Goal: Task Accomplishment & Management: Complete application form

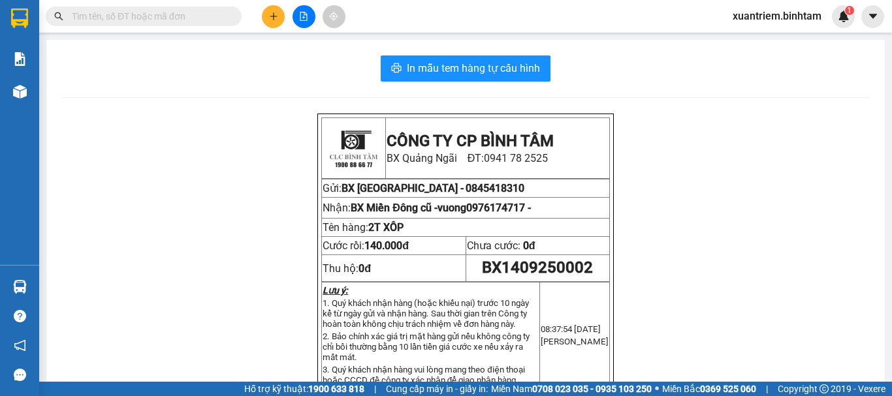
click at [276, 8] on button at bounding box center [273, 16] width 23 height 23
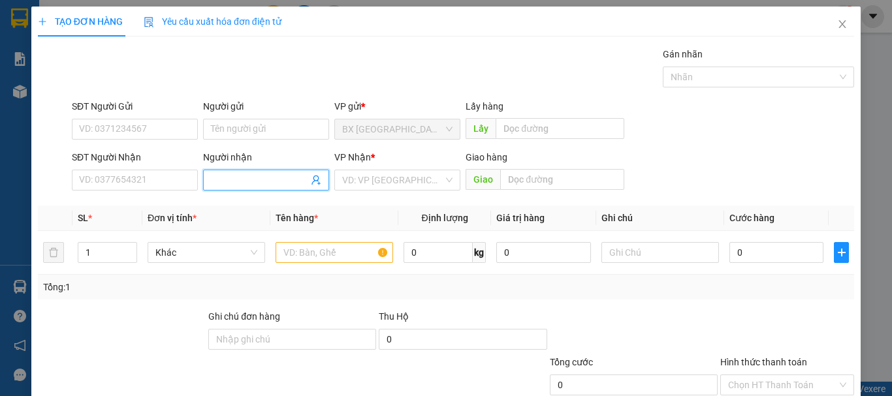
click at [245, 178] on input "Người nhận" at bounding box center [259, 180] width 97 height 14
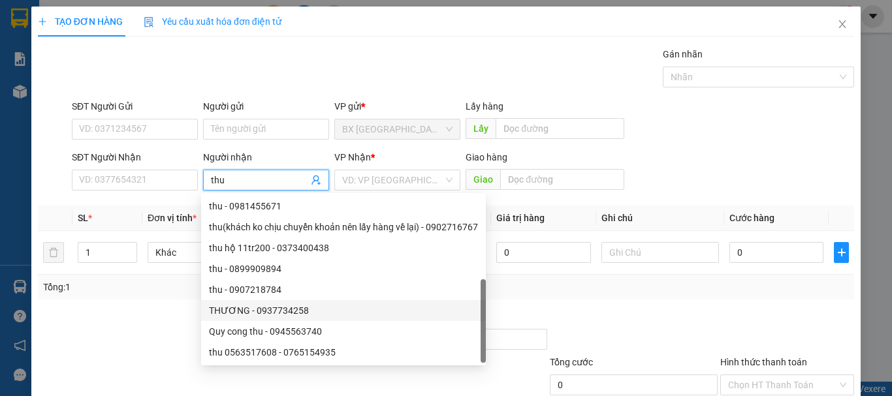
scroll to position [42, 0]
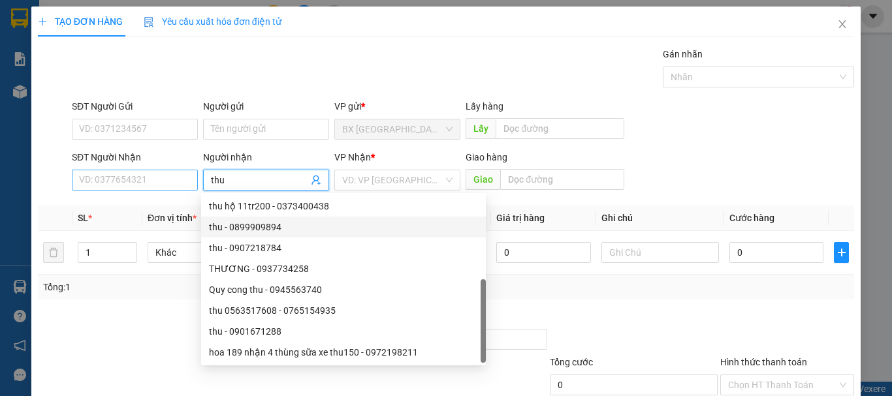
type input "thu"
click at [118, 179] on input "SĐT Người Nhận" at bounding box center [135, 180] width 126 height 21
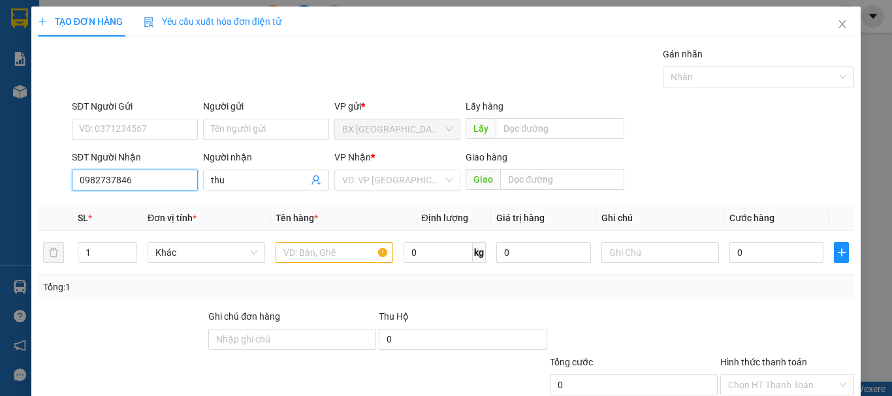
click at [144, 187] on input "0982737846" at bounding box center [135, 180] width 126 height 21
click at [145, 187] on input "0982737846" at bounding box center [135, 180] width 126 height 21
click at [133, 178] on input "0982737846" at bounding box center [135, 180] width 126 height 21
click at [132, 177] on input "0982737846" at bounding box center [135, 180] width 126 height 21
type input "0982737846"
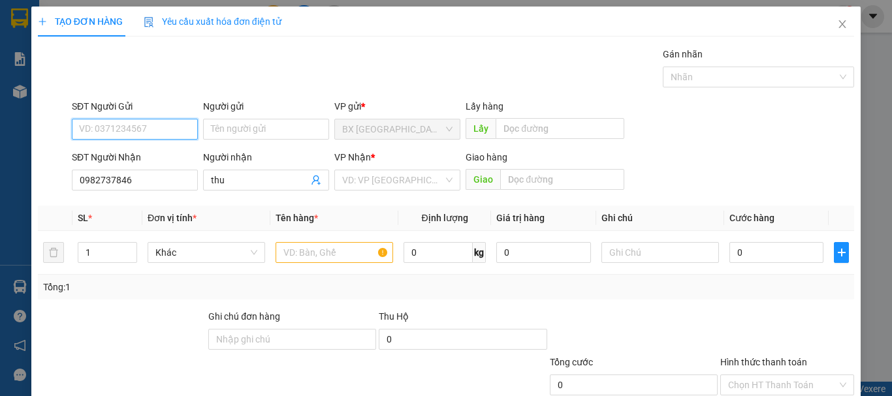
paste input "0982737846"
type input "0982737846"
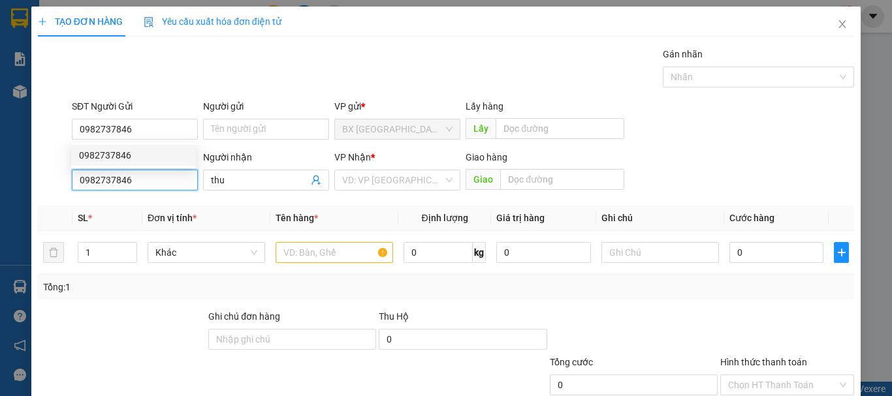
click at [137, 182] on input "0982737846" at bounding box center [135, 180] width 126 height 21
click at [131, 168] on div "SĐT Người Nhận" at bounding box center [135, 160] width 126 height 20
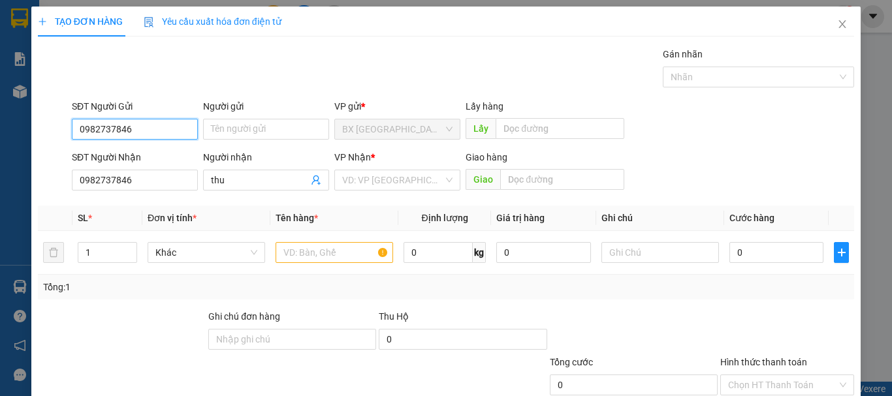
click at [136, 119] on input "0982737846" at bounding box center [135, 129] width 126 height 21
click at [138, 125] on input "0982737846" at bounding box center [135, 129] width 126 height 21
click at [125, 161] on div "0982737846" at bounding box center [133, 155] width 109 height 14
type input "100.000"
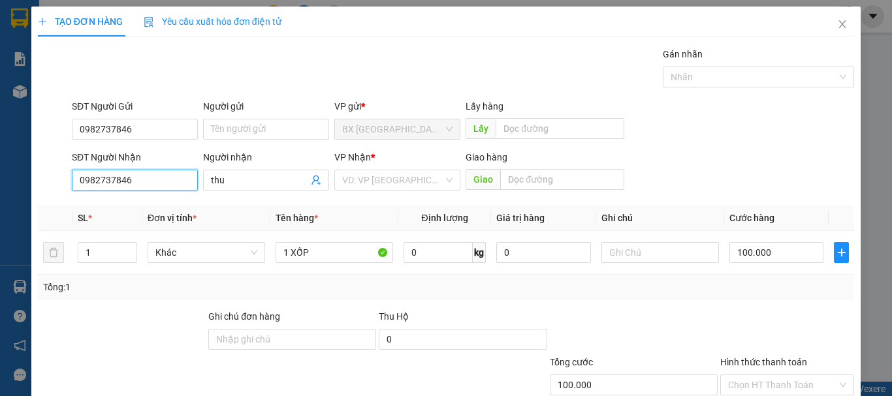
click at [143, 186] on input "0982737846" at bounding box center [135, 180] width 126 height 21
drag, startPoint x: 144, startPoint y: 186, endPoint x: 99, endPoint y: 198, distance: 45.9
click at [99, 198] on div "Transit Pickup Surcharge Ids Transit Deliver Surcharge Ids Transit Deliver Surc…" at bounding box center [446, 252] width 816 height 411
click at [133, 207] on div "0987609061 - THU" at bounding box center [133, 206] width 109 height 14
type input "0987609061"
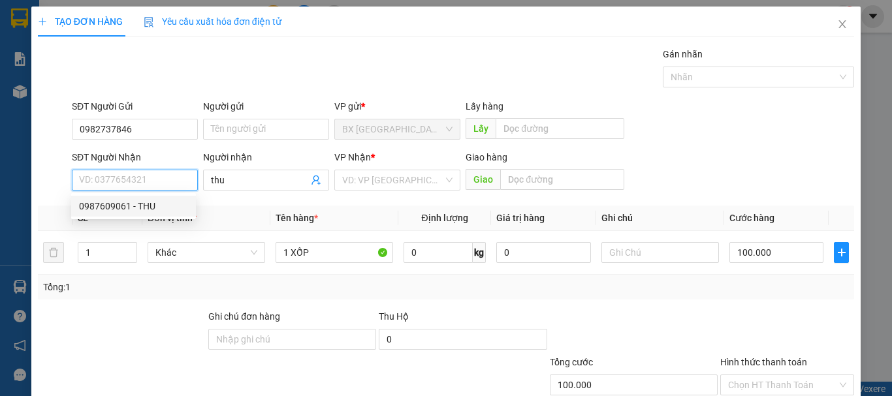
type input "THU"
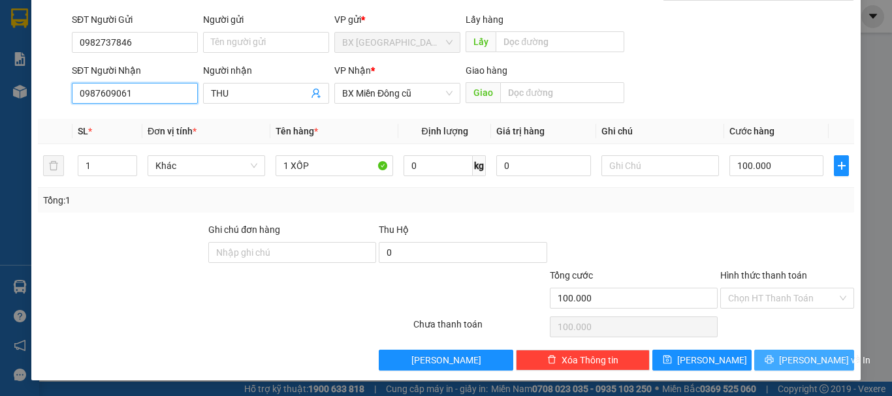
type input "0987609061"
click at [786, 365] on span "[PERSON_NAME] và In" at bounding box center [824, 360] width 91 height 14
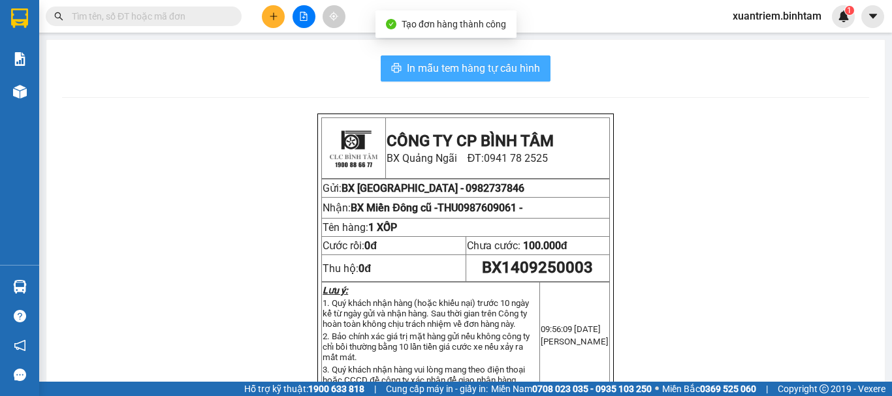
click at [455, 75] on span "In mẫu tem hàng tự cấu hình" at bounding box center [473, 68] width 133 height 16
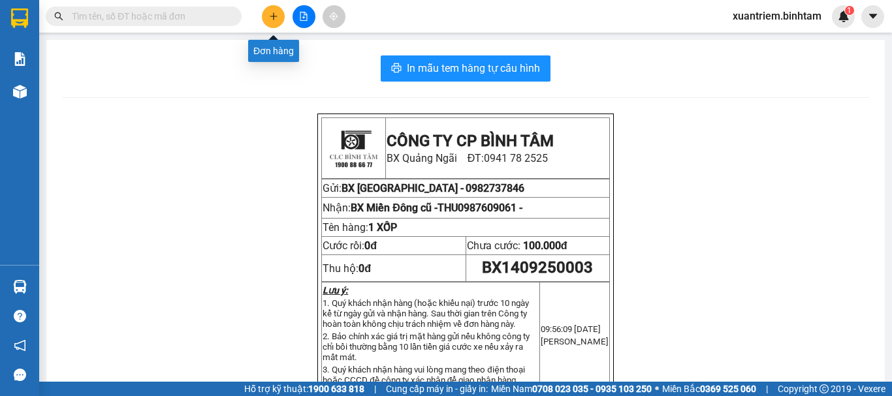
click at [276, 10] on button at bounding box center [273, 16] width 23 height 23
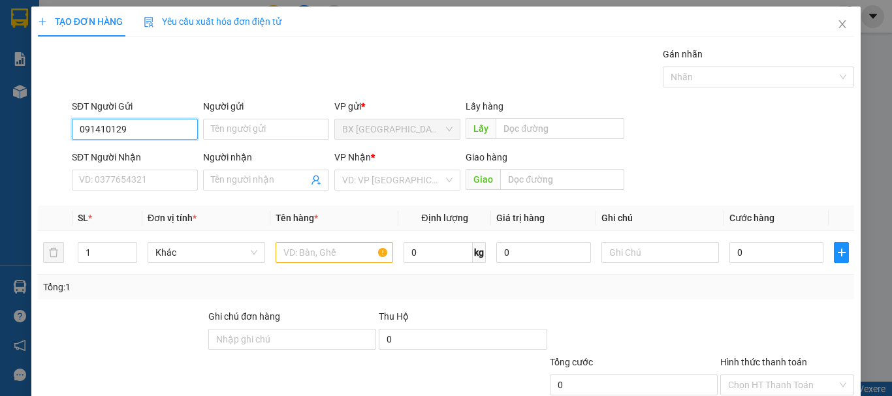
type input "0914101295"
click at [118, 157] on div "0914101295" at bounding box center [133, 155] width 109 height 14
type input "09764945701"
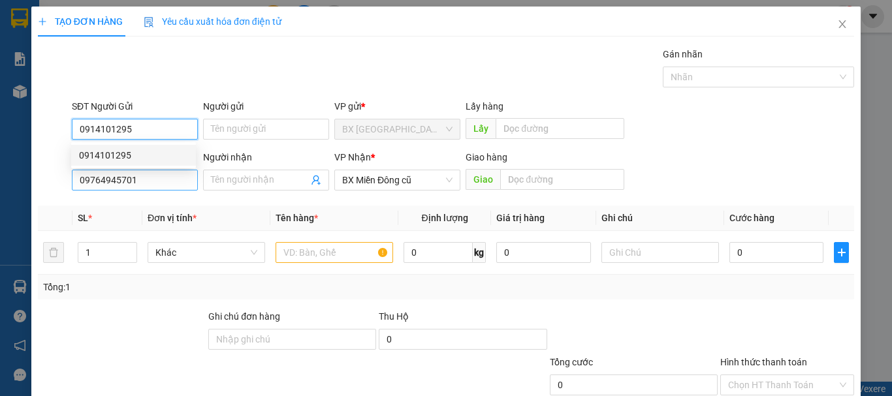
type input "170.000"
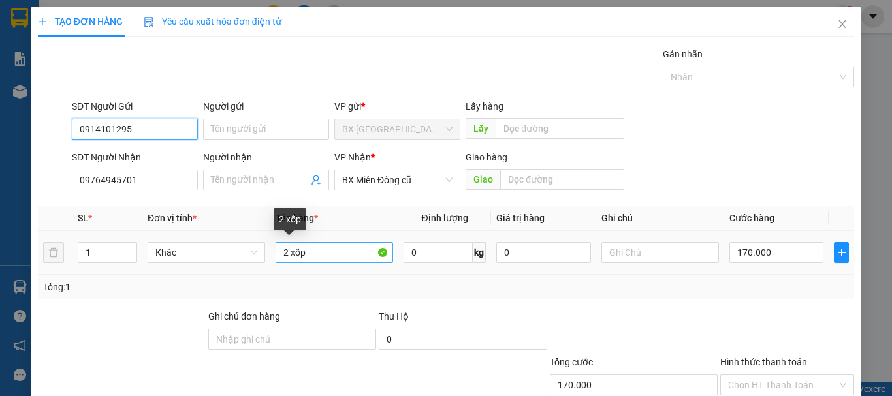
type input "0914101295"
drag, startPoint x: 300, startPoint y: 259, endPoint x: 275, endPoint y: 256, distance: 25.0
click at [276, 256] on input "2 xốp" at bounding box center [335, 252] width 118 height 21
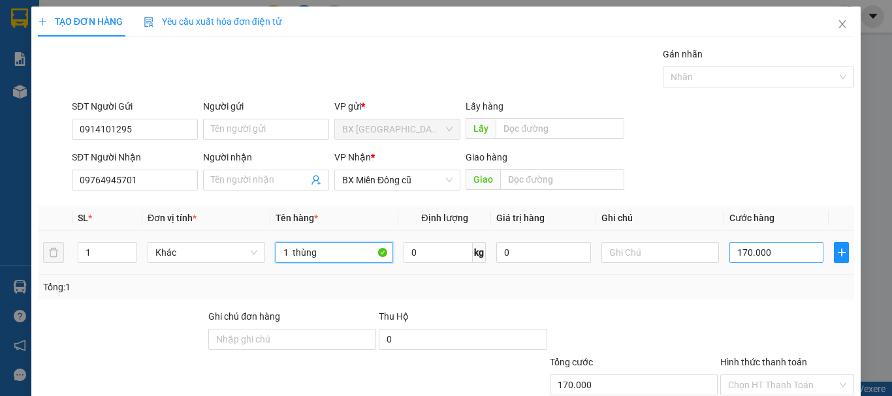
scroll to position [87, 0]
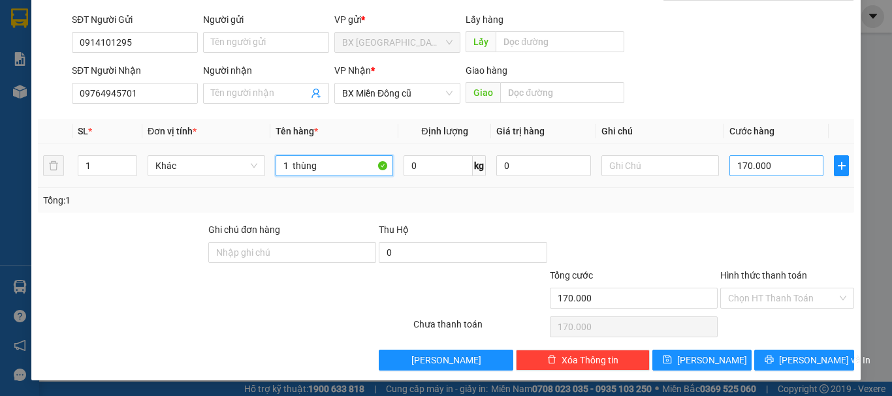
type input "1 thùng"
click at [774, 172] on input "170.000" at bounding box center [776, 165] width 94 height 21
type input "1"
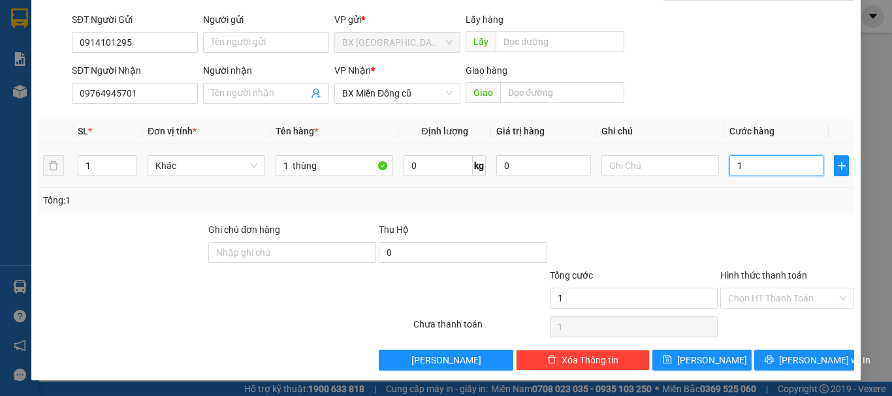
type input "10"
type input "100"
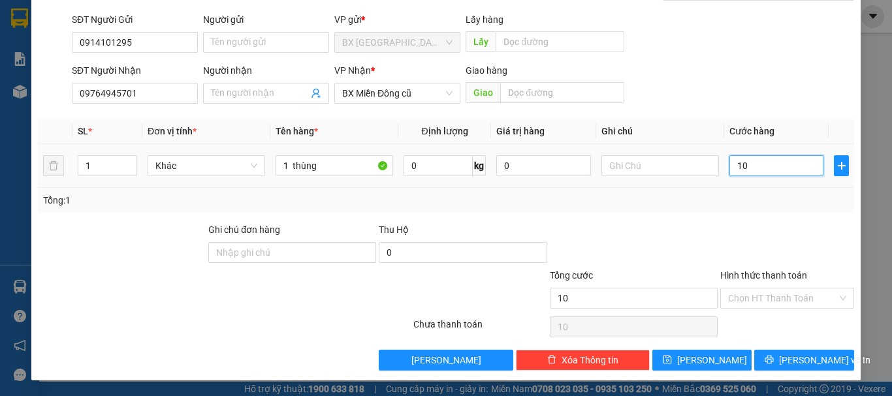
type input "100"
type input "1.000"
type input "10.000"
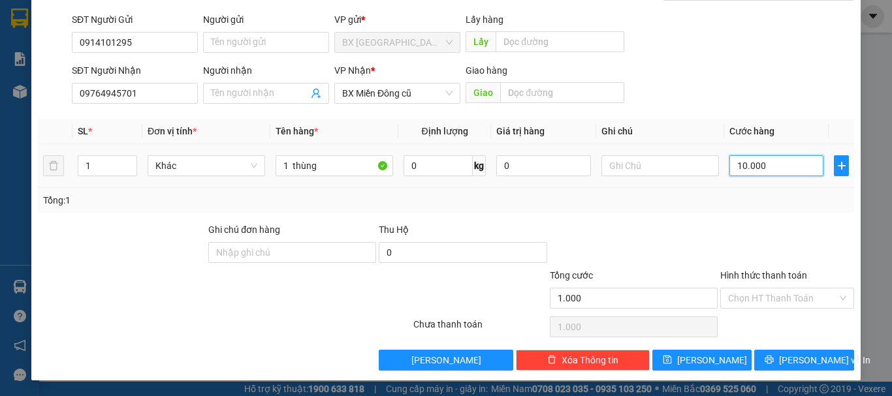
type input "10.000"
type input "100.000"
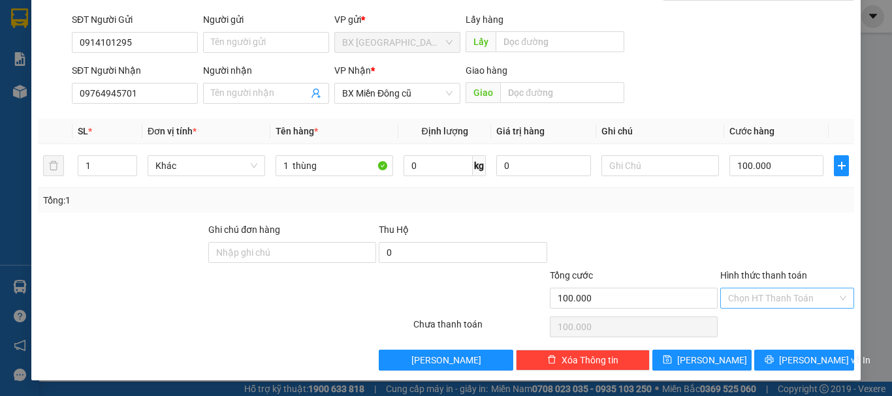
click at [774, 306] on input "Hình thức thanh toán" at bounding box center [782, 299] width 109 height 20
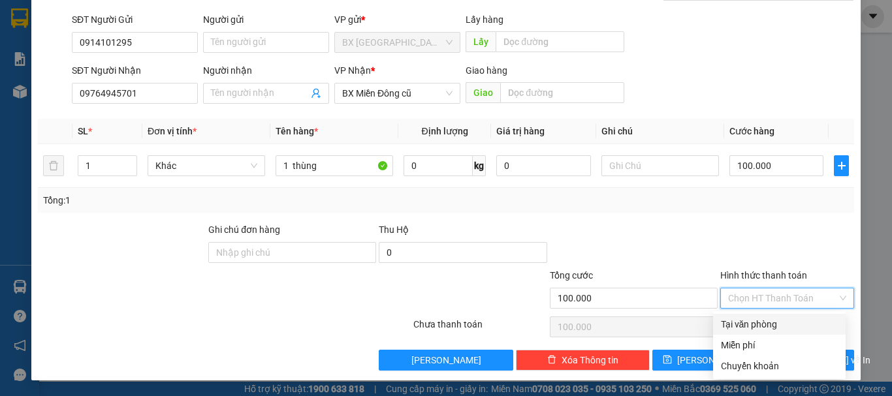
click at [754, 326] on div "Tại văn phòng" at bounding box center [779, 324] width 117 height 14
type input "0"
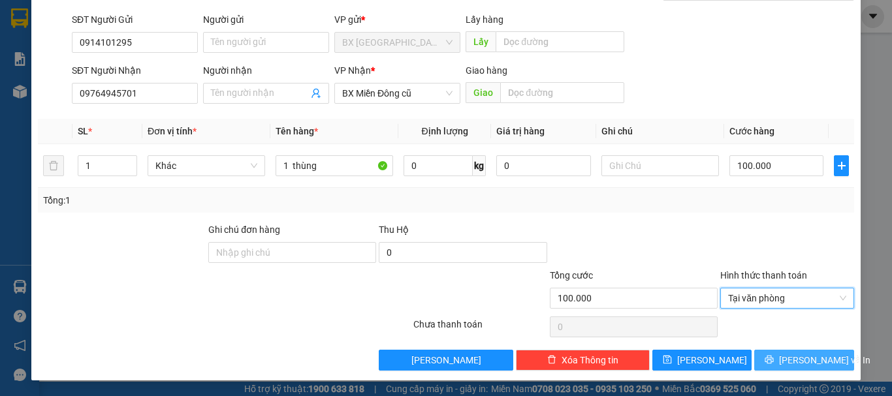
click at [792, 356] on span "[PERSON_NAME] và In" at bounding box center [824, 360] width 91 height 14
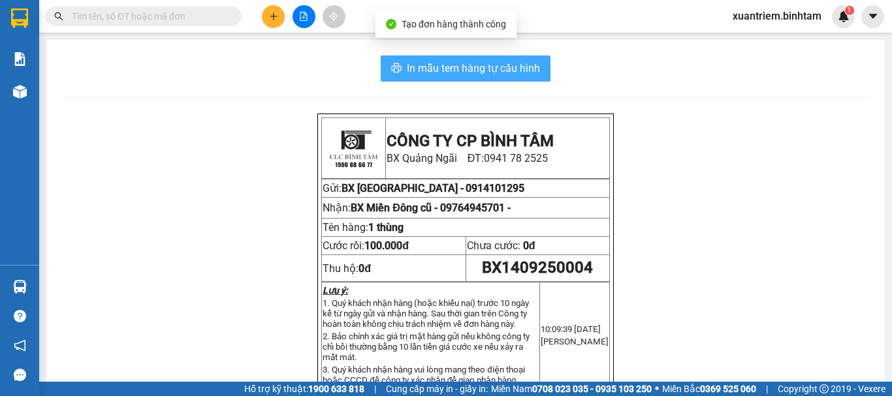
click at [408, 60] on span "In mẫu tem hàng tự cấu hình" at bounding box center [473, 68] width 133 height 16
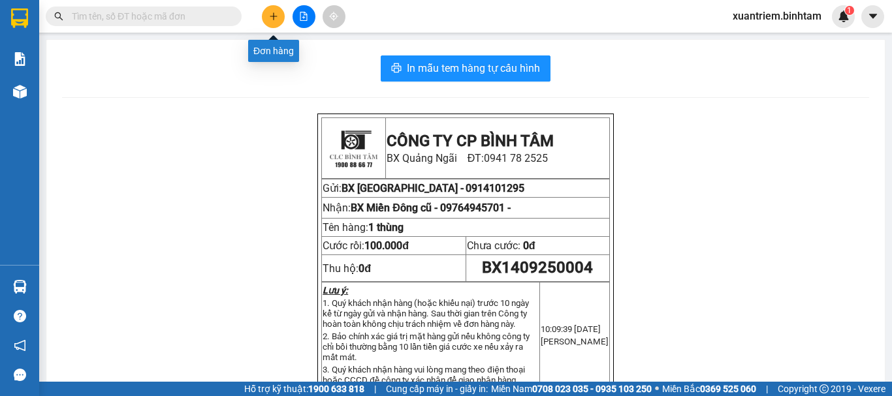
click at [276, 12] on icon "plus" at bounding box center [273, 16] width 9 height 9
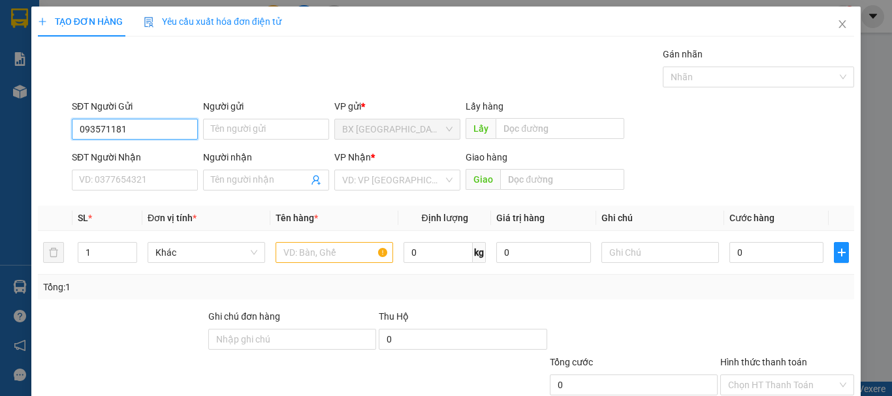
type input "0935711817"
click at [102, 153] on div "0935711817" at bounding box center [133, 155] width 109 height 14
type input "0948502257"
type input "TUẤN"
type input "100.000"
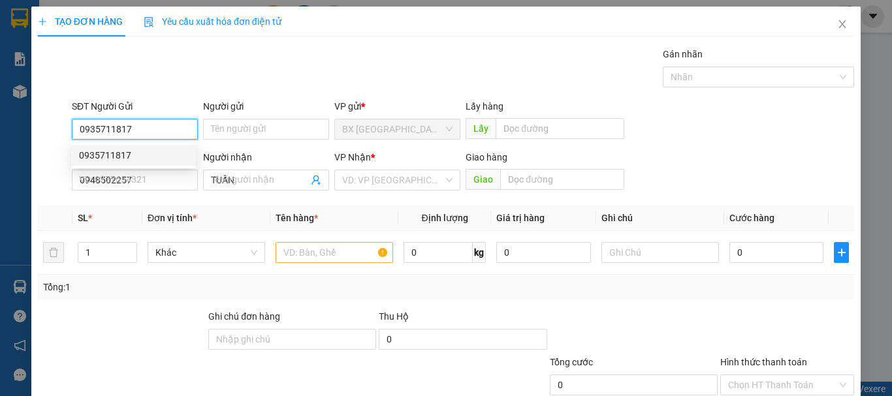
type input "100.000"
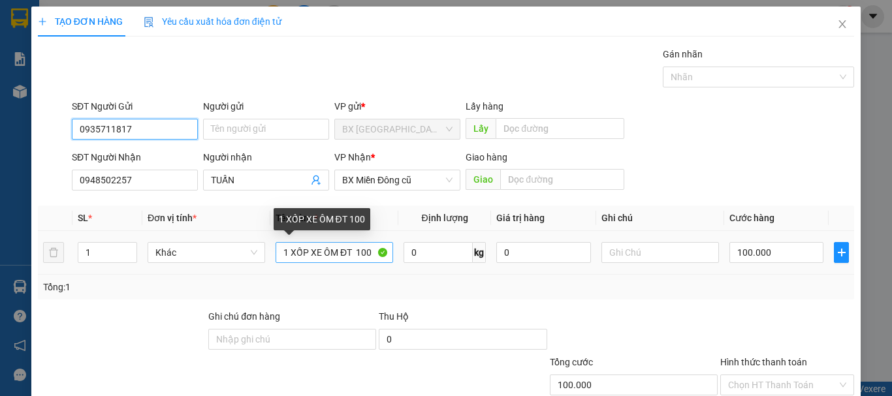
type input "0935711817"
click at [286, 253] on input "1 XỐP XE ÔM ĐT 100" at bounding box center [335, 252] width 118 height 21
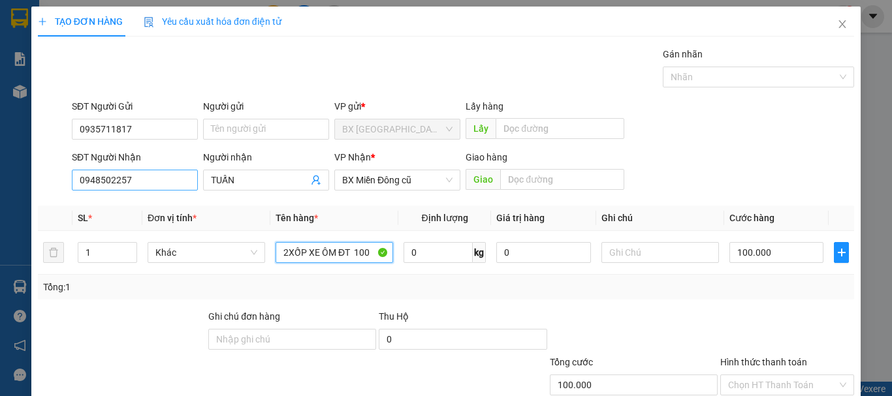
type input "2XỐP XE ÔM ĐT 100"
click at [127, 182] on input "0948502257" at bounding box center [135, 180] width 126 height 21
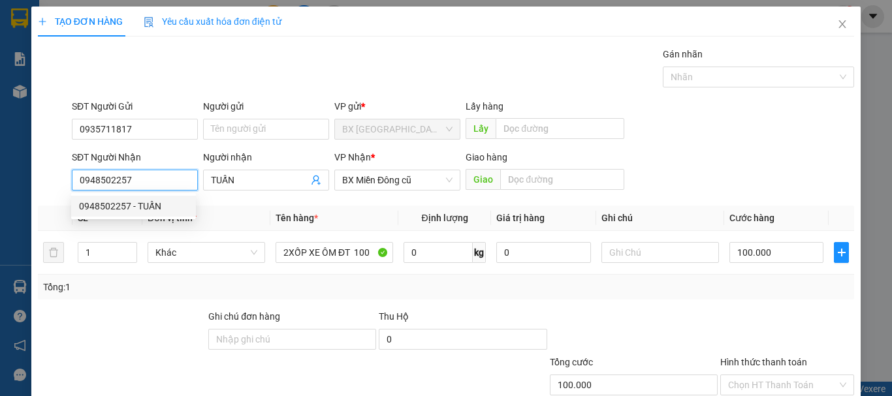
drag, startPoint x: 130, startPoint y: 185, endPoint x: 96, endPoint y: 166, distance: 39.2
click at [107, 170] on input "0948502257" at bounding box center [135, 180] width 126 height 21
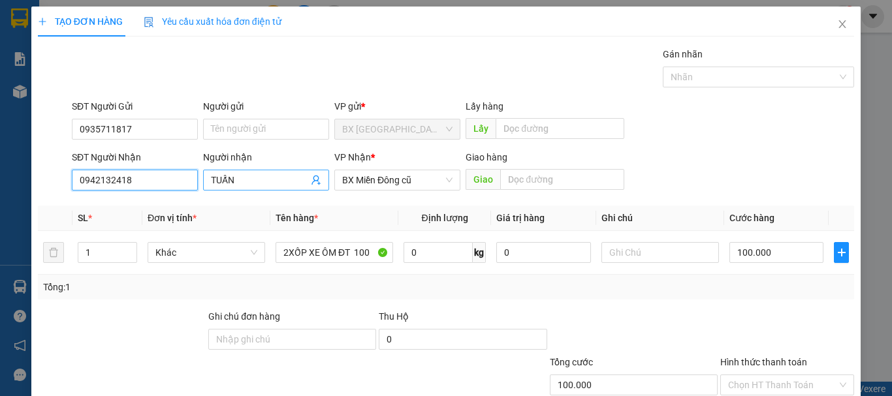
type input "0942132418"
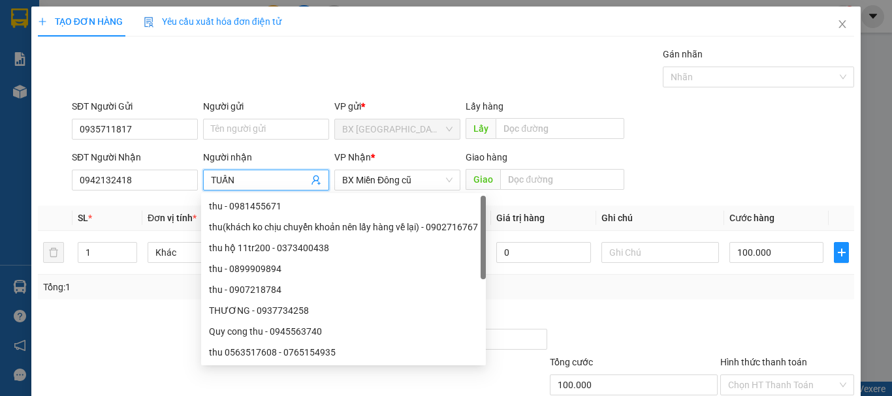
drag, startPoint x: 248, startPoint y: 176, endPoint x: 224, endPoint y: 170, distance: 25.0
click at [224, 170] on span "TUẤN" at bounding box center [266, 180] width 126 height 21
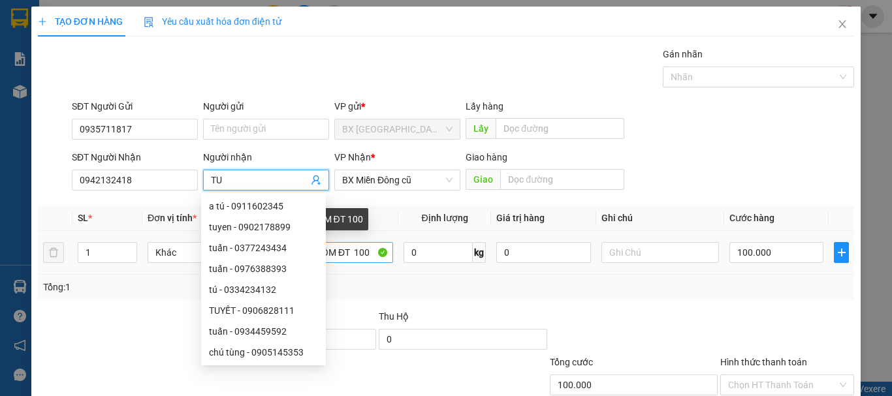
type input "TU"
click at [364, 256] on input "2XỐP XE ÔM ĐT 100" at bounding box center [335, 252] width 118 height 21
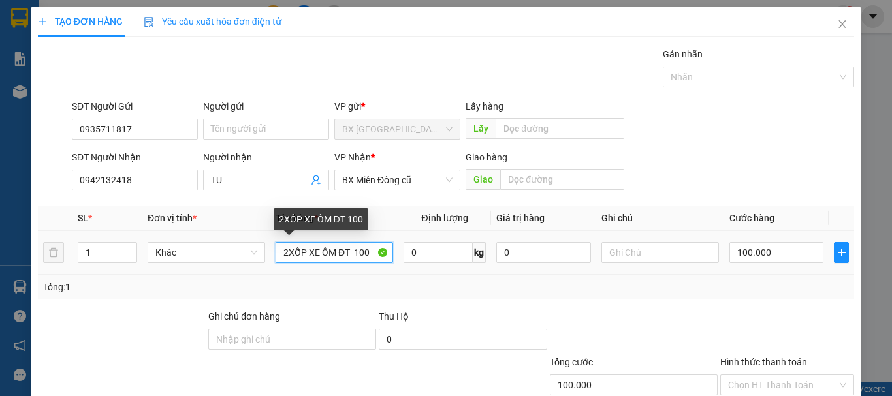
click at [286, 247] on input "2XỐP XE ÔM ĐT 100" at bounding box center [335, 252] width 118 height 21
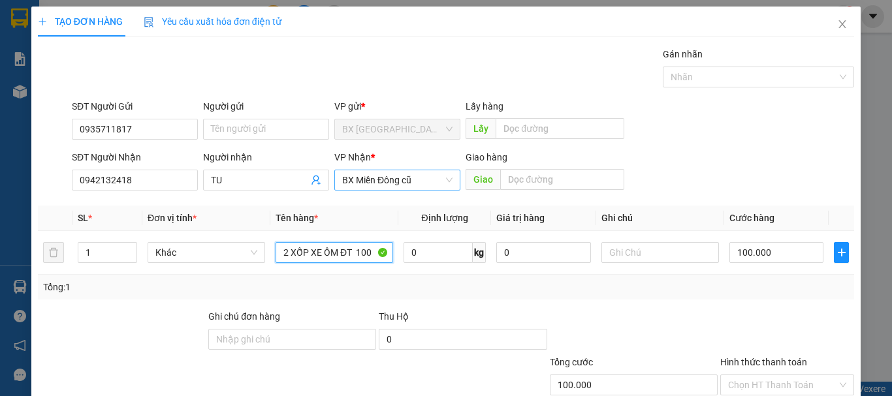
click at [387, 182] on span "BX Miền Đông cũ" at bounding box center [397, 180] width 110 height 20
type input "2 XỐP XE ÔM ĐT 100"
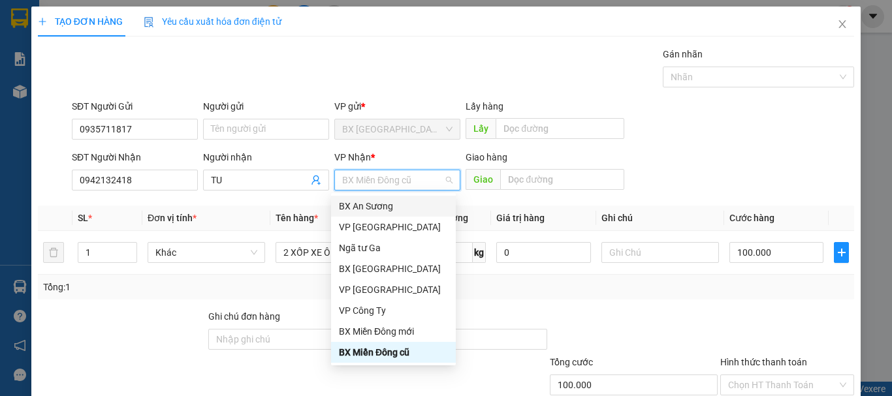
click at [390, 181] on span "BX Miền Đông cũ" at bounding box center [397, 180] width 110 height 20
click at [505, 189] on input "text" at bounding box center [562, 179] width 124 height 21
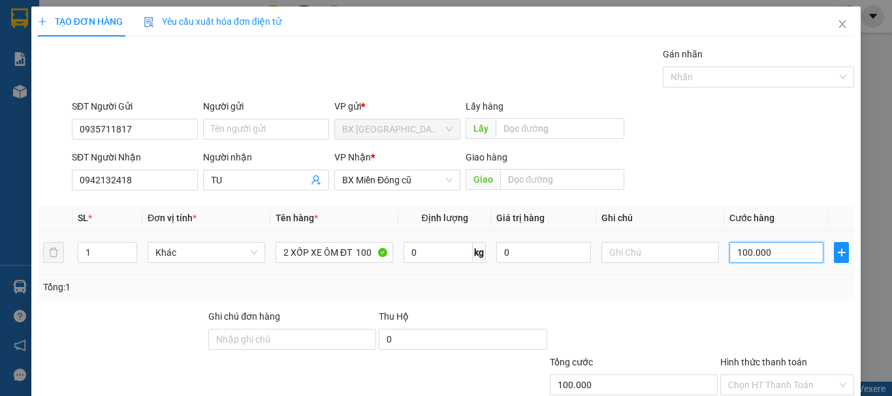
click at [735, 247] on input "100.000" at bounding box center [776, 252] width 94 height 21
type input "1"
type input "17"
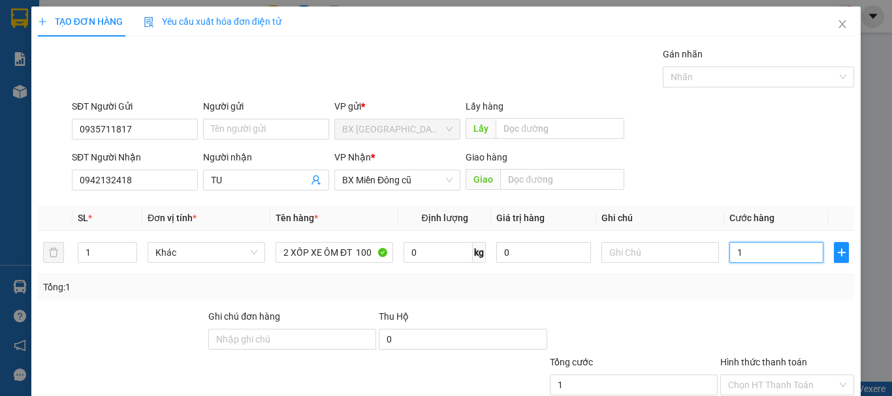
type input "17"
type input "1"
type input "14"
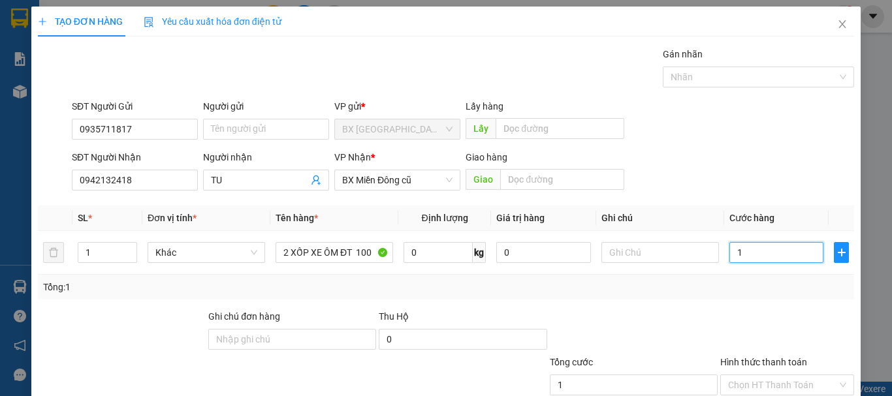
type input "14"
type input "140"
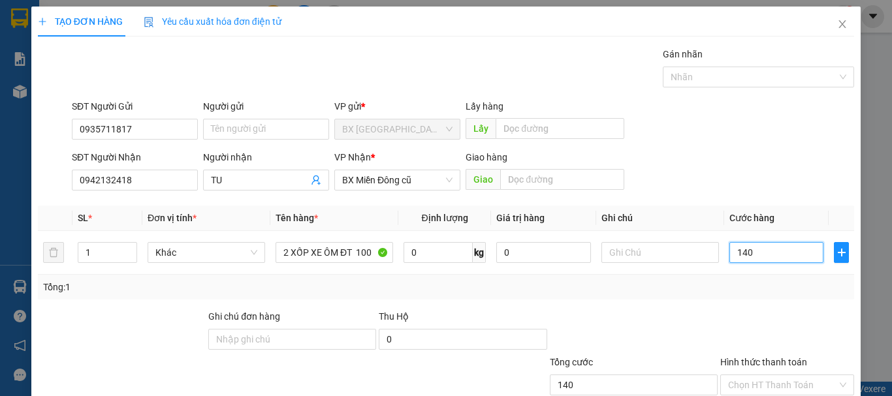
type input "1.400"
type input "14.000"
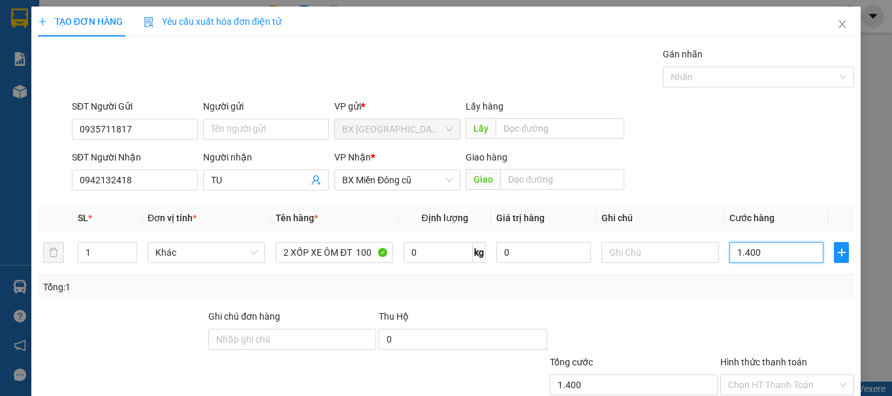
type input "14.000"
type input "140.000"
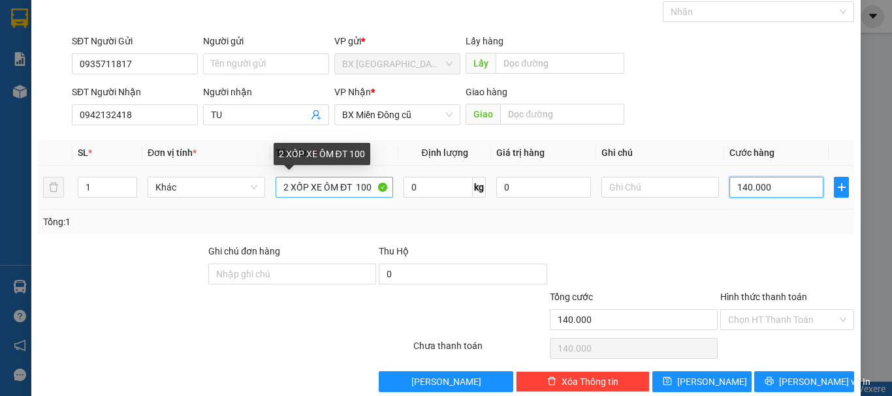
type input "140.000"
click at [286, 189] on input "2 XỐP XE ÔM ĐT 100" at bounding box center [335, 187] width 118 height 21
drag, startPoint x: 372, startPoint y: 187, endPoint x: 361, endPoint y: 186, distance: 10.5
click at [361, 186] on input "2 XỐP XE ÔM ĐT 100" at bounding box center [335, 187] width 118 height 21
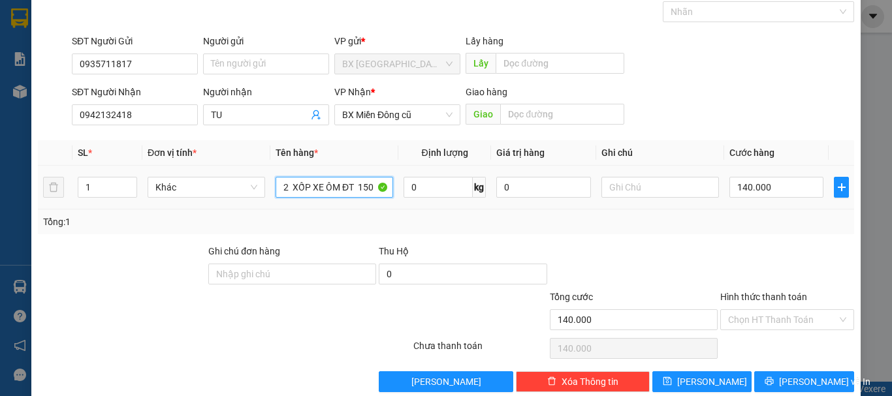
scroll to position [87, 0]
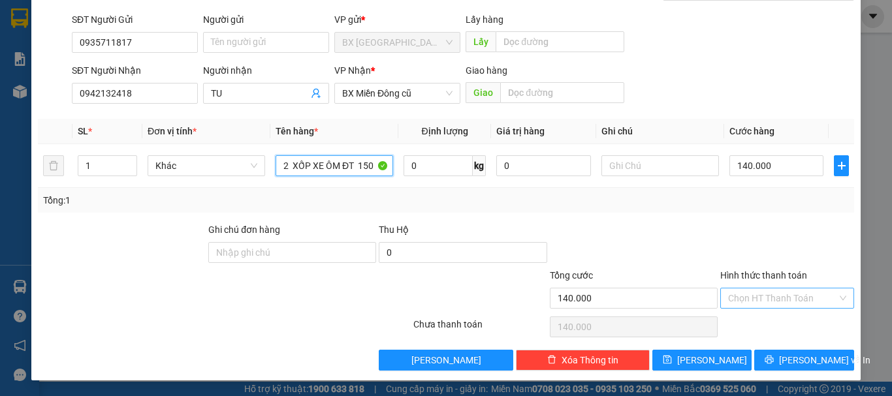
type input "2 XỐP XE ÔM ĐT 150"
click at [777, 291] on input "Hình thức thanh toán" at bounding box center [782, 299] width 109 height 20
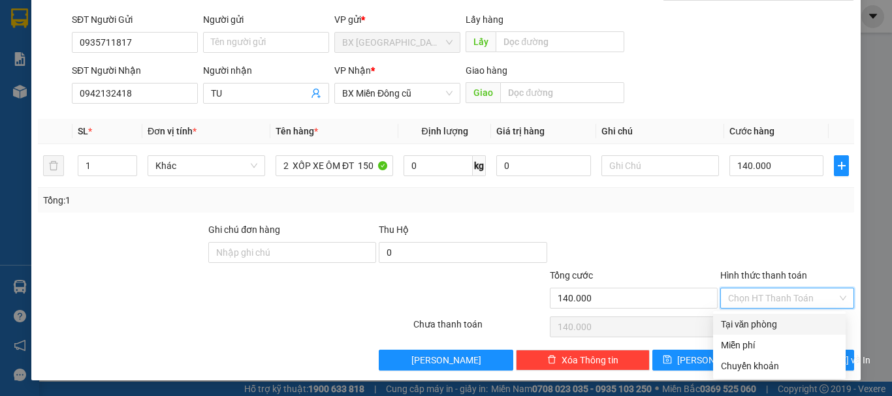
click at [760, 323] on div "Tại văn phòng" at bounding box center [779, 324] width 117 height 14
type input "0"
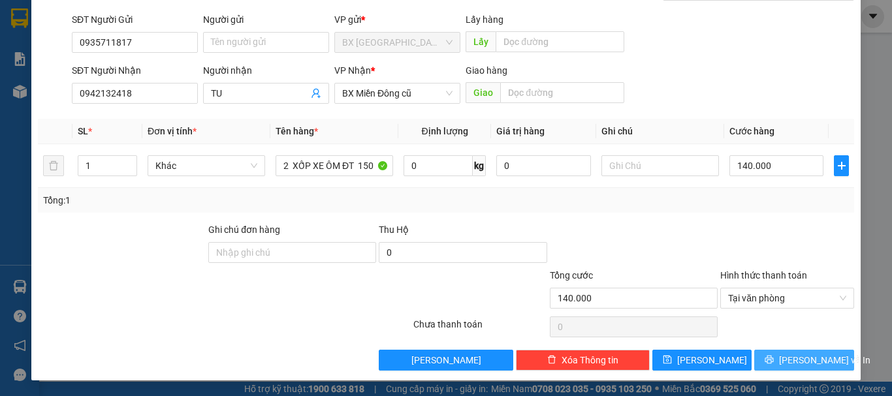
click at [795, 360] on span "[PERSON_NAME] và In" at bounding box center [824, 360] width 91 height 14
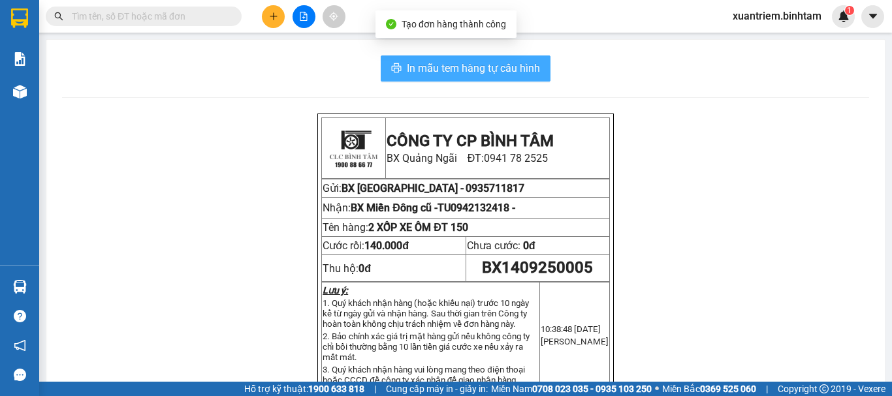
click at [469, 69] on span "In mẫu tem hàng tự cấu hình" at bounding box center [473, 68] width 133 height 16
click at [461, 71] on span "In mẫu tem hàng tự cấu hình" at bounding box center [473, 68] width 133 height 16
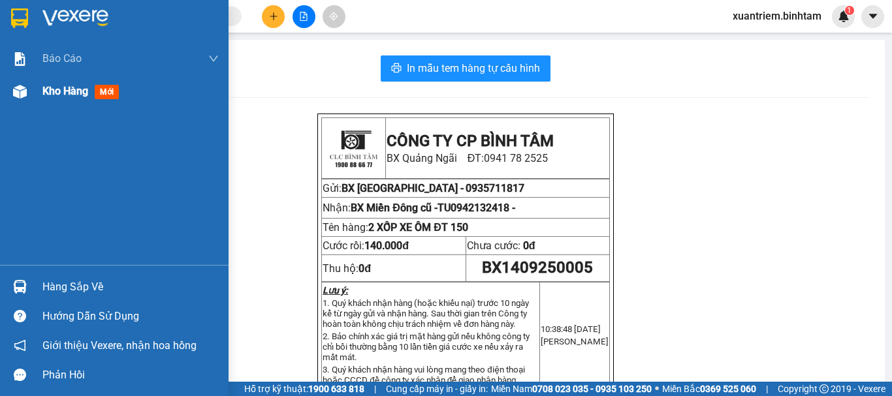
click at [95, 91] on div "Kho hàng mới" at bounding box center [83, 91] width 82 height 16
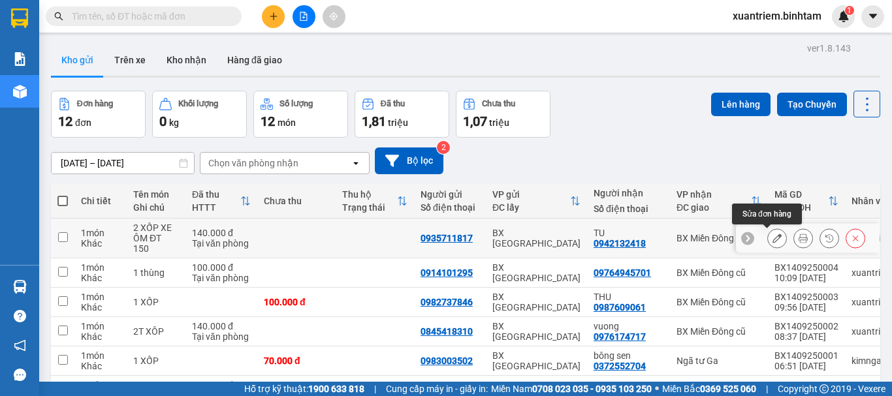
click at [773, 241] on icon at bounding box center [777, 238] width 9 height 9
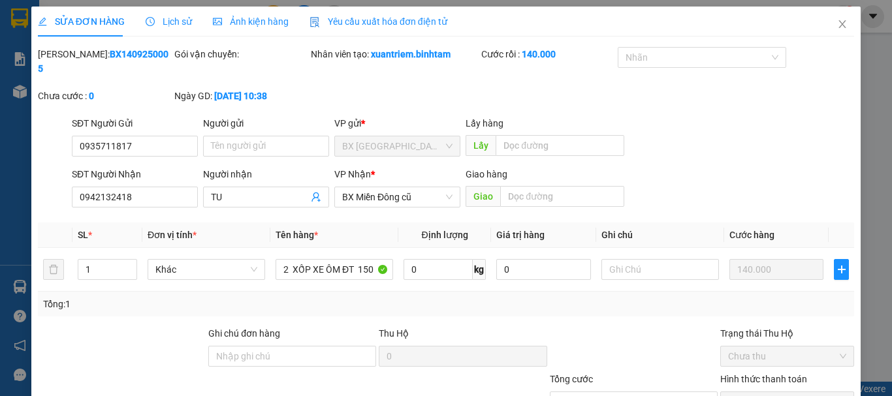
type input "0935711817"
type input "0942132418"
type input "TU"
type input "140.000"
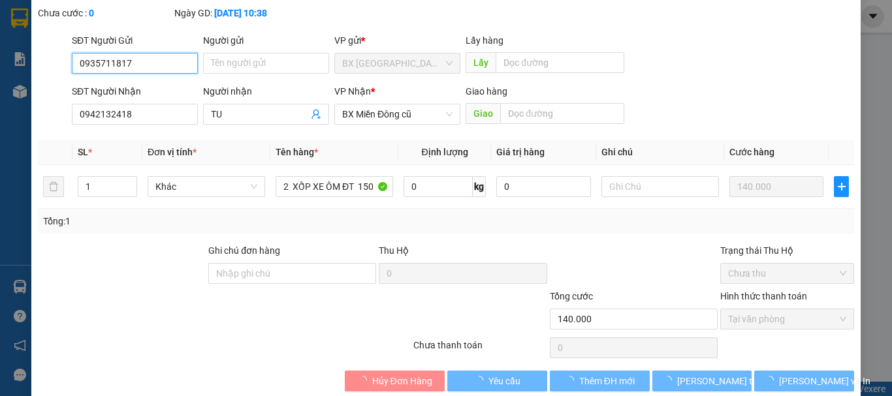
scroll to position [89, 0]
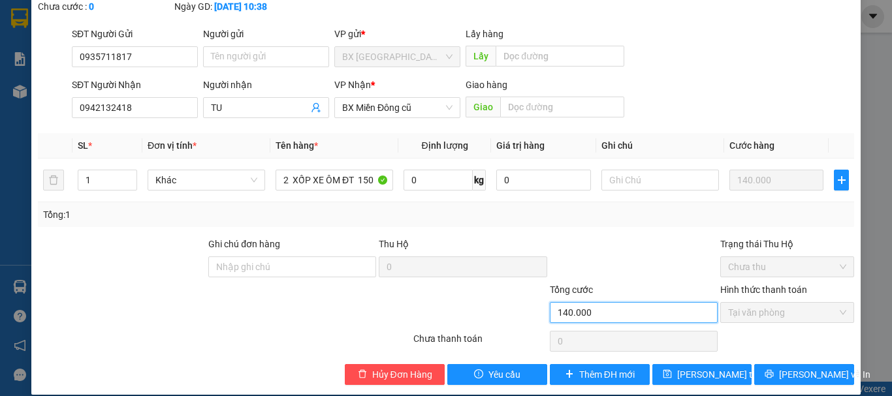
click at [600, 302] on input "140.000" at bounding box center [634, 312] width 168 height 21
drag, startPoint x: 600, startPoint y: 301, endPoint x: 569, endPoint y: 301, distance: 30.7
click at [569, 302] on input "140.000" at bounding box center [634, 312] width 168 height 21
click at [567, 304] on input "140.000" at bounding box center [634, 312] width 168 height 21
click at [560, 302] on input "140.000" at bounding box center [634, 312] width 168 height 21
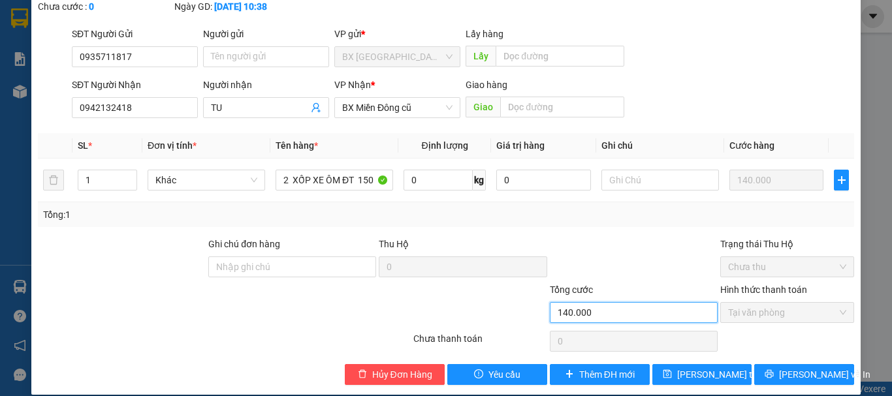
click at [568, 302] on input "140.000" at bounding box center [634, 312] width 168 height 21
click at [569, 302] on input "140.000" at bounding box center [634, 312] width 168 height 21
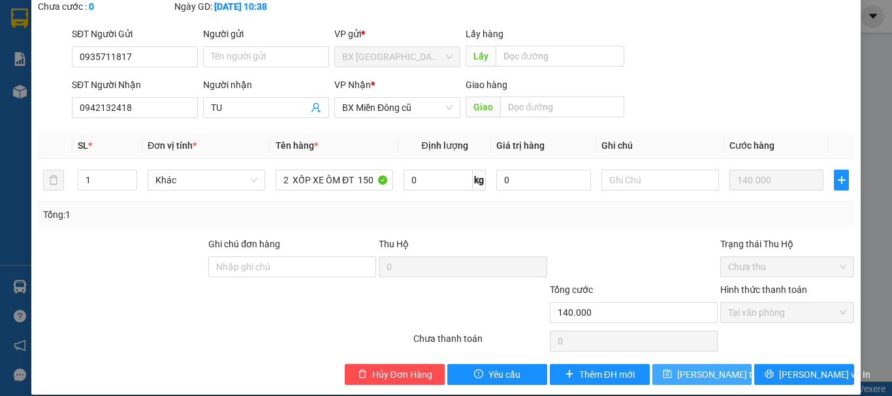
click at [716, 368] on span "[PERSON_NAME] thay đổi" at bounding box center [729, 375] width 104 height 14
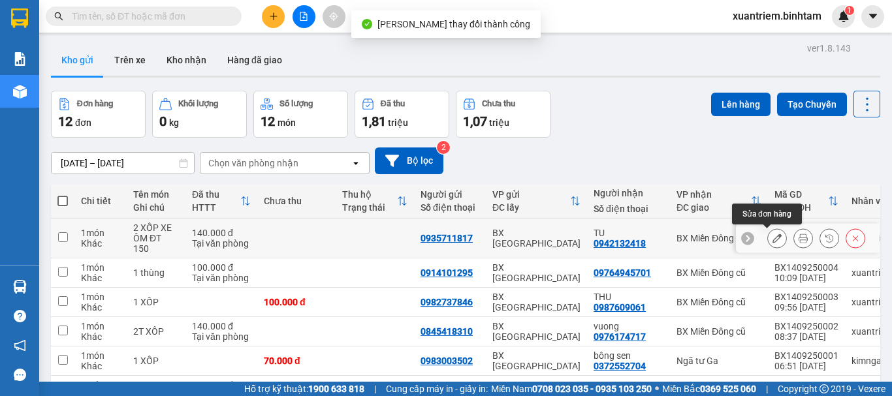
click at [773, 240] on icon at bounding box center [777, 238] width 9 height 9
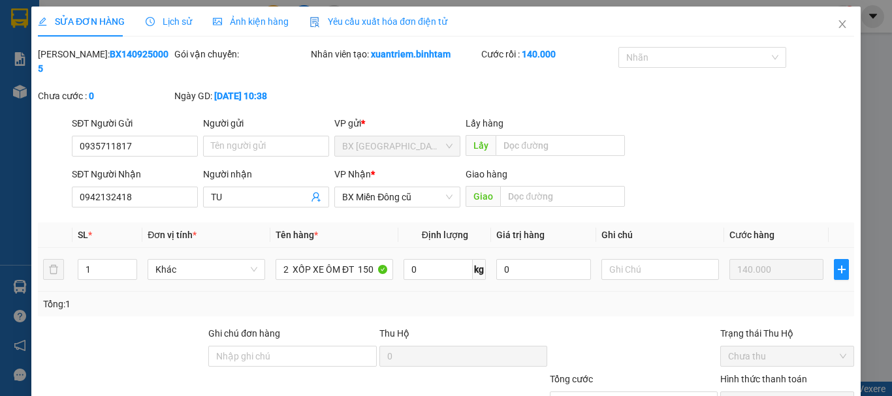
type input "0935711817"
type input "0942132418"
type input "TU"
type input "140.000"
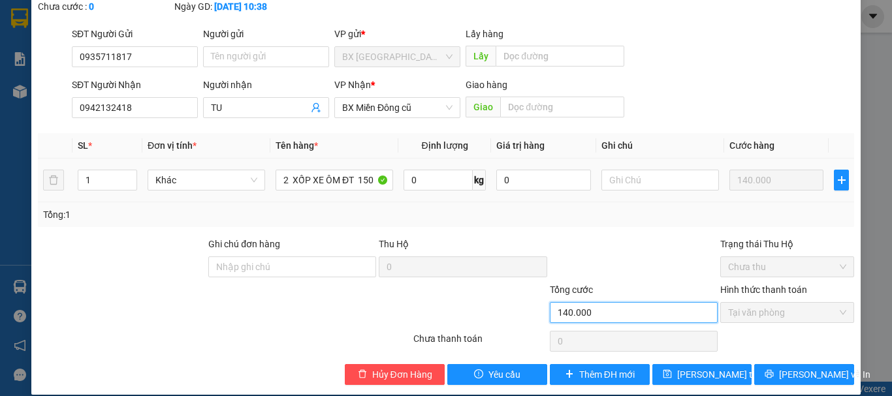
click at [566, 302] on input "140.000" at bounding box center [634, 312] width 168 height 21
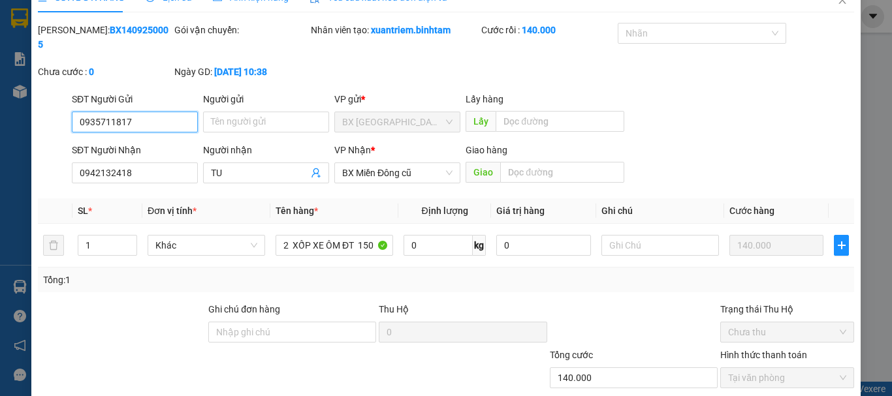
click at [108, 112] on input "0935711817" at bounding box center [135, 122] width 126 height 21
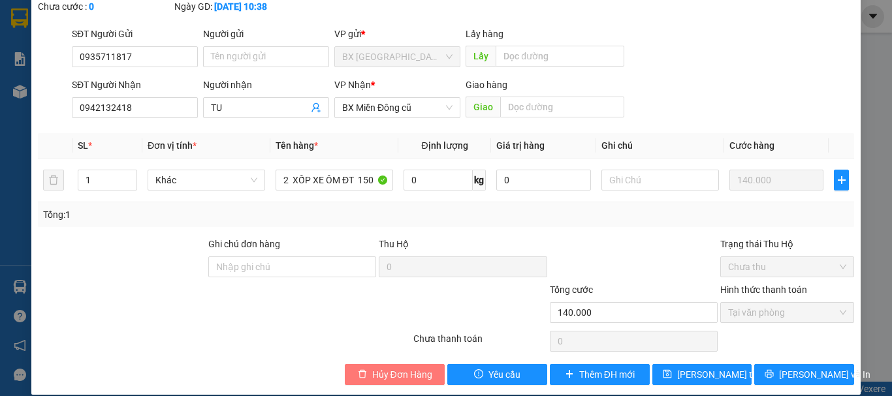
click at [359, 366] on button "Hủy Đơn Hàng" at bounding box center [395, 374] width 100 height 21
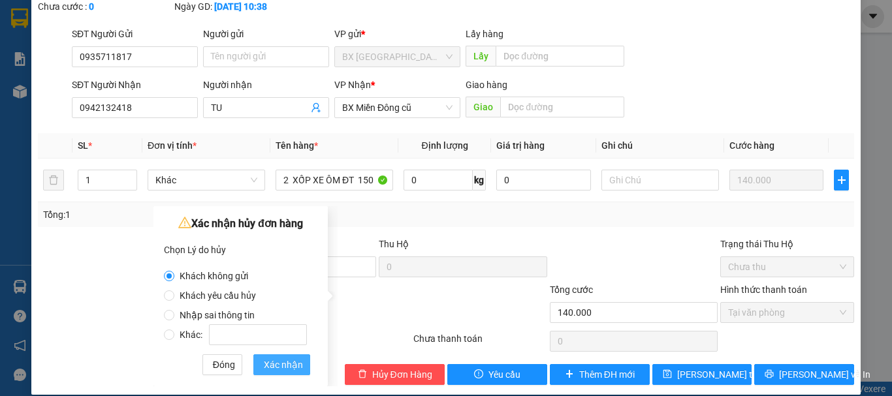
click at [289, 359] on span "Xác nhận" at bounding box center [283, 365] width 39 height 14
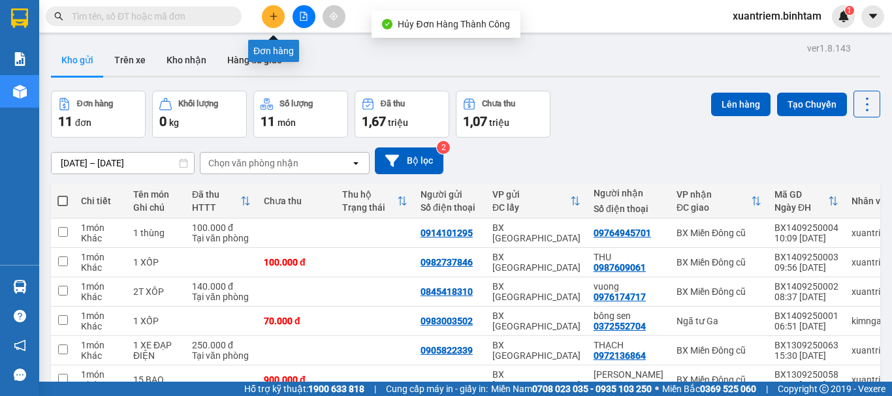
click at [270, 20] on icon "plus" at bounding box center [273, 16] width 9 height 9
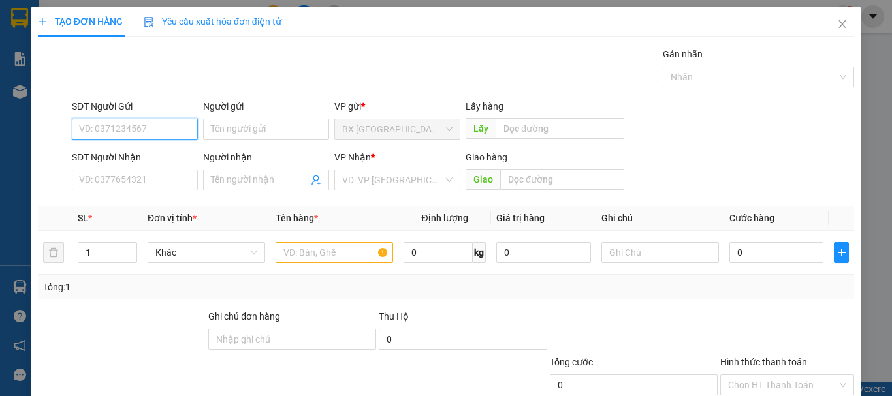
paste input "0935711817"
type input "0935711817"
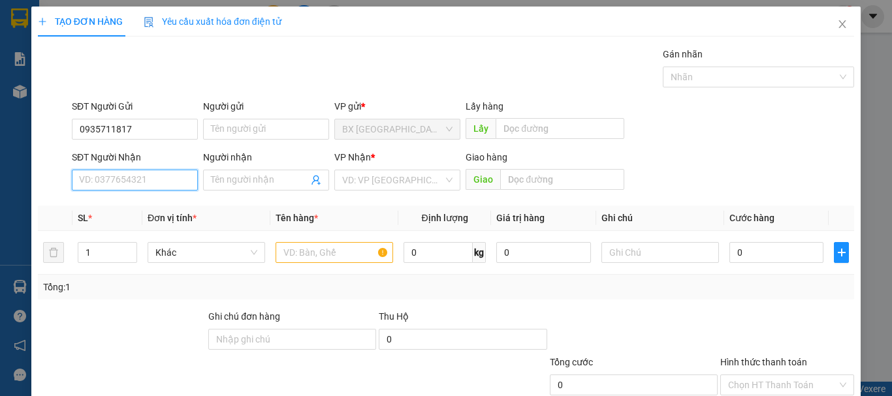
click at [159, 175] on input "SĐT Người Nhận" at bounding box center [135, 180] width 126 height 21
type input "0942132418"
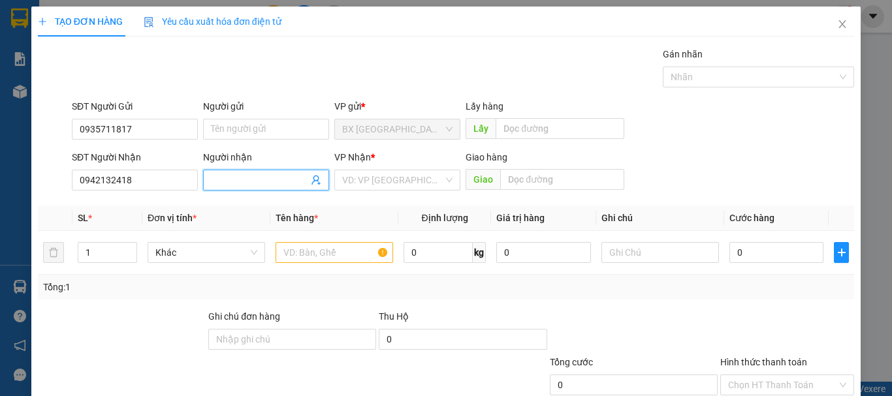
click at [223, 186] on input "Người nhận" at bounding box center [259, 180] width 97 height 14
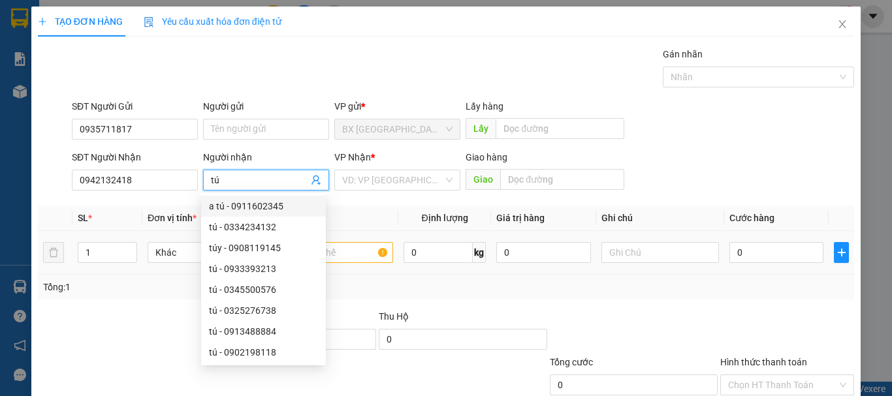
type input "tú"
click at [350, 248] on input "text" at bounding box center [335, 252] width 118 height 21
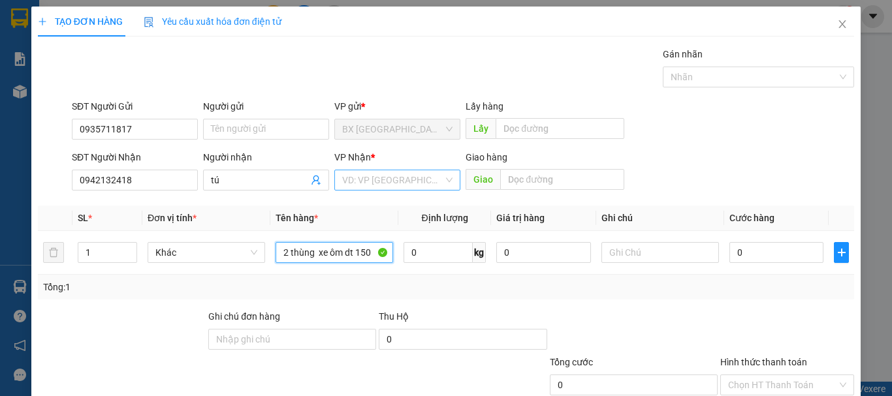
type input "2 thùng xe ôm dt 150"
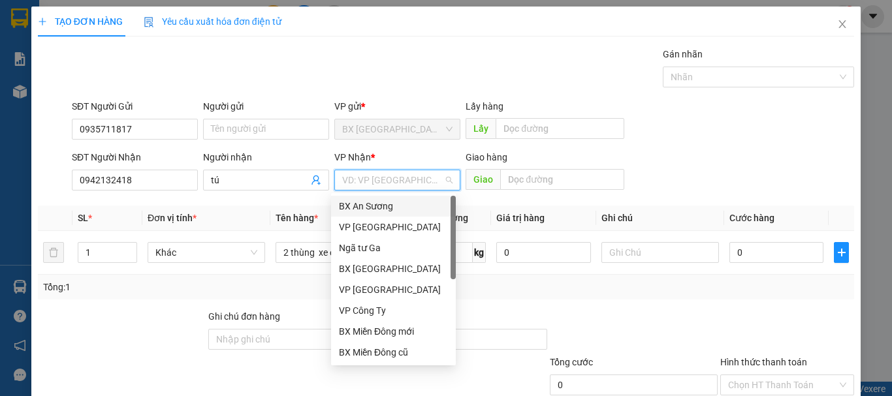
click at [387, 174] on input "search" at bounding box center [392, 180] width 101 height 20
click at [353, 345] on div "BX Miền Đông cũ" at bounding box center [393, 352] width 125 height 21
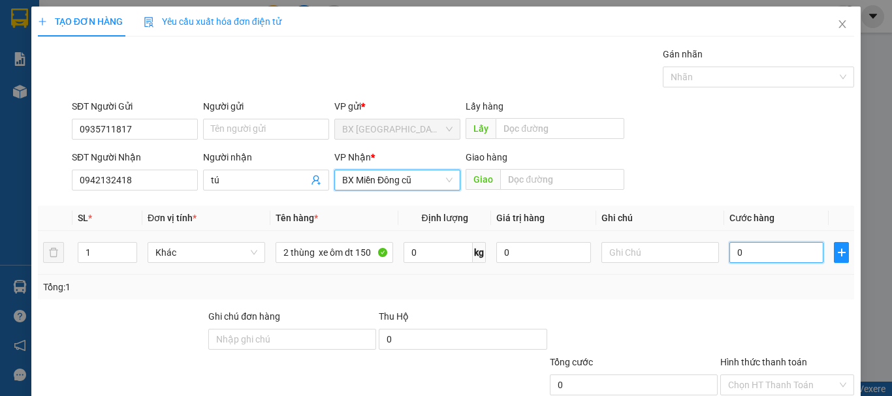
click at [745, 263] on input "0" at bounding box center [776, 252] width 94 height 21
type input "1"
type input "17"
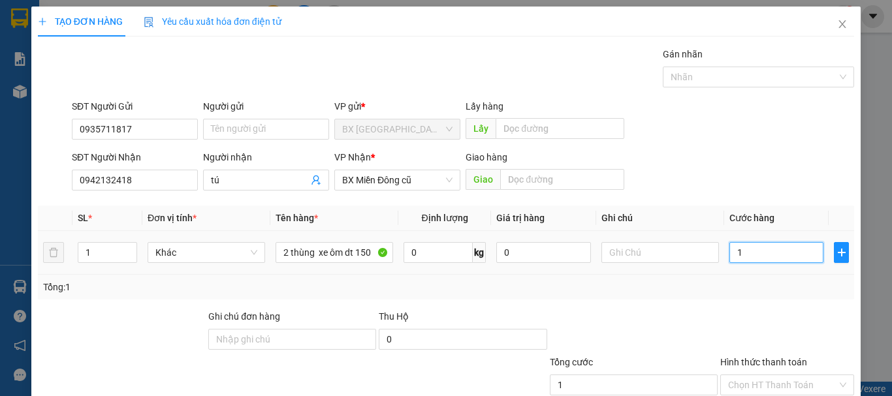
type input "17"
type input "170"
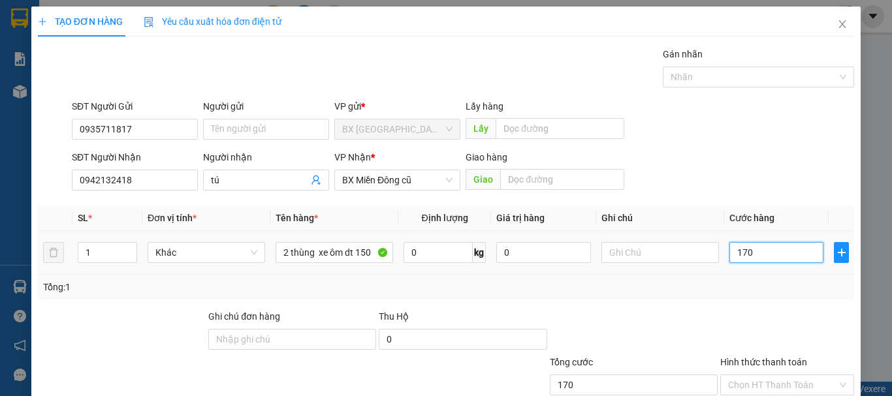
type input "1.700"
type input "17.000"
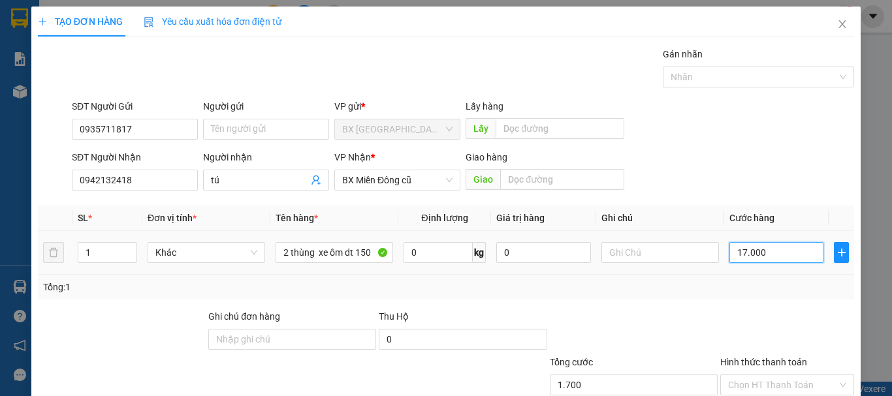
type input "17.000"
type input "170.000"
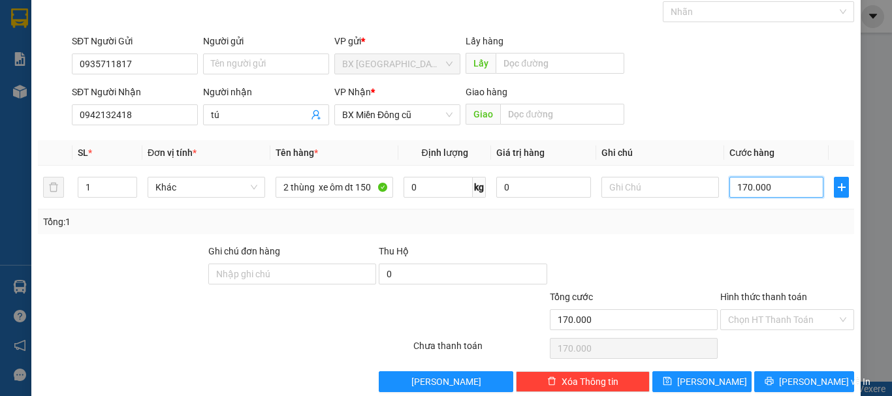
scroll to position [87, 0]
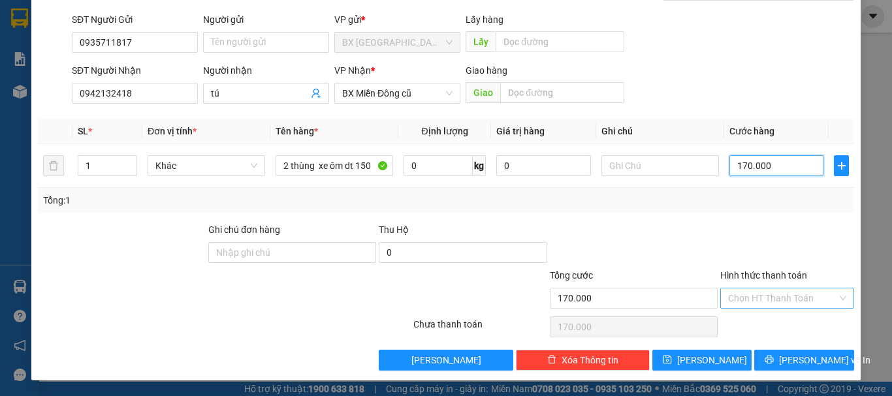
type input "170.000"
click at [728, 291] on input "Hình thức thanh toán" at bounding box center [782, 299] width 109 height 20
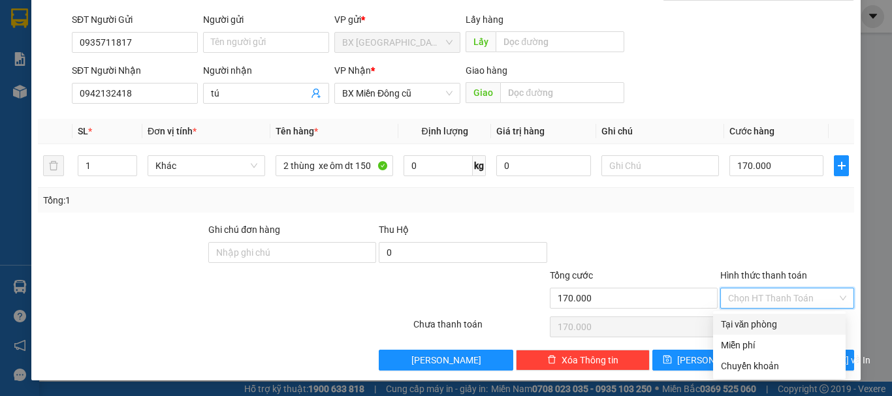
click at [735, 318] on div "Tại văn phòng" at bounding box center [779, 324] width 117 height 14
type input "0"
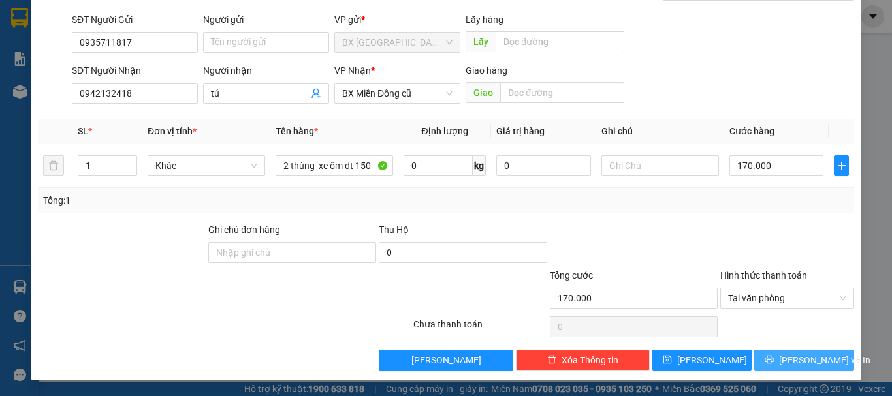
click at [799, 357] on span "[PERSON_NAME] và In" at bounding box center [824, 360] width 91 height 14
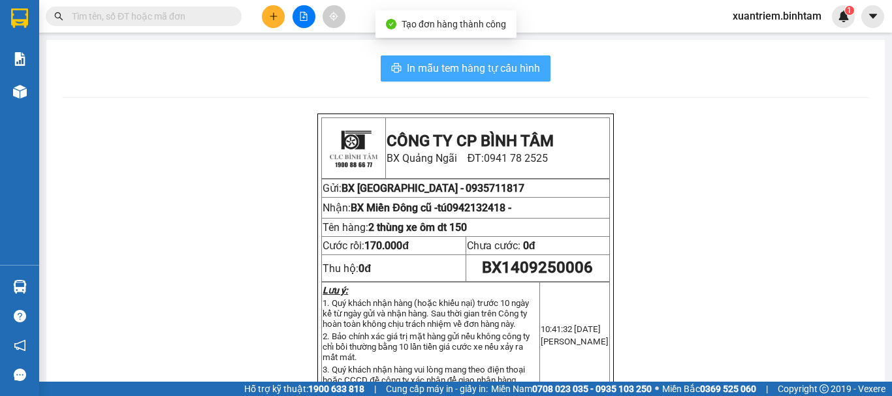
click at [488, 71] on span "In mẫu tem hàng tự cấu hình" at bounding box center [473, 68] width 133 height 16
click at [476, 62] on span "In mẫu tem hàng tự cấu hình" at bounding box center [473, 68] width 133 height 16
click at [472, 61] on span "In mẫu tem hàng tự cấu hình" at bounding box center [473, 68] width 133 height 16
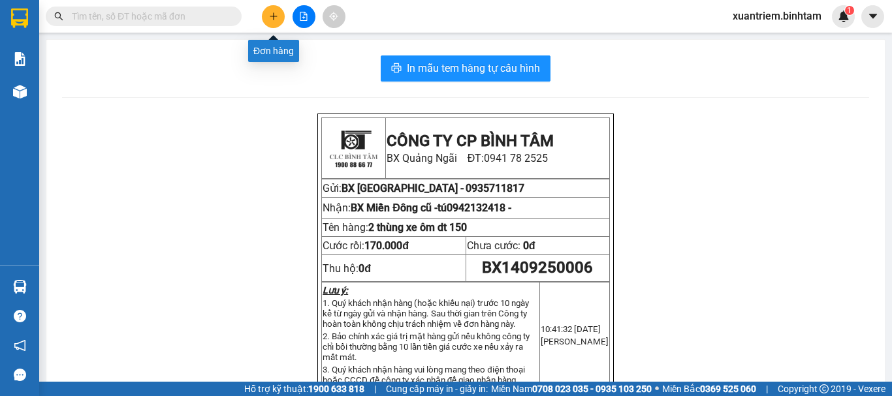
click at [277, 17] on icon "plus" at bounding box center [273, 16] width 9 height 9
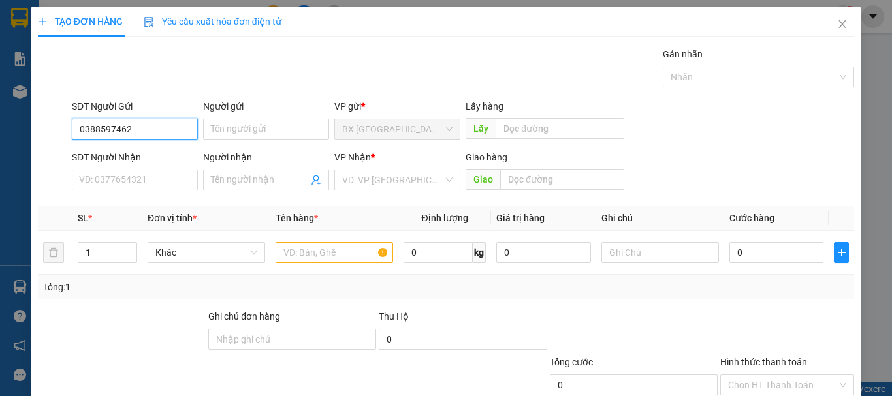
type input "0388597462"
click at [101, 168] on div "SĐT Người Nhận" at bounding box center [135, 160] width 126 height 20
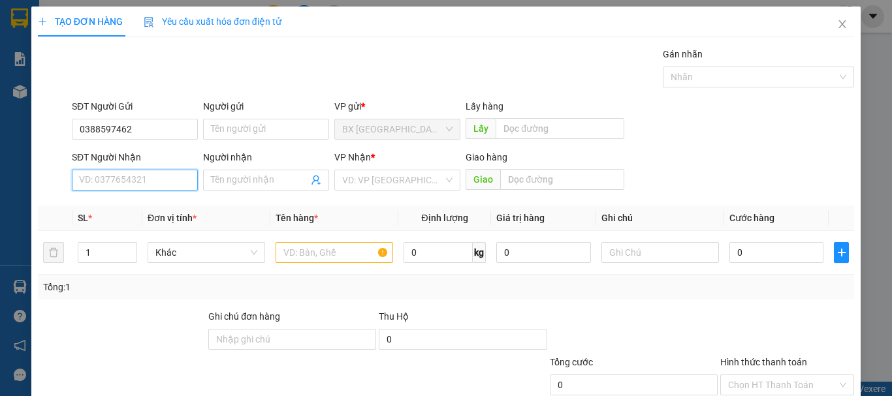
click at [101, 179] on input "SĐT Người Nhận" at bounding box center [135, 180] width 126 height 21
click at [101, 206] on div "0902501795" at bounding box center [133, 206] width 109 height 14
type input "0902501795"
type input "100.000"
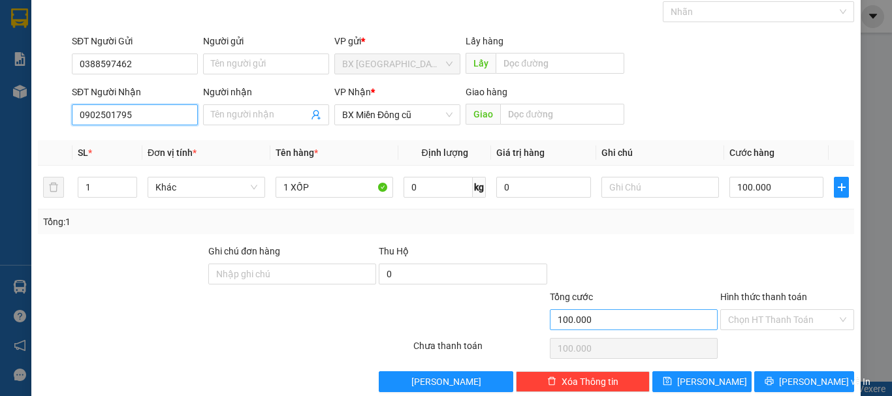
scroll to position [87, 0]
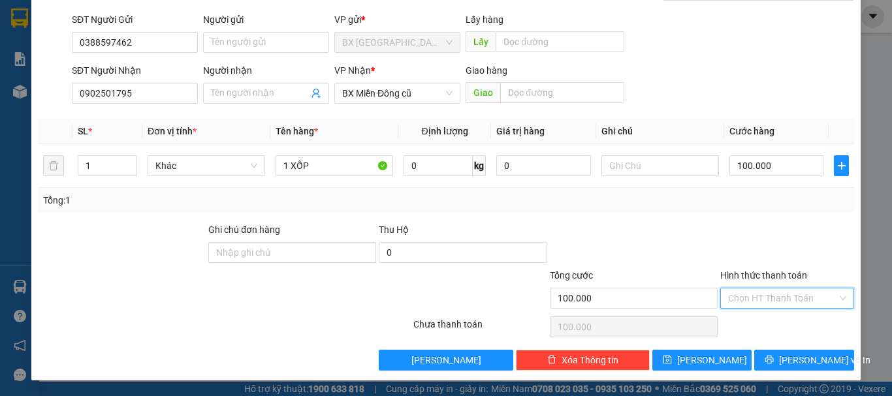
click at [733, 302] on input "Hình thức thanh toán" at bounding box center [782, 299] width 109 height 20
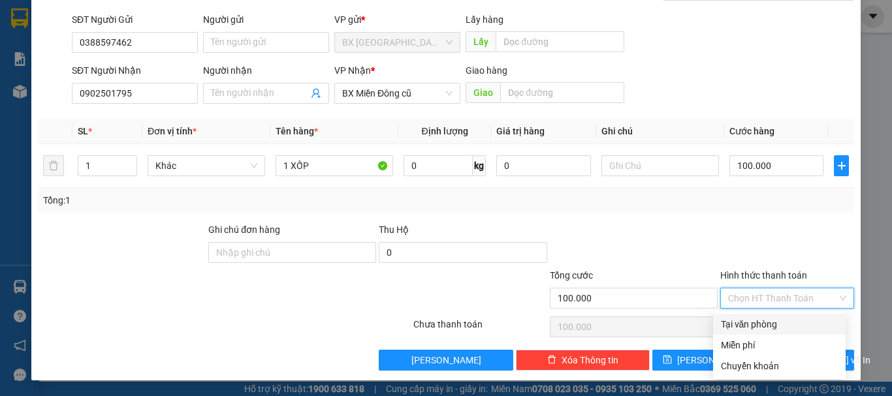
click at [737, 319] on div "Tại văn phòng" at bounding box center [779, 324] width 117 height 14
type input "0"
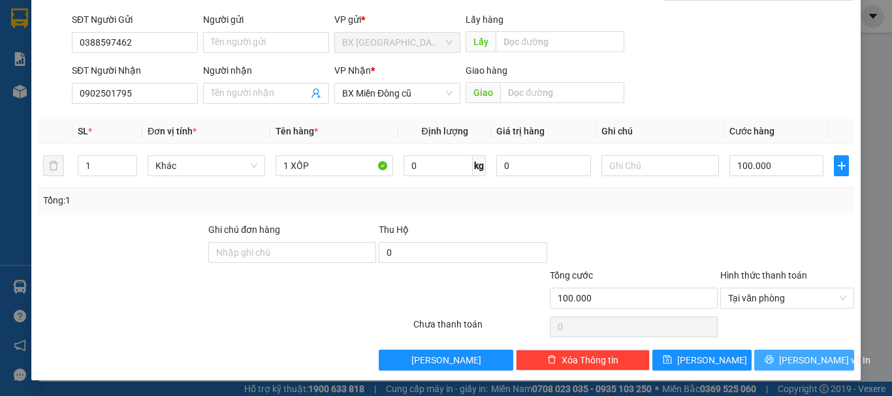
click at [759, 352] on button "[PERSON_NAME] và In" at bounding box center [804, 360] width 100 height 21
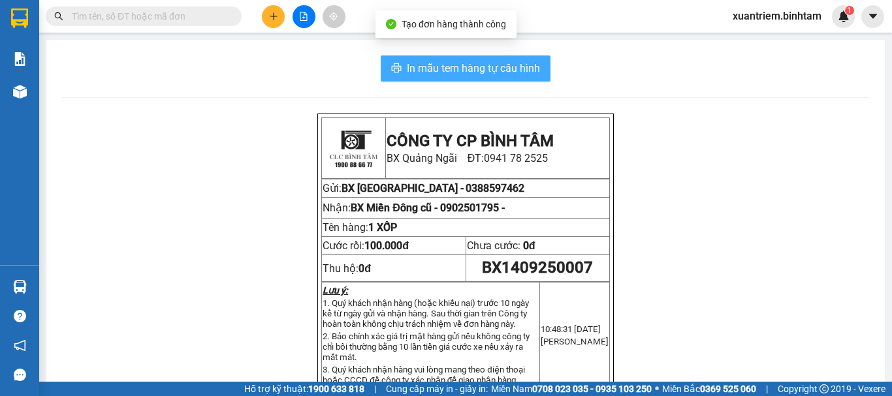
click at [515, 76] on span "In mẫu tem hàng tự cấu hình" at bounding box center [473, 68] width 133 height 16
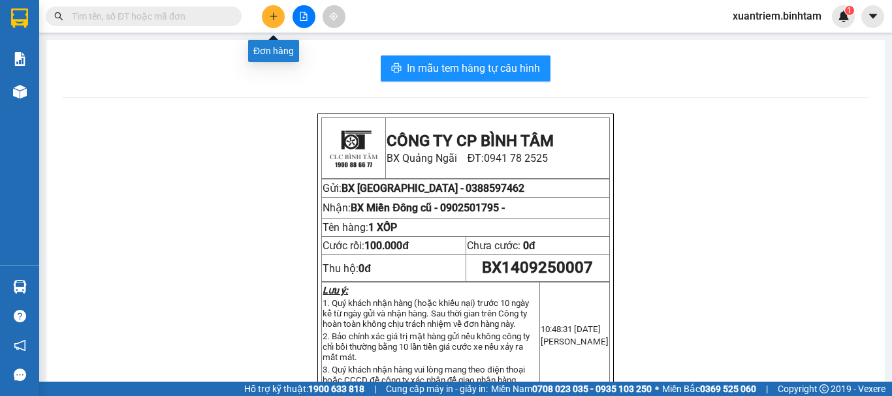
click at [282, 12] on button at bounding box center [273, 16] width 23 height 23
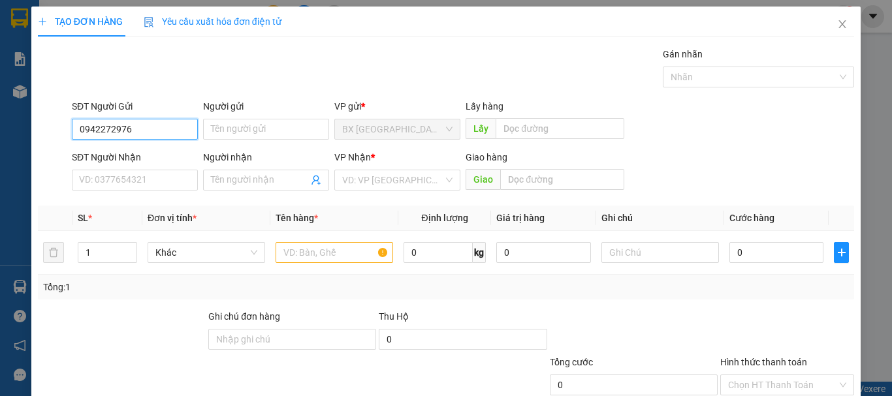
click at [100, 131] on input "0942272976" at bounding box center [135, 129] width 126 height 21
type input "0945272976"
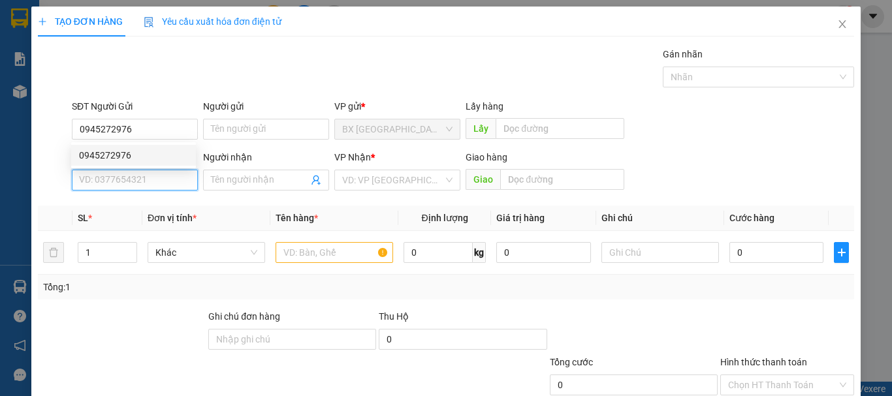
click at [96, 182] on input "SĐT Người Nhận" at bounding box center [135, 180] width 126 height 21
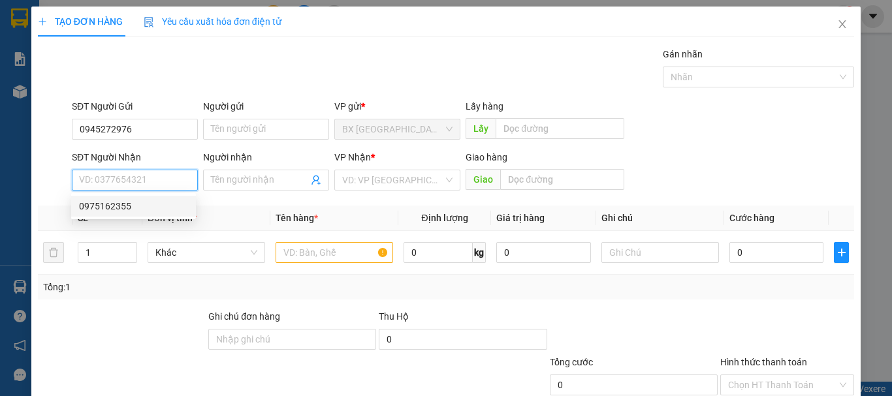
click at [104, 199] on div "0975162355" at bounding box center [133, 206] width 109 height 14
type input "0975162355"
type input "50.000"
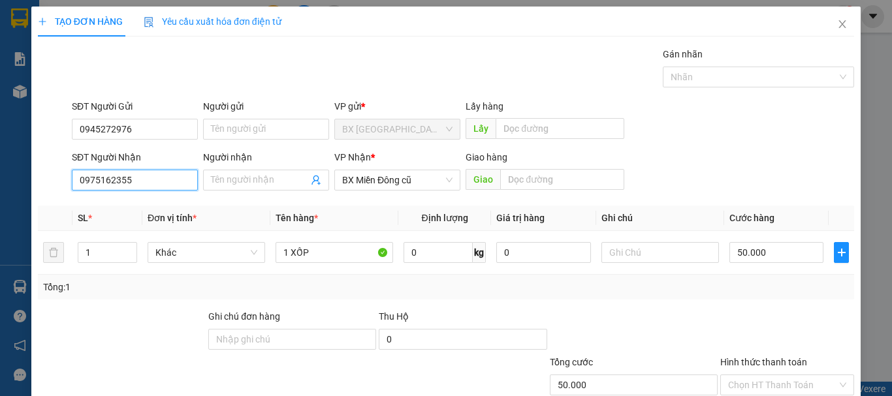
scroll to position [65, 0]
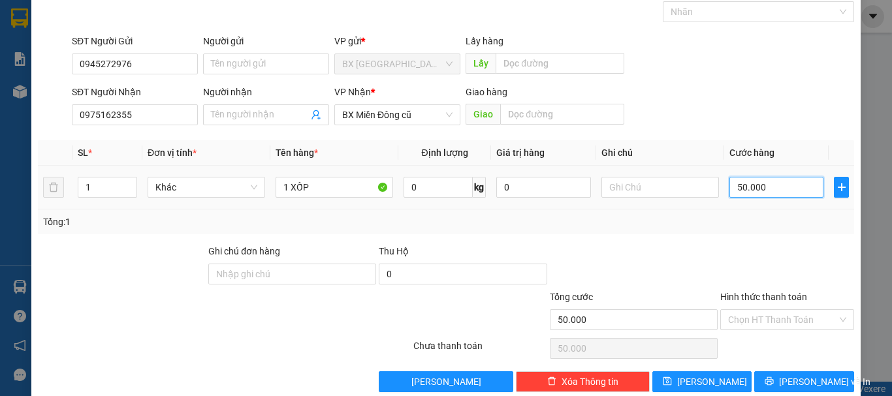
click at [746, 193] on input "50.000" at bounding box center [776, 187] width 94 height 21
type input "1"
type input "10"
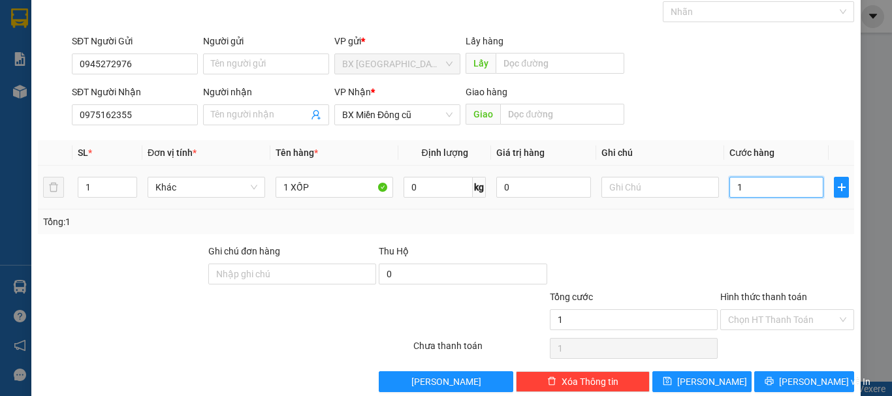
type input "10"
type input "100"
type input "1.000"
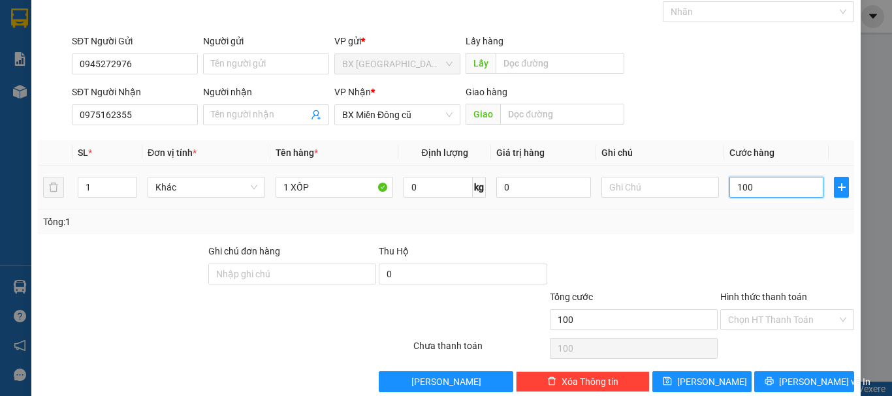
type input "1.000"
type input "10.000"
type input "100.000"
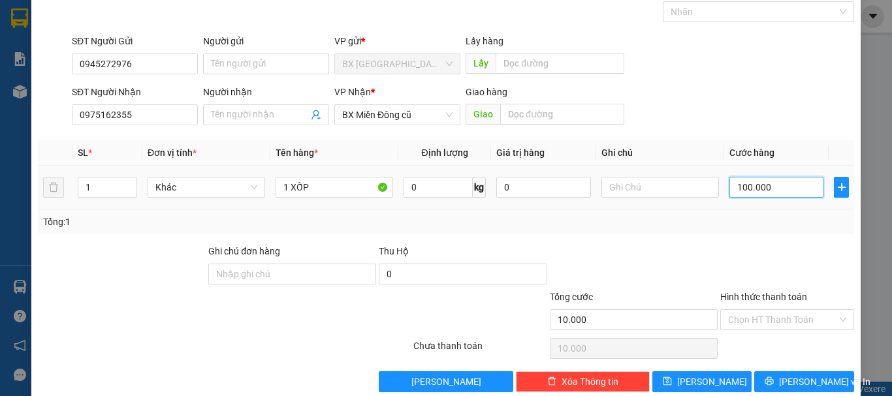
type input "100.000"
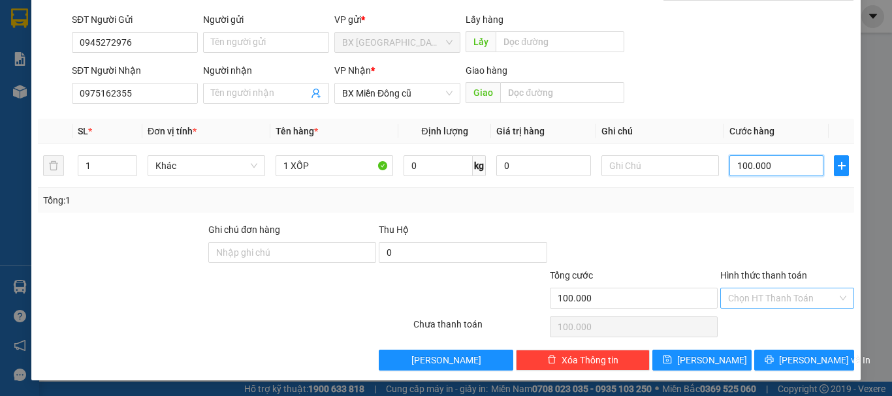
type input "100.000"
click at [743, 300] on input "Hình thức thanh toán" at bounding box center [782, 299] width 109 height 20
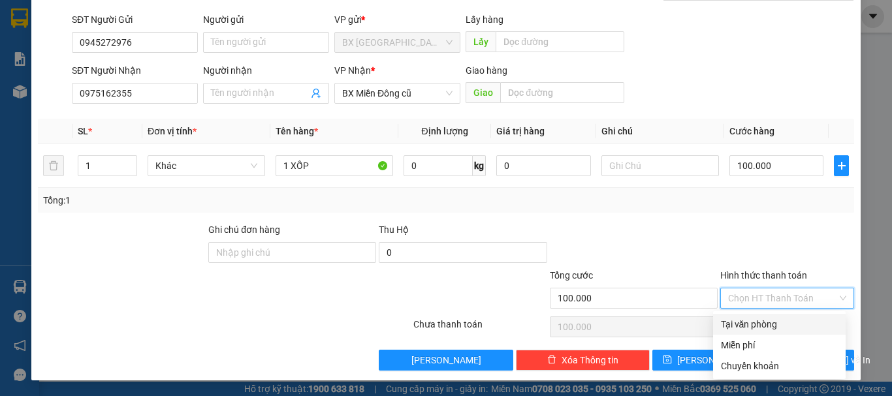
click at [747, 318] on div "Tại văn phòng" at bounding box center [779, 324] width 117 height 14
type input "0"
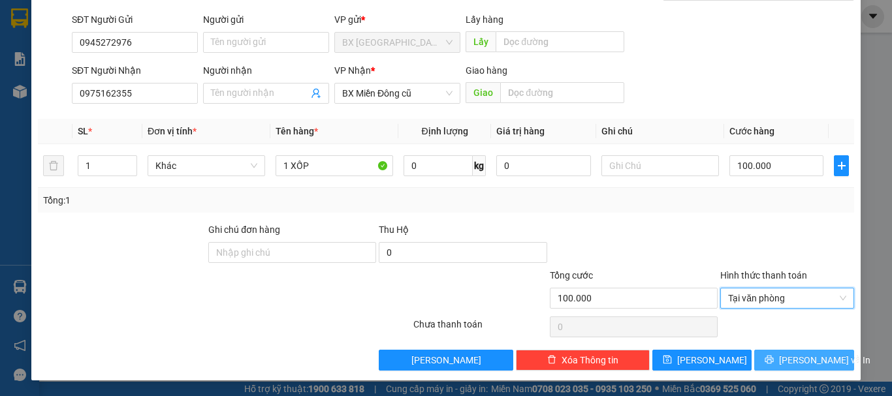
click at [764, 364] on button "[PERSON_NAME] và In" at bounding box center [804, 360] width 100 height 21
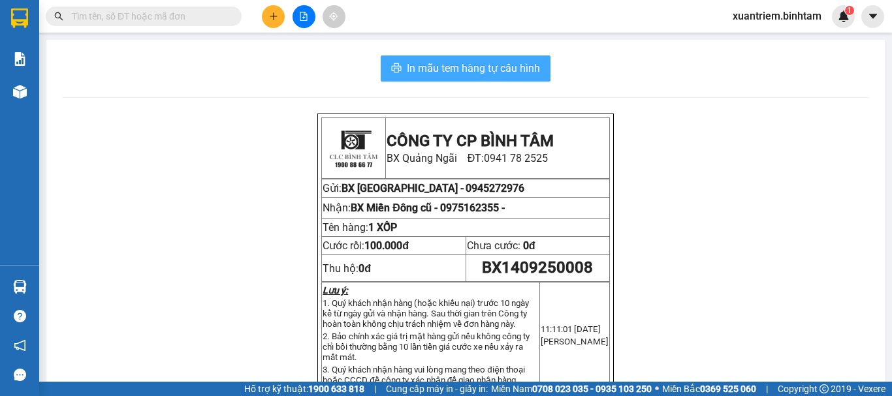
click at [496, 74] on span "In mẫu tem hàng tự cấu hình" at bounding box center [473, 68] width 133 height 16
drag, startPoint x: 686, startPoint y: 342, endPoint x: 0, endPoint y: 422, distance: 690.4
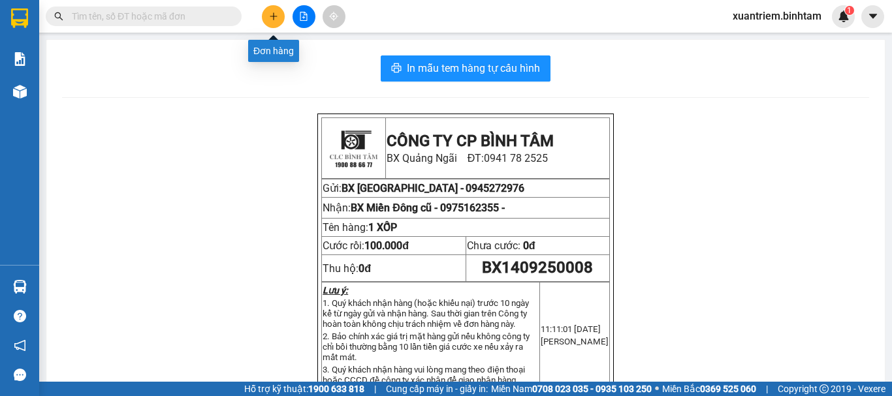
click at [272, 20] on icon "plus" at bounding box center [273, 16] width 9 height 9
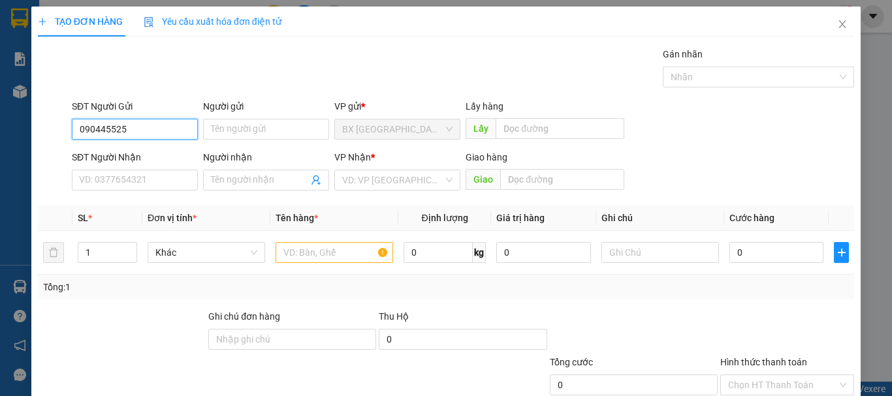
type input "0904455257"
click at [134, 150] on div "0904455257" at bounding box center [133, 155] width 109 height 14
type input "0938770809"
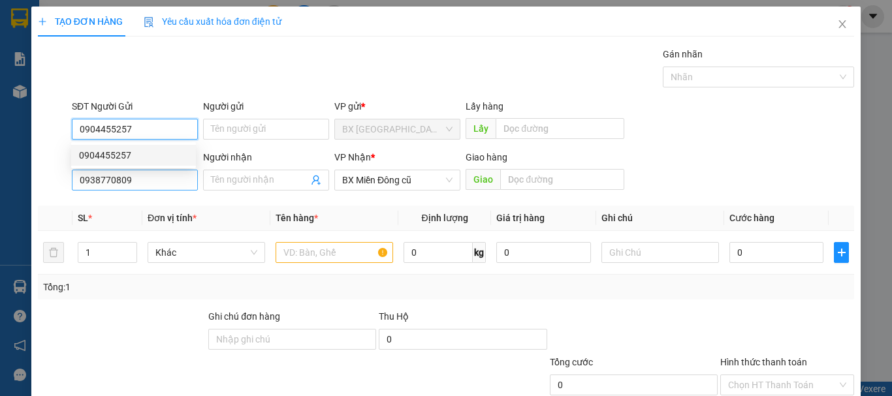
type input "50.000"
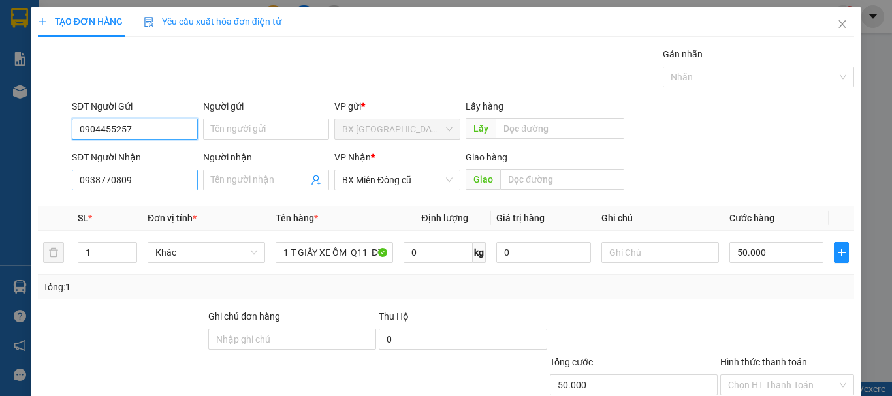
type input "0904455257"
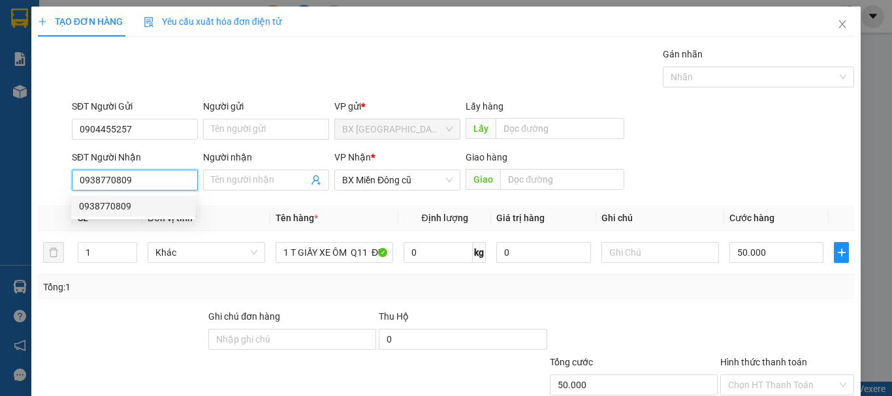
drag, startPoint x: 148, startPoint y: 186, endPoint x: 16, endPoint y: 193, distance: 132.1
click at [16, 193] on div "TẠO ĐƠN HÀNG Yêu cầu xuất hóa đơn điện tử Transit Pickup Surcharge Ids Transit …" at bounding box center [446, 198] width 892 height 396
click at [161, 178] on input "0784444399" at bounding box center [135, 180] width 126 height 21
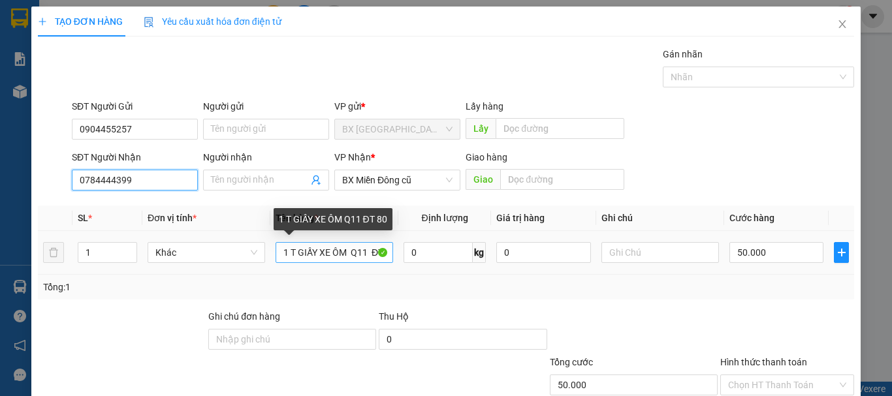
type input "0784444399"
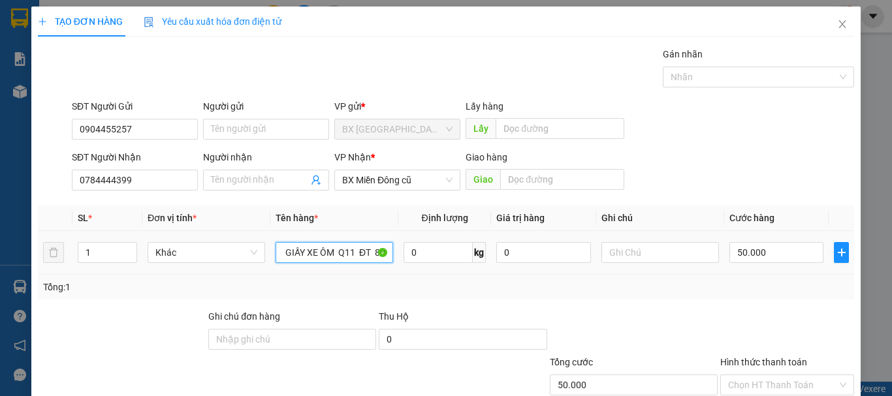
drag, startPoint x: 278, startPoint y: 248, endPoint x: 432, endPoint y: 276, distance: 157.4
click at [431, 277] on div "SL * Đơn vị tính * Tên hàng * Định lượng Giá trị hàng Ghi chú Cước hàng 1 Khác …" at bounding box center [446, 253] width 816 height 94
type input "1 xốp"
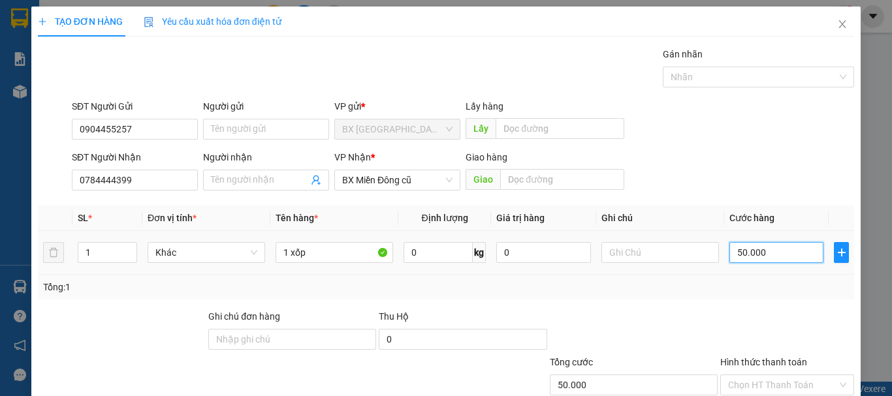
drag, startPoint x: 744, startPoint y: 261, endPoint x: 745, endPoint y: 253, distance: 8.5
click at [745, 261] on input "50.000" at bounding box center [776, 252] width 94 height 21
type input "7"
type input "70"
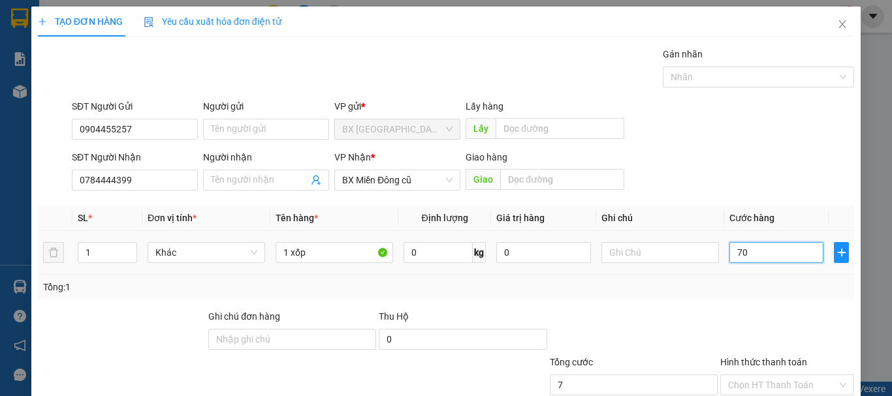
type input "70"
type input "700"
type input "7.000"
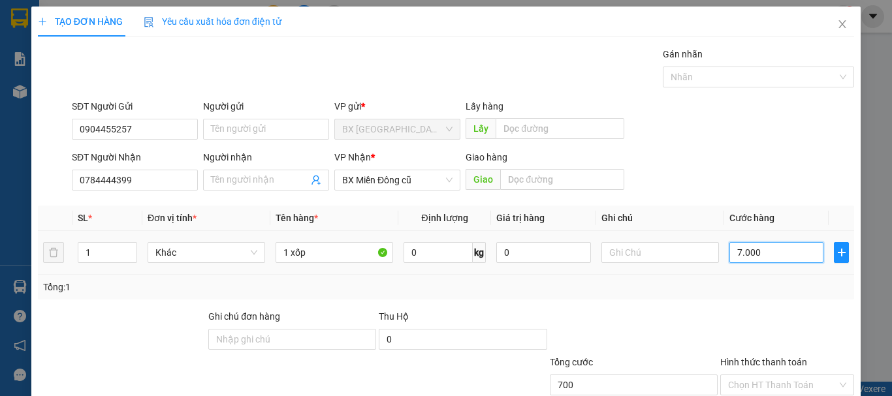
type input "7.000"
type input "70.000"
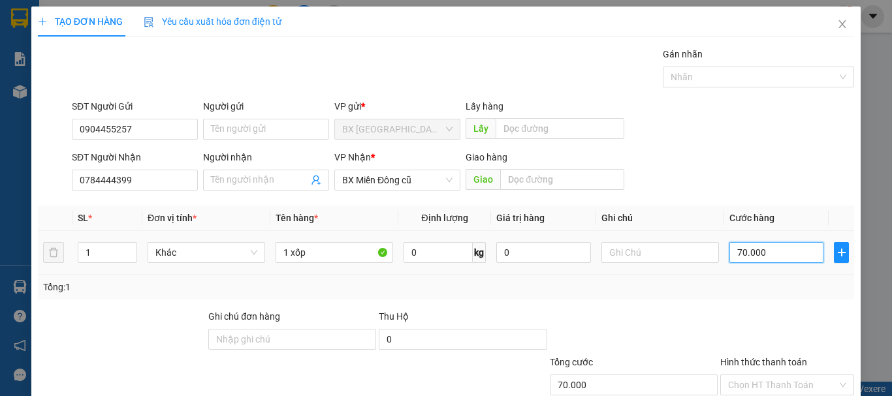
scroll to position [87, 0]
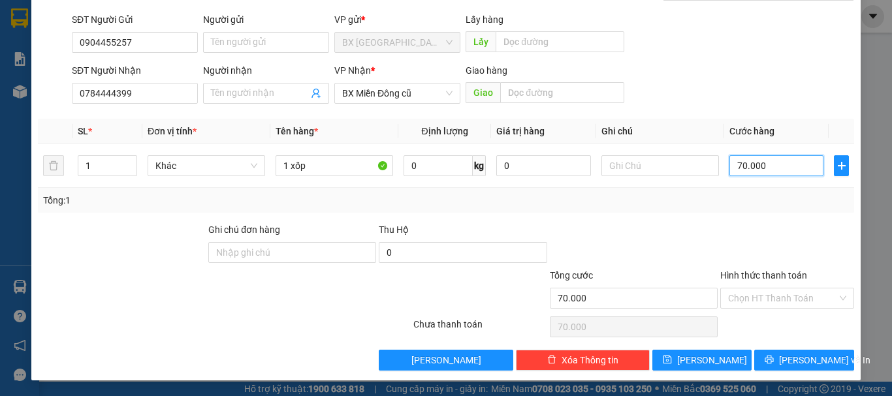
type input "70.000"
click at [801, 285] on div "Hình thức thanh toán" at bounding box center [787, 278] width 134 height 20
click at [779, 295] on input "Hình thức thanh toán" at bounding box center [782, 299] width 109 height 20
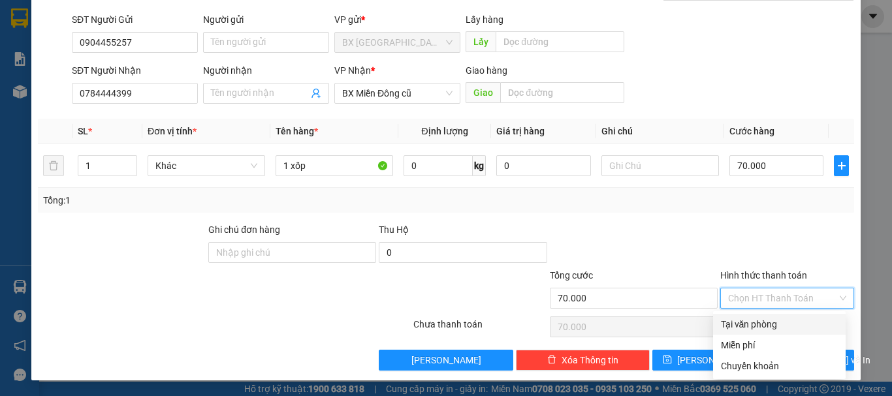
click at [769, 325] on div "Tại văn phòng" at bounding box center [779, 324] width 117 height 14
type input "0"
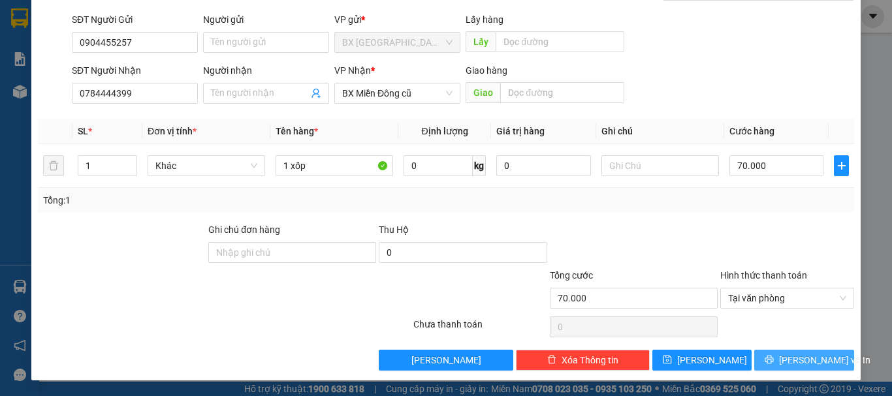
click at [773, 353] on button "[PERSON_NAME] và In" at bounding box center [804, 360] width 100 height 21
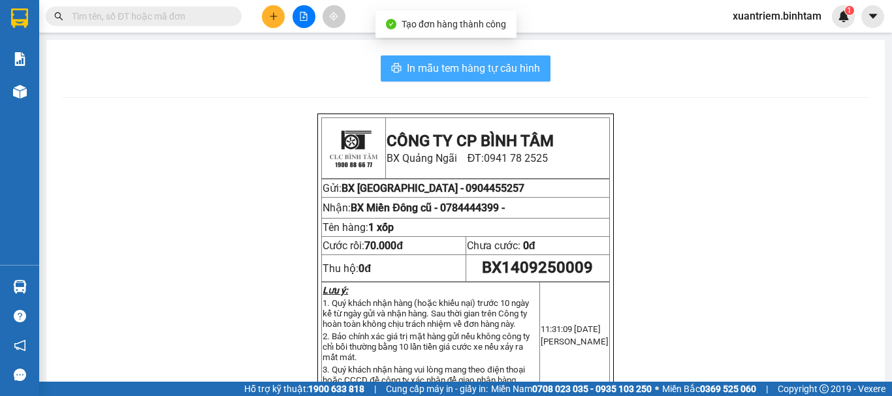
click at [507, 69] on span "In mẫu tem hàng tự cấu hình" at bounding box center [473, 68] width 133 height 16
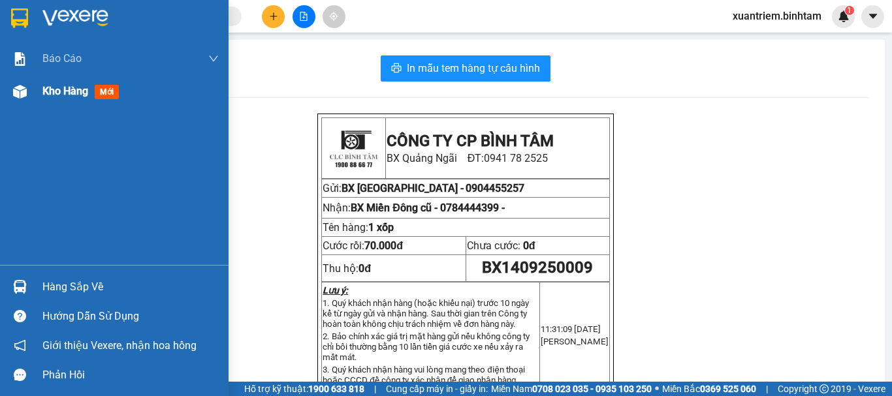
click at [23, 93] on img at bounding box center [20, 92] width 14 height 14
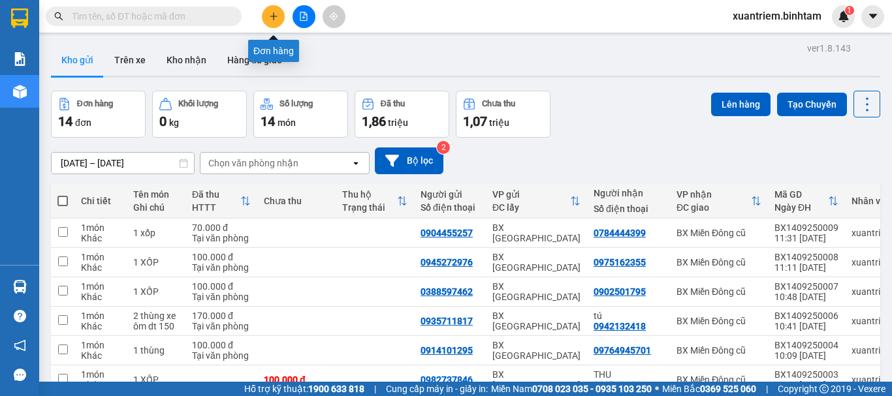
click at [270, 15] on icon "plus" at bounding box center [273, 16] width 9 height 9
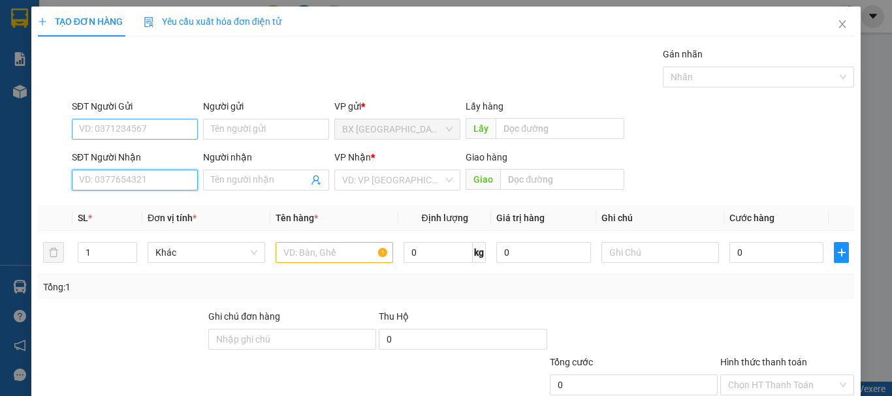
drag, startPoint x: 135, startPoint y: 176, endPoint x: 129, endPoint y: 121, distance: 55.2
click at [135, 176] on input "SĐT Người Nhận" at bounding box center [135, 180] width 126 height 21
click at [140, 170] on input "SĐT Người Nhận" at bounding box center [135, 180] width 126 height 21
type input "0945448868"
click at [160, 210] on div "0945448868" at bounding box center [133, 206] width 109 height 14
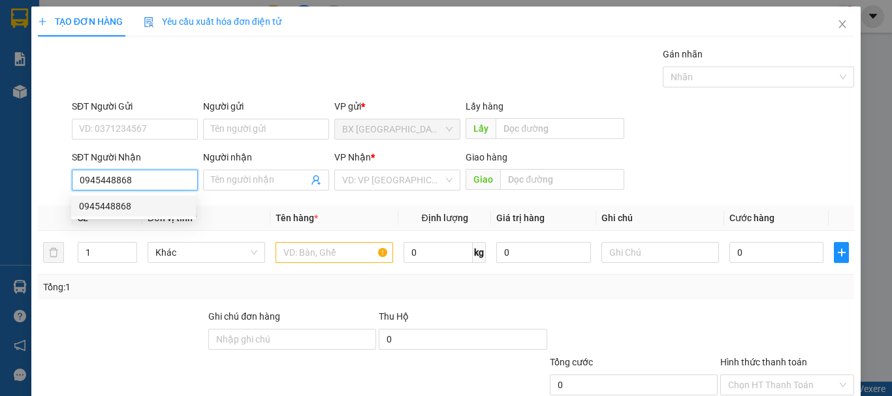
type input "NGHỆ AN"
type input "1.800.000"
type input "200.000"
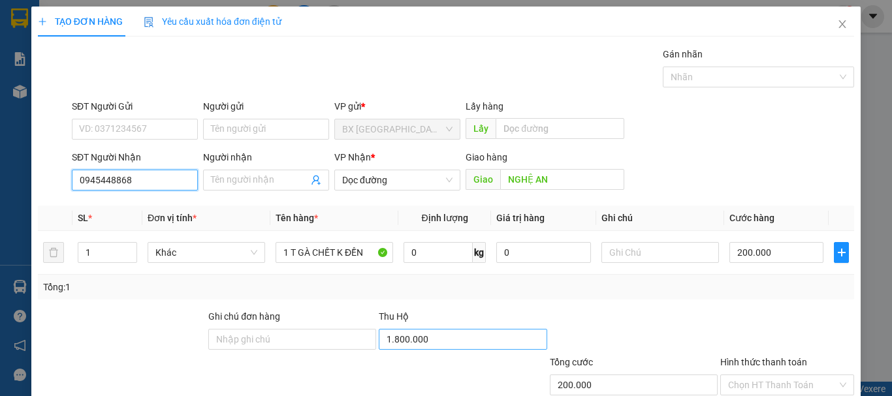
type input "0945448868"
click at [441, 334] on input "1.800.000" at bounding box center [463, 339] width 168 height 21
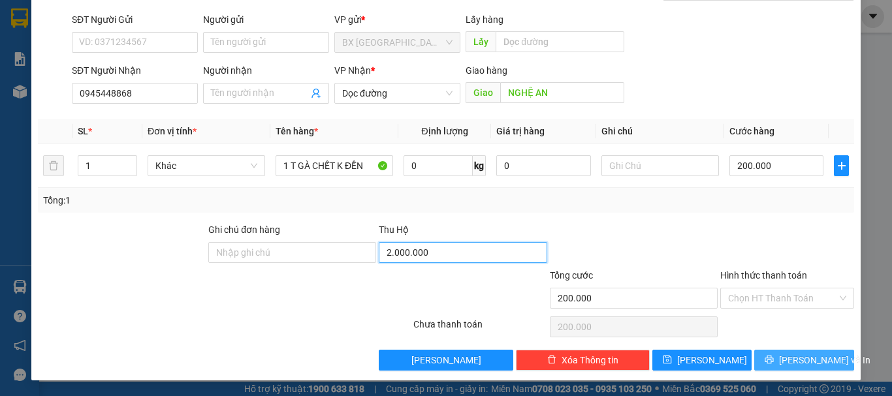
type input "2.000.000"
click at [792, 362] on span "[PERSON_NAME] và In" at bounding box center [824, 360] width 91 height 14
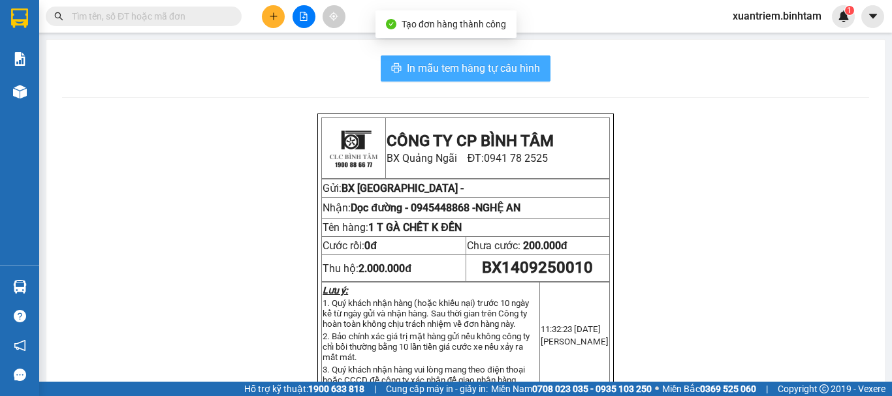
click at [475, 71] on span "In mẫu tem hàng tự cấu hình" at bounding box center [473, 68] width 133 height 16
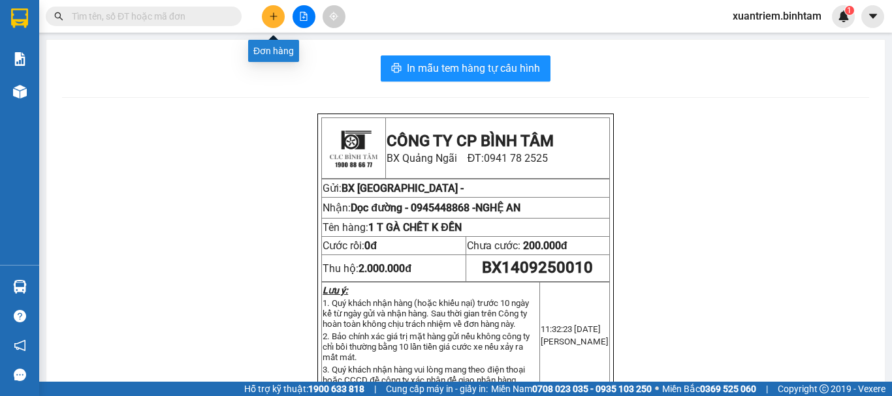
click at [274, 24] on button at bounding box center [273, 16] width 23 height 23
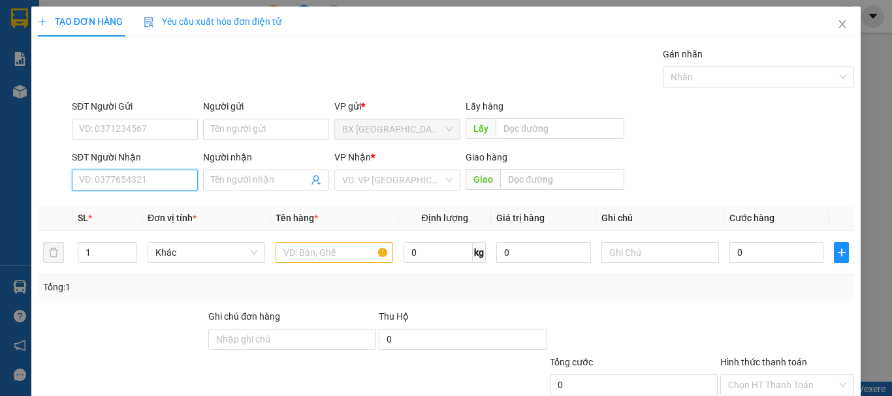
click at [121, 184] on input "SĐT Người Nhận" at bounding box center [135, 180] width 126 height 21
click at [172, 181] on input "0906157675" at bounding box center [135, 180] width 126 height 21
click at [99, 180] on input "0906157675" at bounding box center [135, 180] width 126 height 21
type input "0908157675"
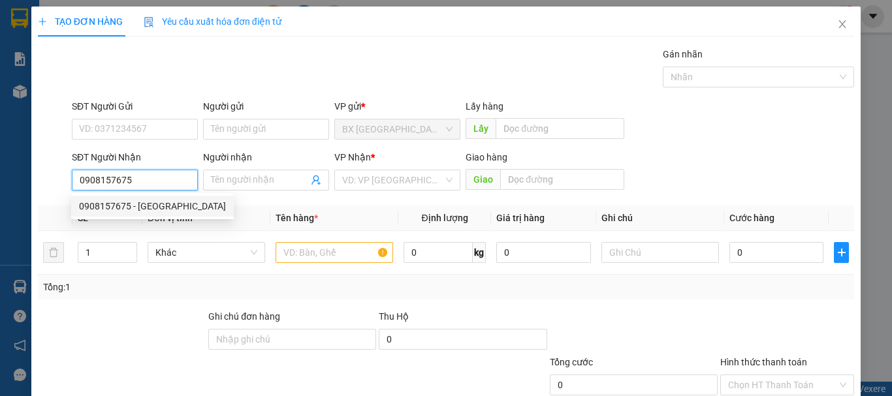
click at [128, 208] on div "0908157675 - [GEOGRAPHIC_DATA]" at bounding box center [152, 206] width 147 height 14
type input "HÀ"
type input "60.000"
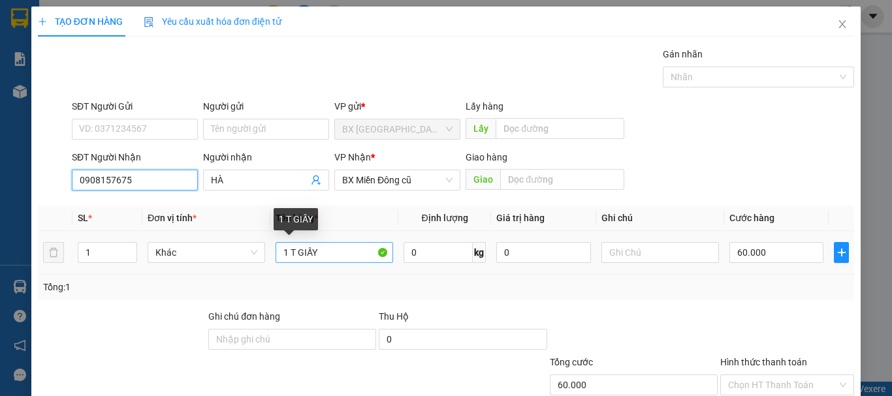
type input "0908157675"
drag, startPoint x: 327, startPoint y: 255, endPoint x: 289, endPoint y: 260, distance: 38.2
click at [289, 260] on input "1 T GIẤY" at bounding box center [335, 252] width 118 height 21
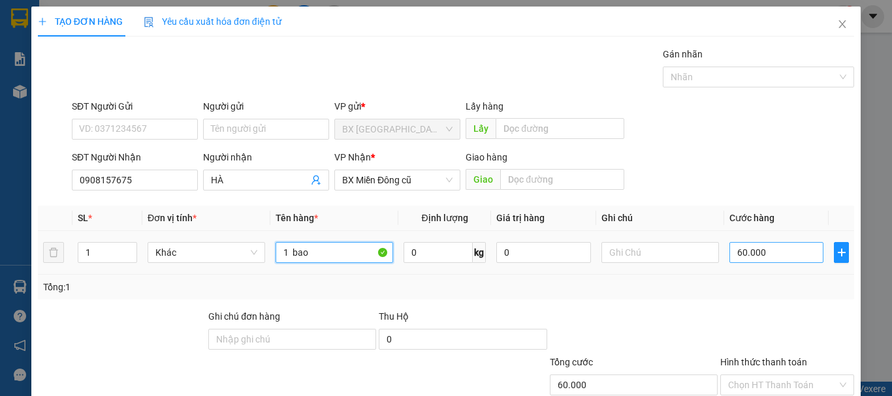
type input "1 bao"
click at [794, 257] on input "60.000" at bounding box center [776, 252] width 94 height 21
type input "8"
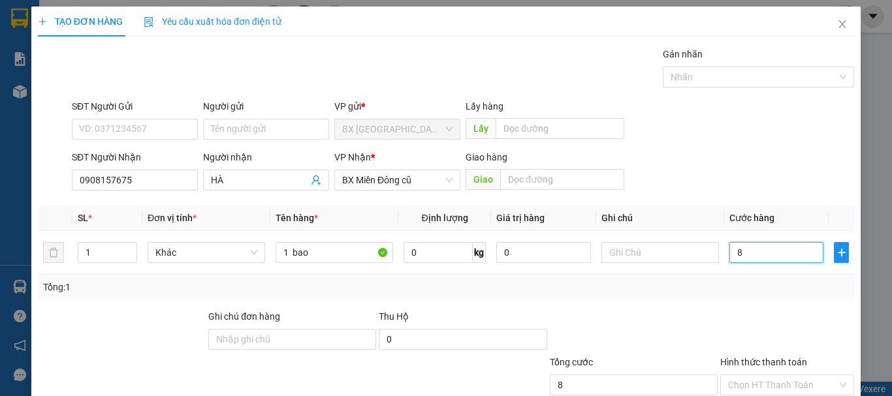
type input "80"
type input "800"
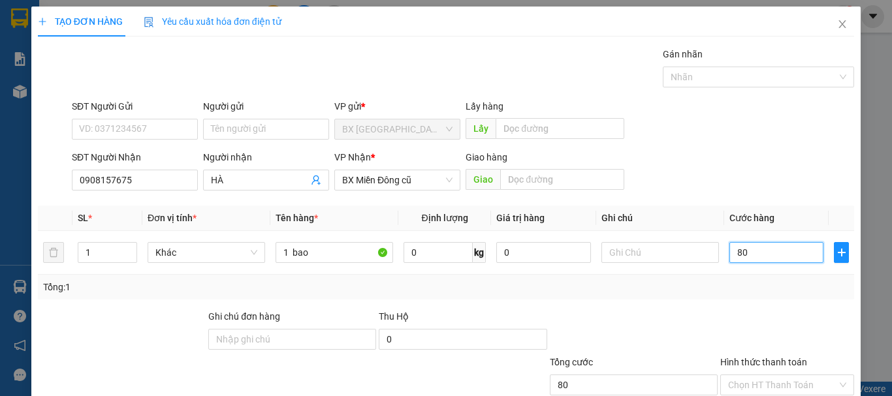
type input "800"
type input "8.000"
type input "80.000"
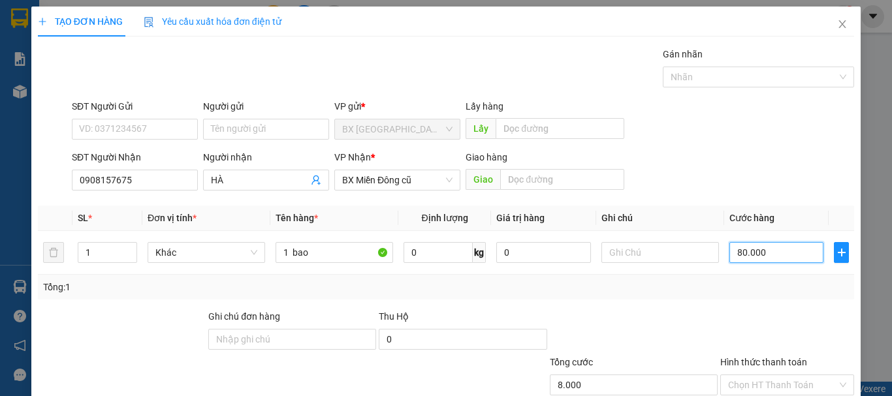
type input "80.000"
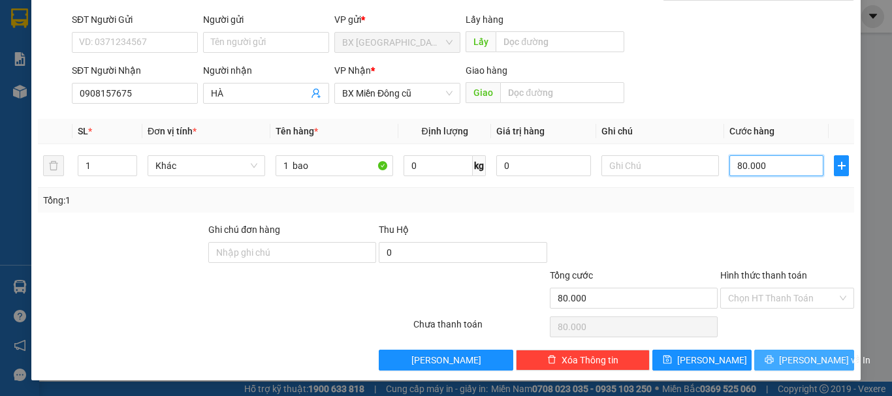
type input "80.000"
click at [786, 353] on span "[PERSON_NAME] và In" at bounding box center [824, 360] width 91 height 14
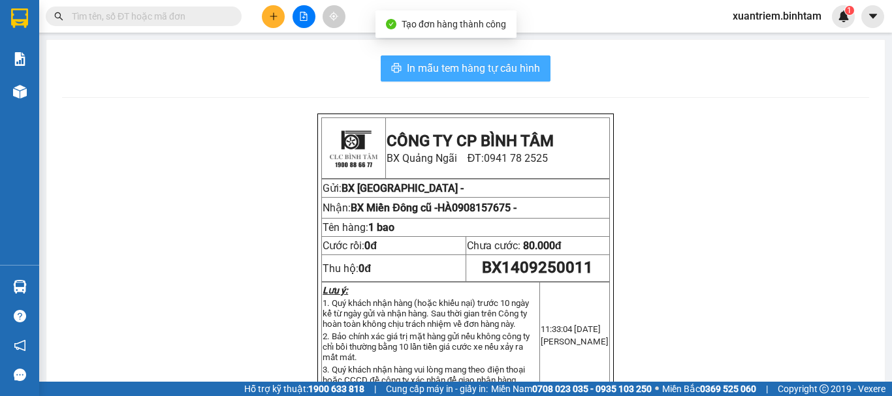
click at [502, 78] on button "In mẫu tem hàng tự cấu hình" at bounding box center [466, 69] width 170 height 26
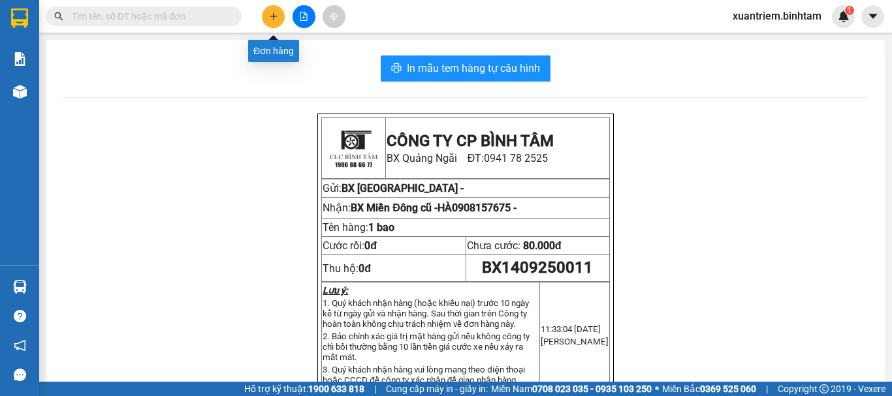
click at [269, 16] on icon "plus" at bounding box center [273, 16] width 9 height 9
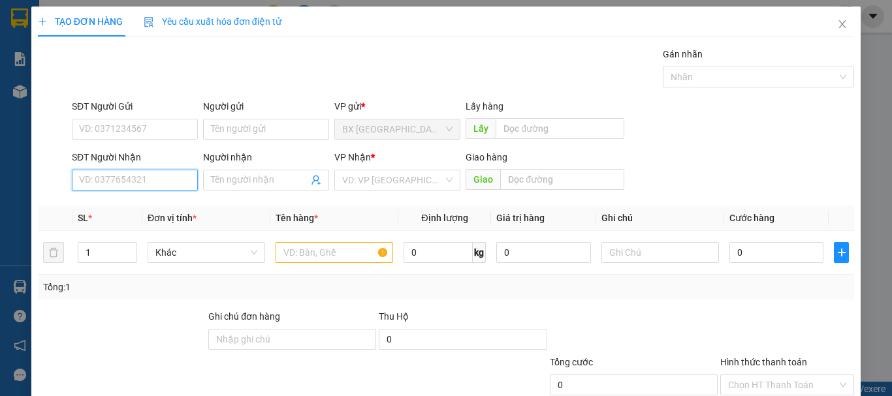
click at [163, 183] on input "SĐT Người Nhận" at bounding box center [135, 180] width 126 height 21
type input "0868683899"
click at [157, 189] on input "0868683899" at bounding box center [135, 180] width 126 height 21
click at [144, 207] on div "0868683899" at bounding box center [133, 206] width 109 height 14
type input "[GEOGRAPHIC_DATA]"
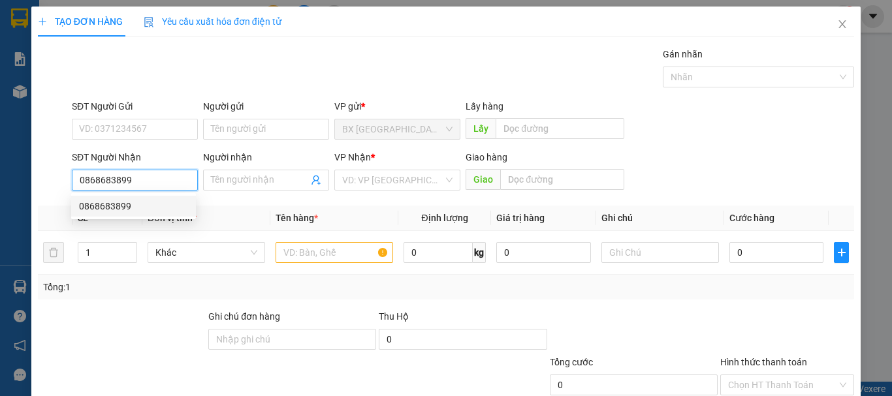
type input "1.900.000"
type input "200.000"
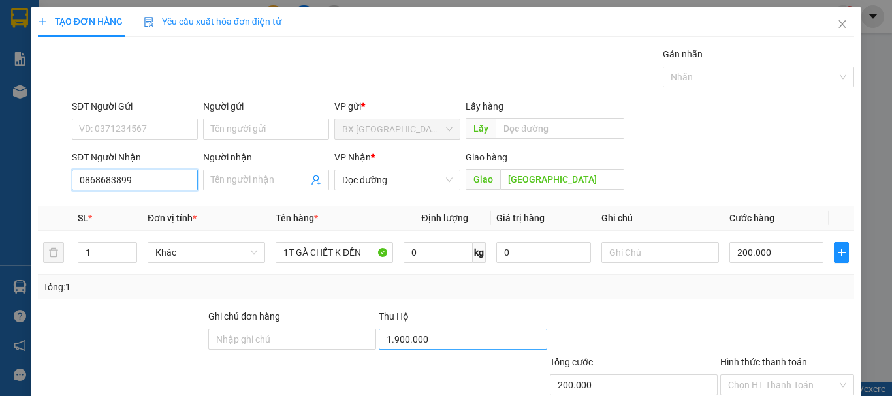
type input "0868683899"
click at [426, 330] on input "1.900.000" at bounding box center [463, 339] width 168 height 21
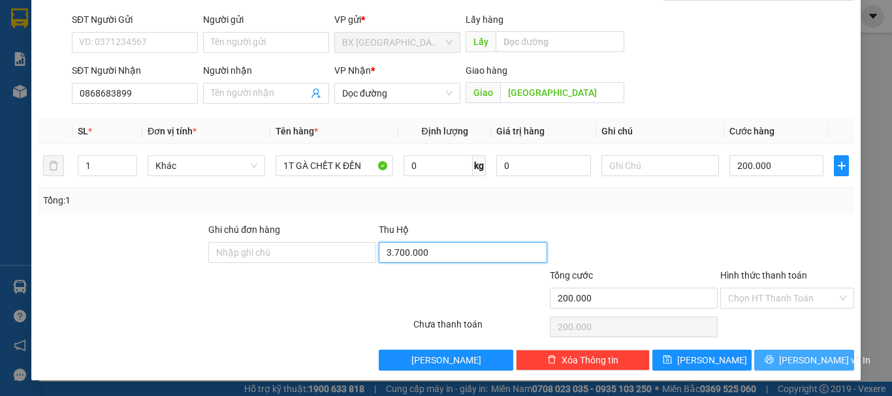
type input "3.700.000"
click at [801, 366] on span "[PERSON_NAME] và In" at bounding box center [824, 360] width 91 height 14
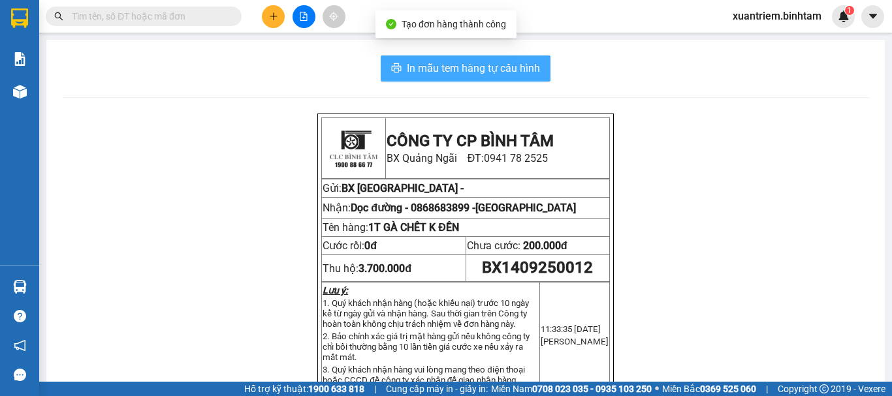
click at [502, 66] on span "In mẫu tem hàng tự cấu hình" at bounding box center [473, 68] width 133 height 16
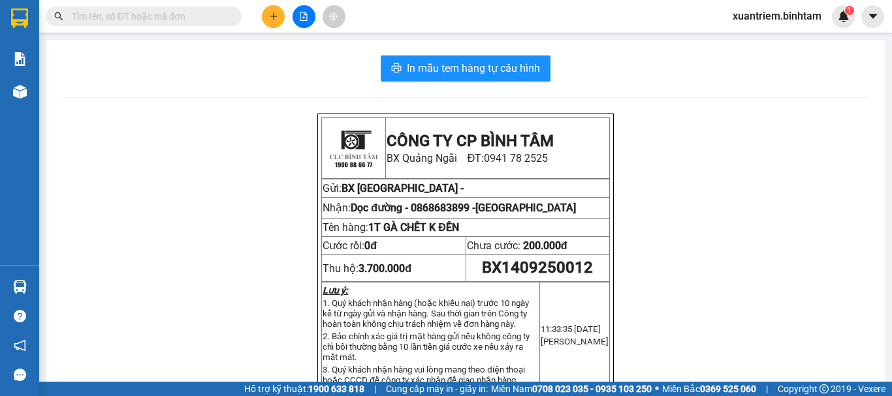
click at [278, 11] on button at bounding box center [273, 16] width 23 height 23
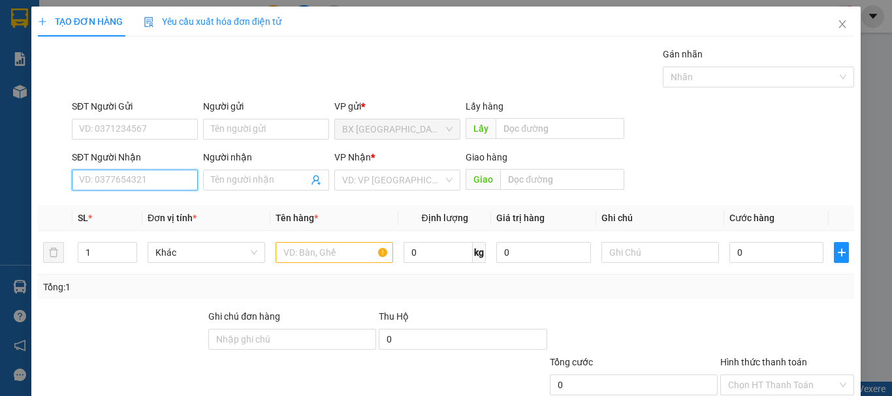
click at [108, 175] on input "SĐT Người Nhận" at bounding box center [135, 180] width 126 height 21
type input "0868683899"
click at [152, 202] on div "0868683899" at bounding box center [133, 206] width 109 height 14
type input "[GEOGRAPHIC_DATA]"
type input "3.700.000"
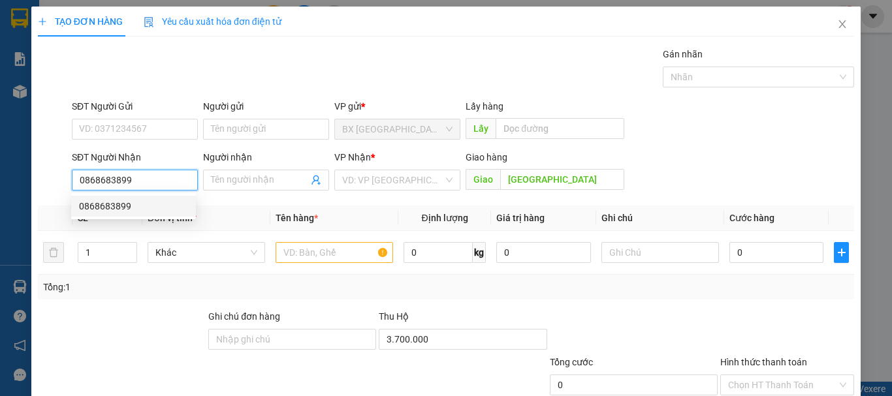
type input "200.000"
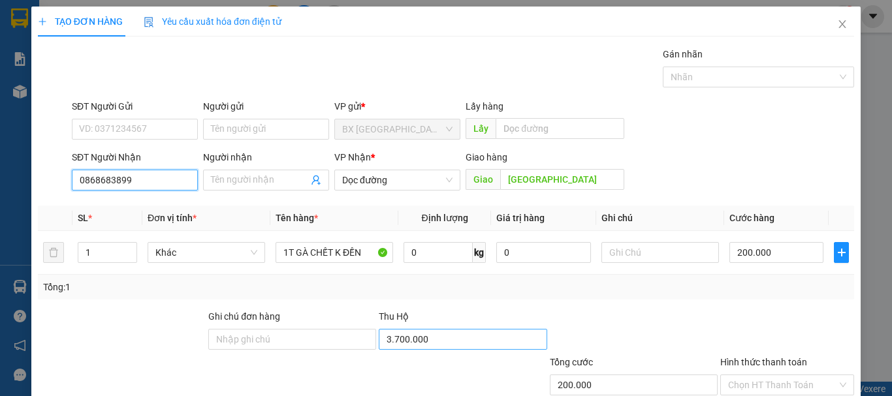
type input "0868683899"
click at [434, 336] on input "3.700.000" at bounding box center [463, 339] width 168 height 21
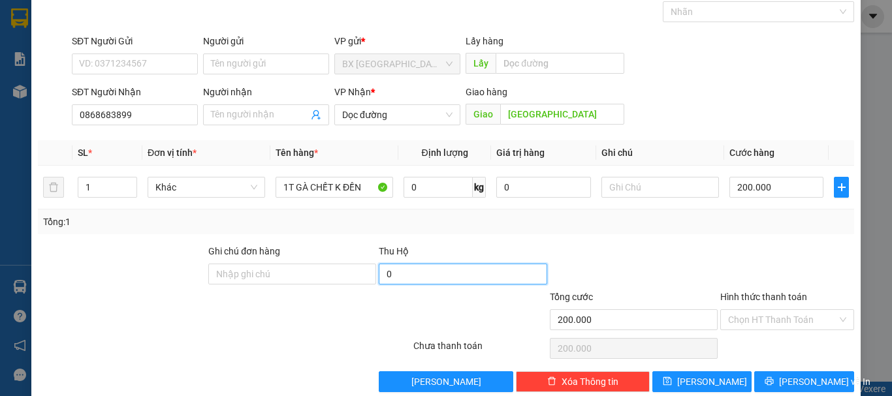
scroll to position [87, 0]
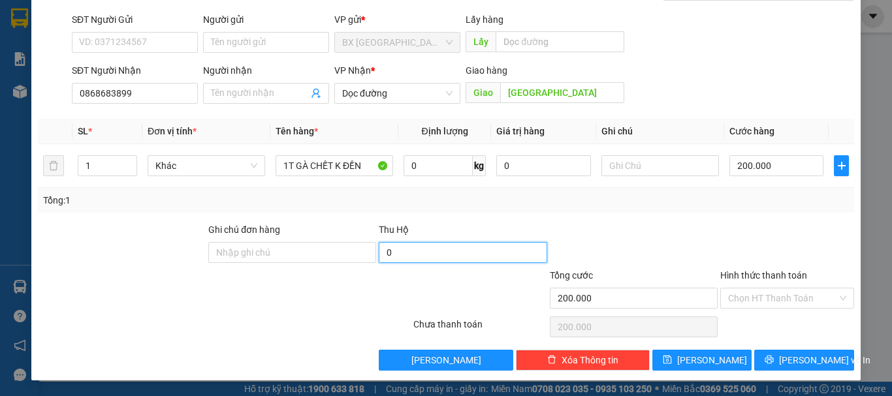
type input "0"
click at [788, 344] on div "Transit Pickup Surcharge Ids Transit Deliver Surcharge Ids Transit Deliver Surc…" at bounding box center [446, 165] width 816 height 411
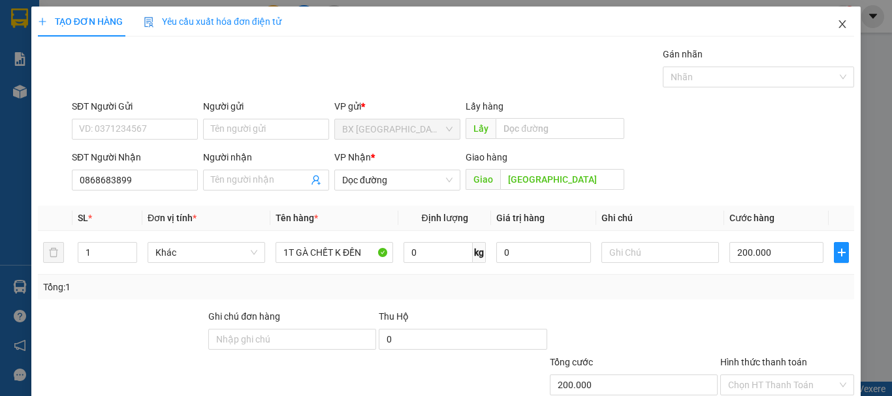
click at [837, 24] on icon "close" at bounding box center [842, 24] width 10 height 10
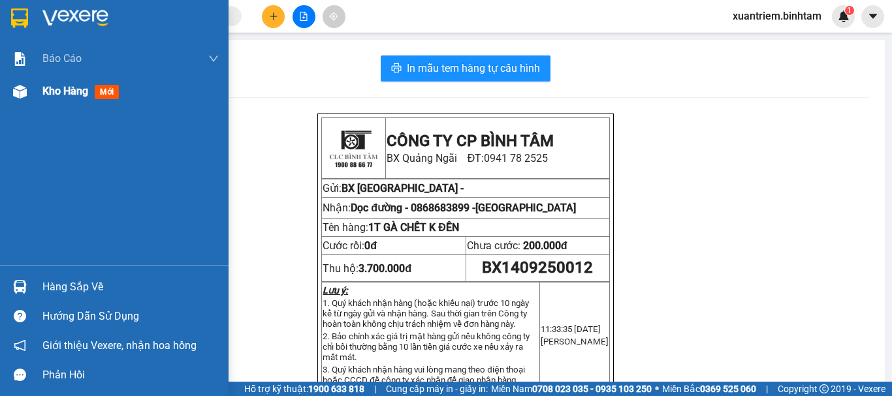
click at [35, 93] on div "Kho hàng mới" at bounding box center [114, 91] width 229 height 33
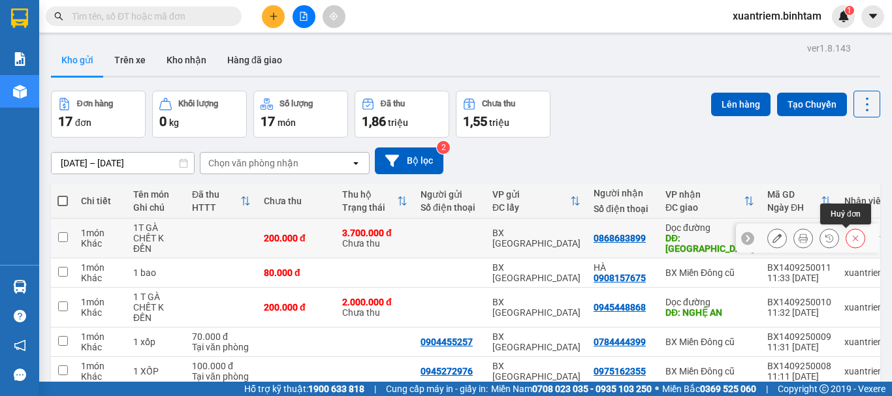
click at [850, 235] on button at bounding box center [855, 238] width 18 height 23
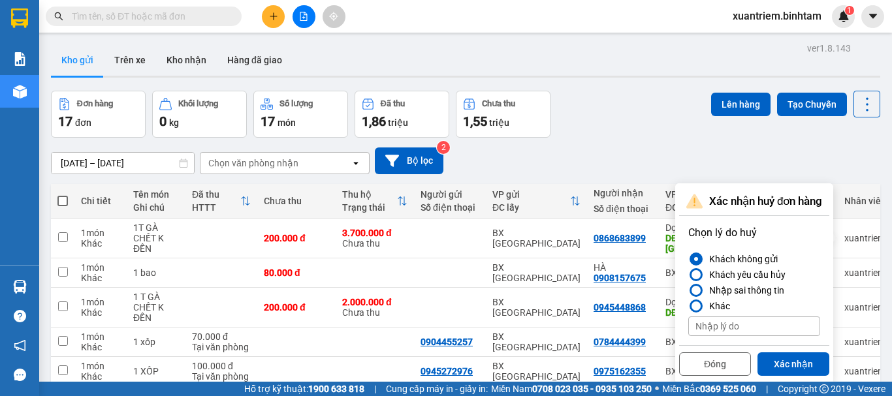
click at [736, 329] on input at bounding box center [754, 327] width 132 height 20
type input "k thu hô"
click at [705, 371] on button "Đóng" at bounding box center [715, 365] width 72 height 24
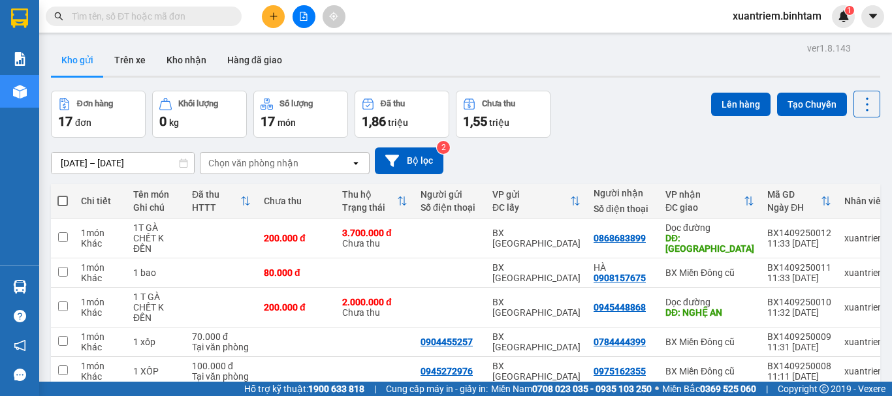
click at [266, 14] on button at bounding box center [273, 16] width 23 height 23
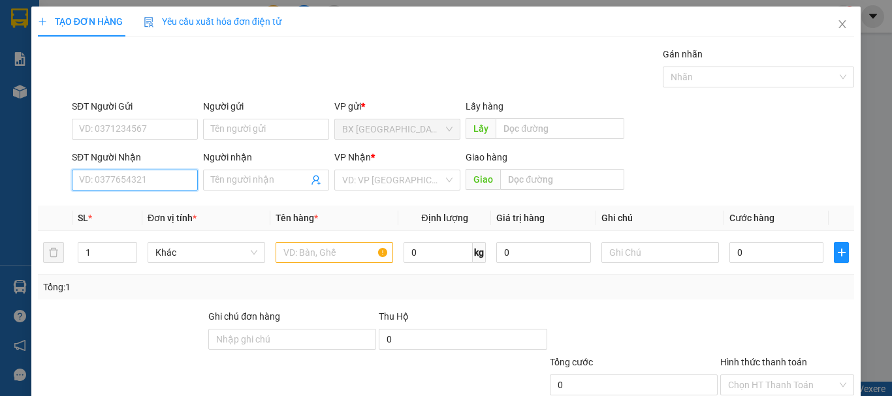
click at [155, 171] on input "SĐT Người Nhận" at bounding box center [135, 180] width 126 height 21
type input "0868683899"
click at [150, 211] on div "0868683899" at bounding box center [133, 206] width 109 height 14
type input "[GEOGRAPHIC_DATA]"
type input "3.700.000"
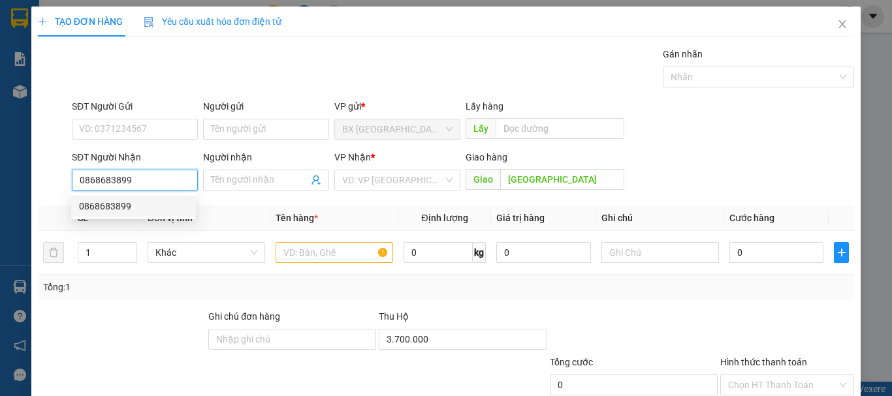
type input "200.000"
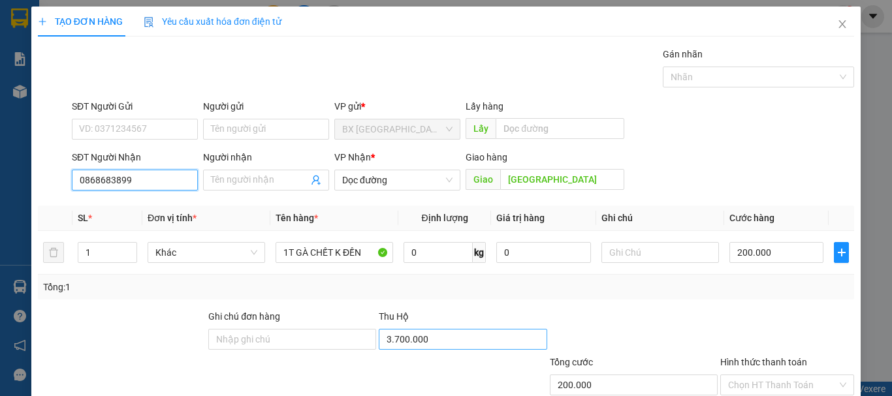
type input "0868683899"
click at [444, 347] on input "3.700.000" at bounding box center [463, 339] width 168 height 21
drag, startPoint x: 445, startPoint y: 347, endPoint x: 409, endPoint y: 350, distance: 36.0
click at [409, 350] on div "3.700.000" at bounding box center [463, 342] width 168 height 26
drag, startPoint x: 453, startPoint y: 338, endPoint x: 355, endPoint y: 344, distance: 97.5
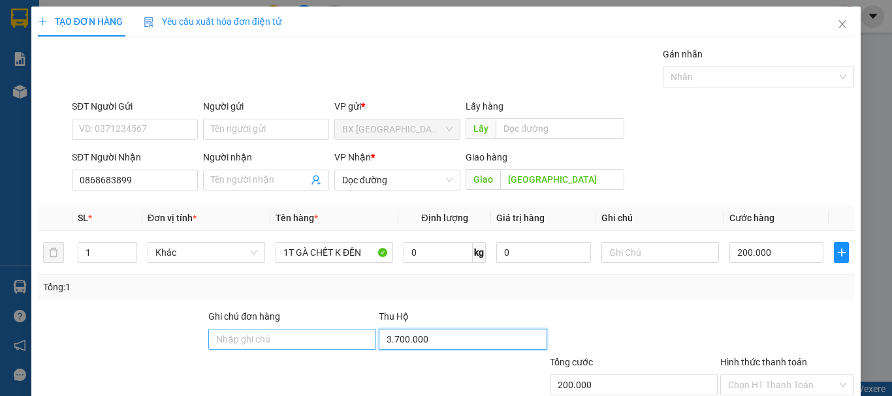
click at [359, 352] on div "Ghi chú đơn hàng Thu Hộ 3.700.000" at bounding box center [446, 333] width 819 height 46
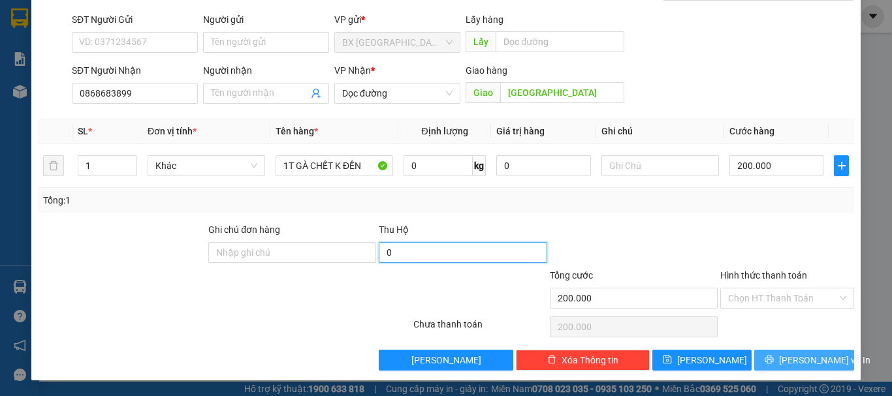
type input "0"
click at [810, 363] on span "[PERSON_NAME] và In" at bounding box center [824, 360] width 91 height 14
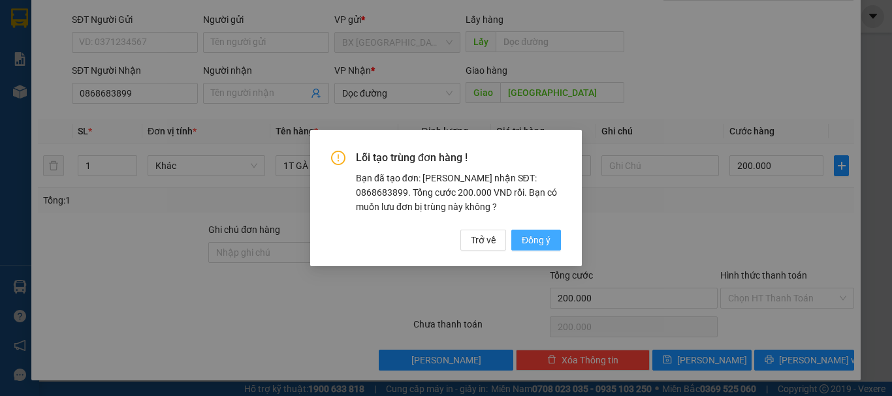
click at [545, 236] on span "Đồng ý" at bounding box center [536, 240] width 29 height 14
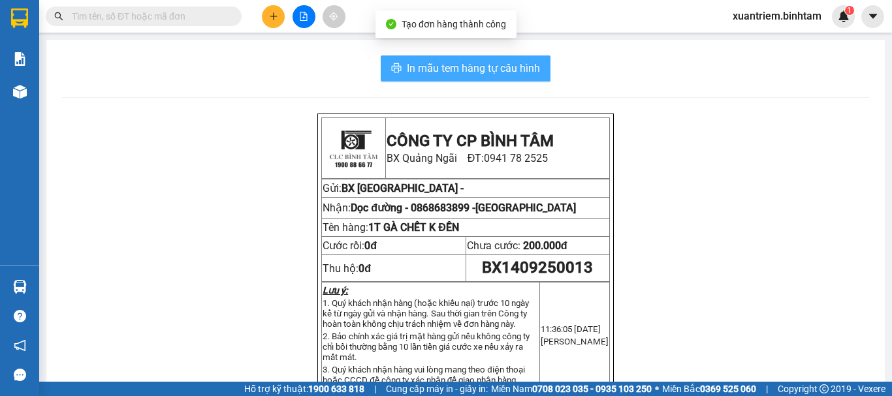
click at [437, 57] on button "In mẫu tem hàng tự cấu hình" at bounding box center [466, 69] width 170 height 26
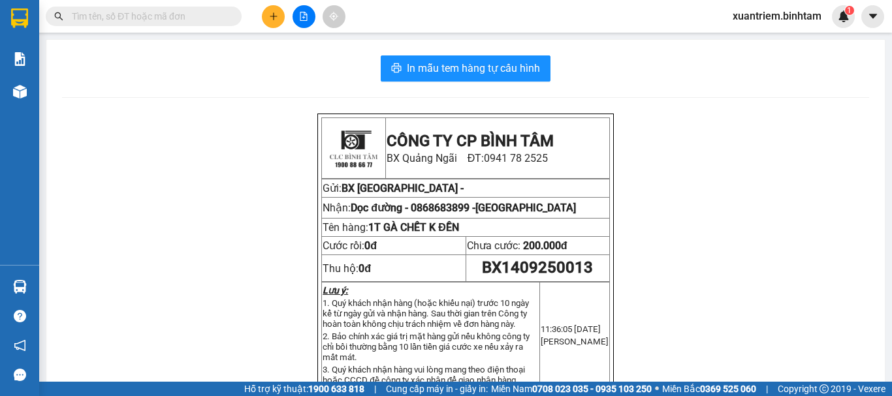
click at [276, 11] on button at bounding box center [273, 16] width 23 height 23
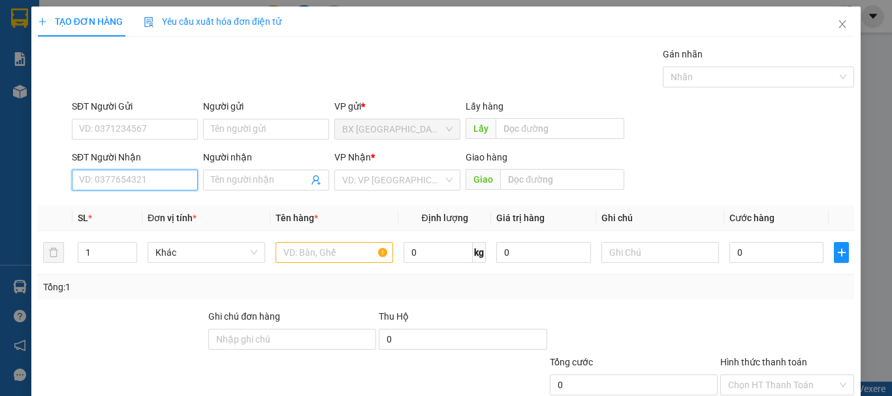
click at [116, 187] on input "SĐT Người Nhận" at bounding box center [135, 180] width 126 height 21
click at [135, 178] on input "SĐT Người Nhận" at bounding box center [135, 180] width 126 height 21
type input "0354090173"
drag, startPoint x: 153, startPoint y: 173, endPoint x: 155, endPoint y: 180, distance: 6.8
click at [153, 174] on input "0354090173" at bounding box center [135, 180] width 126 height 21
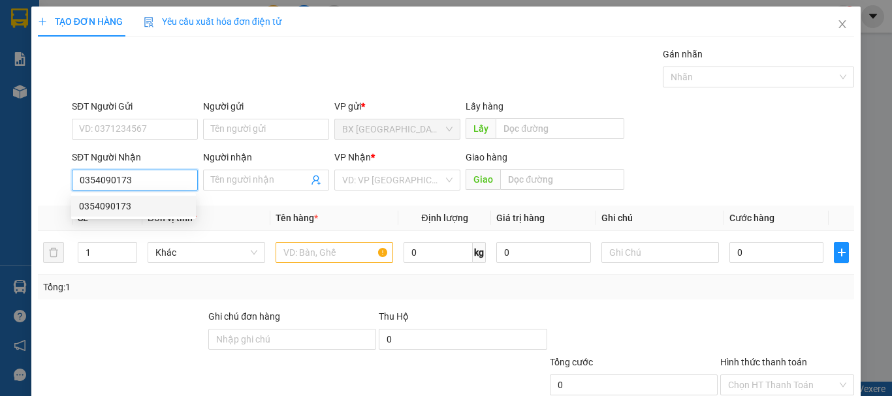
click at [162, 208] on div "0354090173" at bounding box center [133, 206] width 109 height 14
type input "[GEOGRAPHIC_DATA]"
type input "1.200.000"
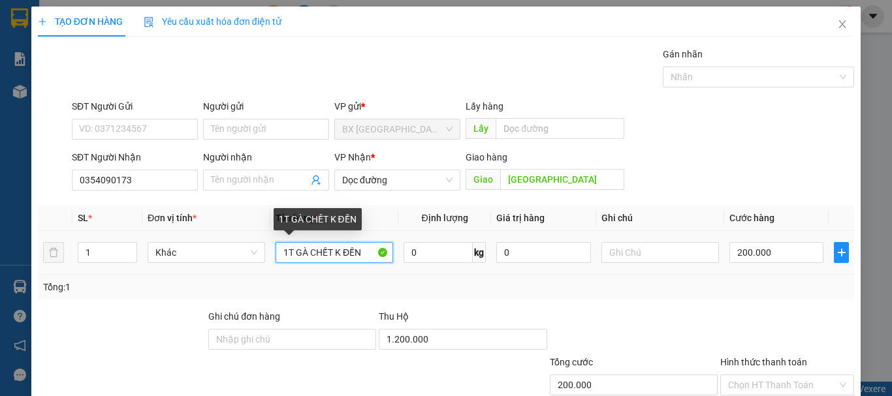
click at [286, 249] on input "1T GÀ CHẾT K ĐỀN" at bounding box center [335, 252] width 118 height 21
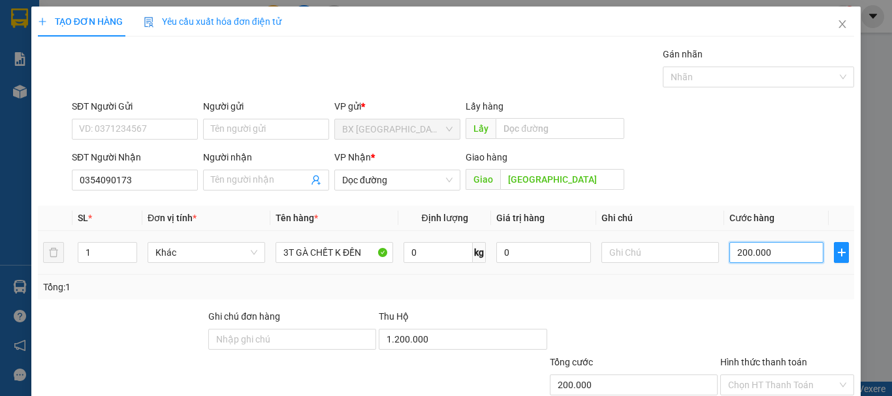
click at [761, 245] on input "200.000" at bounding box center [776, 252] width 94 height 21
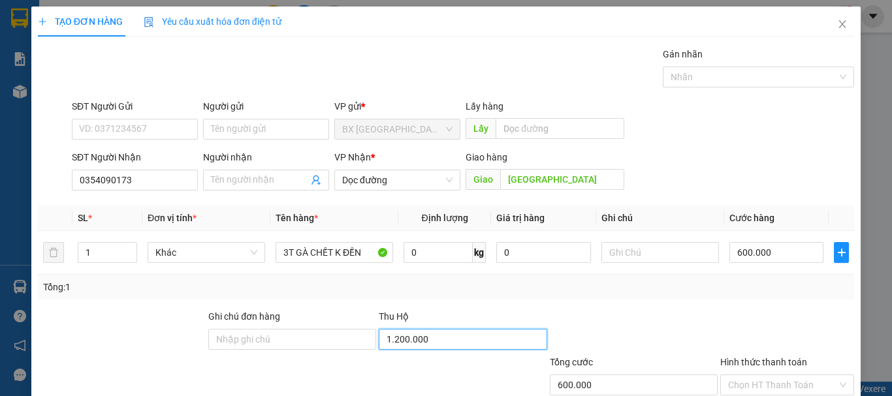
click at [420, 332] on input "1.200.000" at bounding box center [463, 339] width 168 height 21
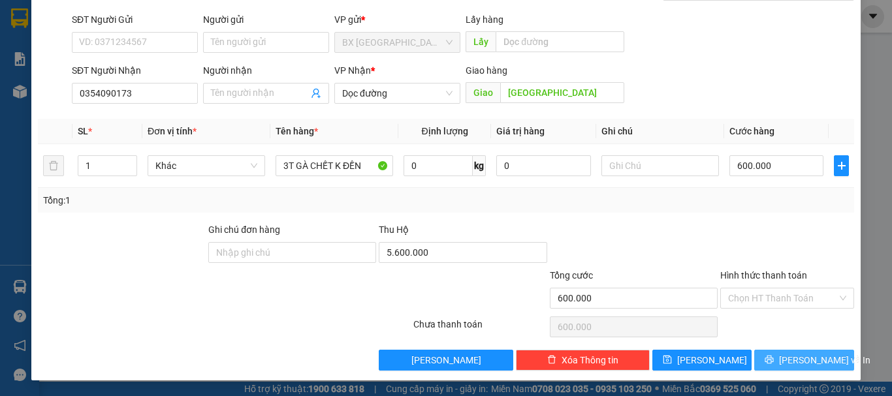
click at [822, 361] on button "[PERSON_NAME] và In" at bounding box center [804, 360] width 100 height 21
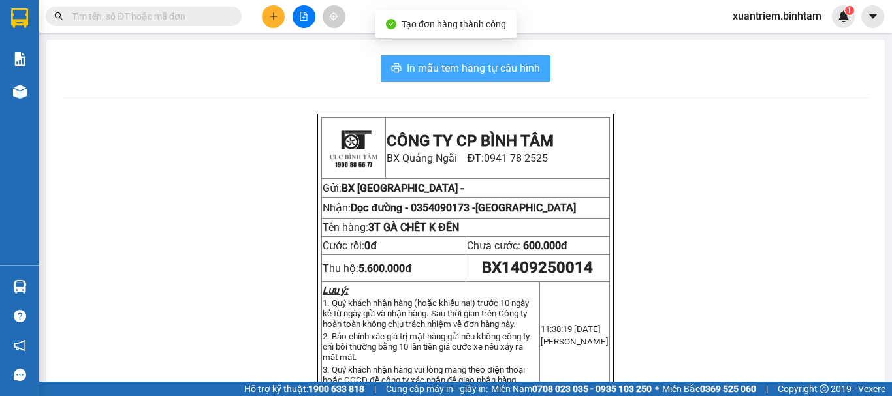
click at [440, 62] on span "In mẫu tem hàng tự cấu hình" at bounding box center [473, 68] width 133 height 16
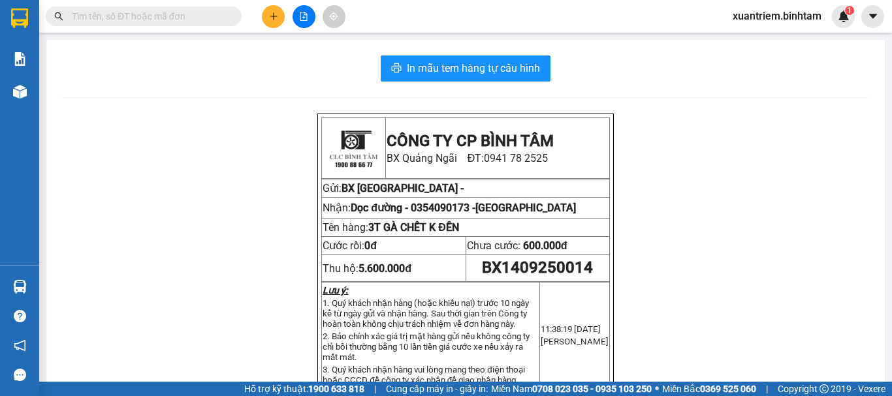
click at [272, 20] on icon "plus" at bounding box center [273, 16] width 9 height 9
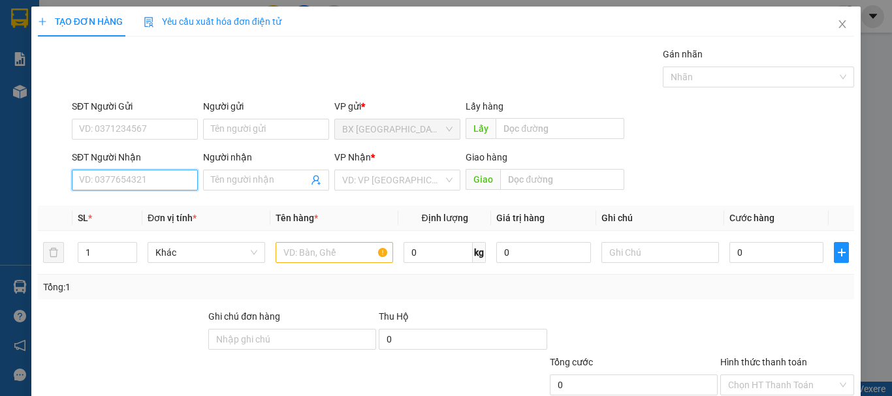
click at [120, 187] on input "SĐT Người Nhận" at bounding box center [135, 180] width 126 height 21
click at [153, 182] on input "SĐT Người Nhận" at bounding box center [135, 180] width 126 height 21
click at [153, 178] on input "0898449391" at bounding box center [135, 180] width 126 height 21
click at [144, 202] on div "0898449391" at bounding box center [133, 206] width 109 height 14
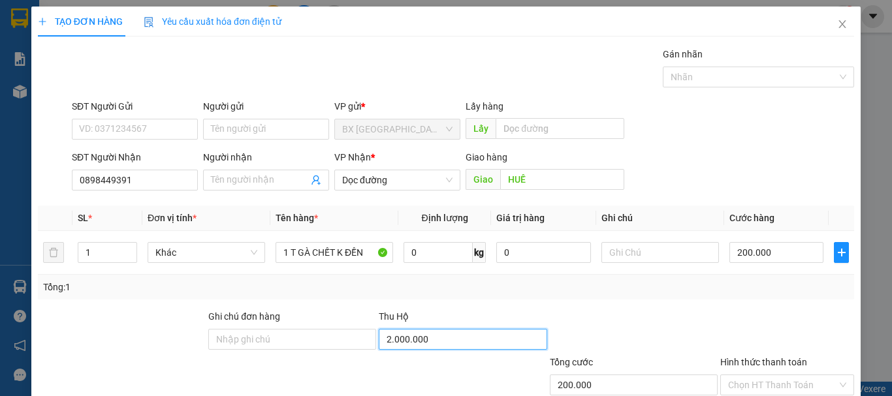
click at [464, 344] on input "2.000.000" at bounding box center [463, 339] width 168 height 21
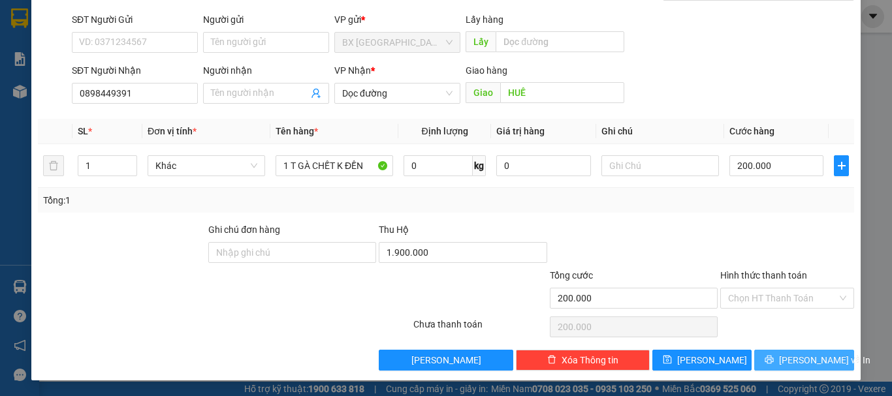
click at [794, 362] on span "[PERSON_NAME] và In" at bounding box center [824, 360] width 91 height 14
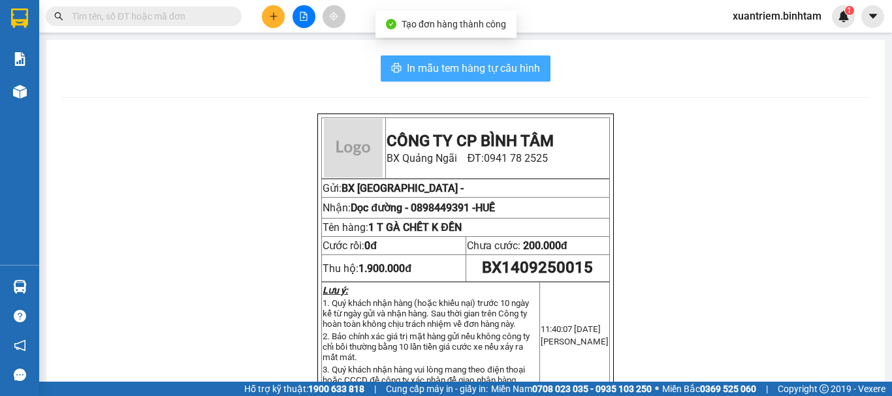
click at [509, 63] on span "In mẫu tem hàng tự cấu hình" at bounding box center [473, 68] width 133 height 16
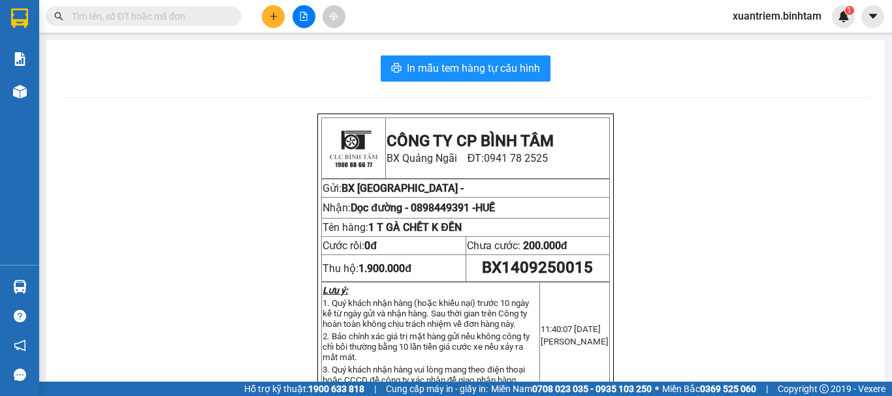
click at [264, 13] on button at bounding box center [273, 16] width 23 height 23
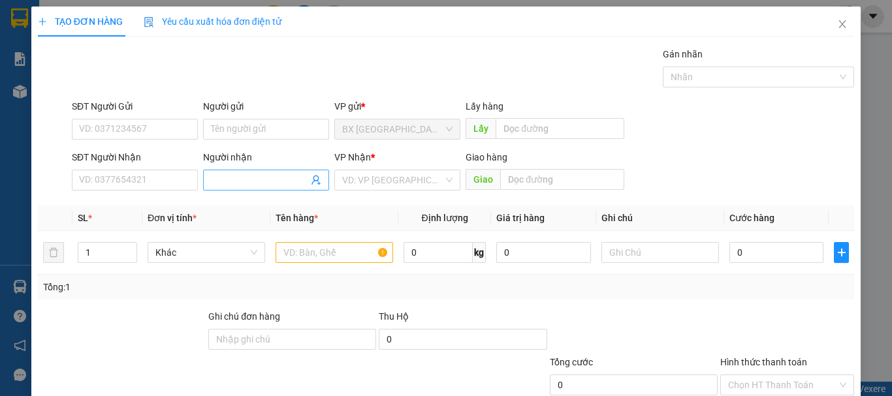
click at [225, 178] on input "Người nhận" at bounding box center [259, 180] width 97 height 14
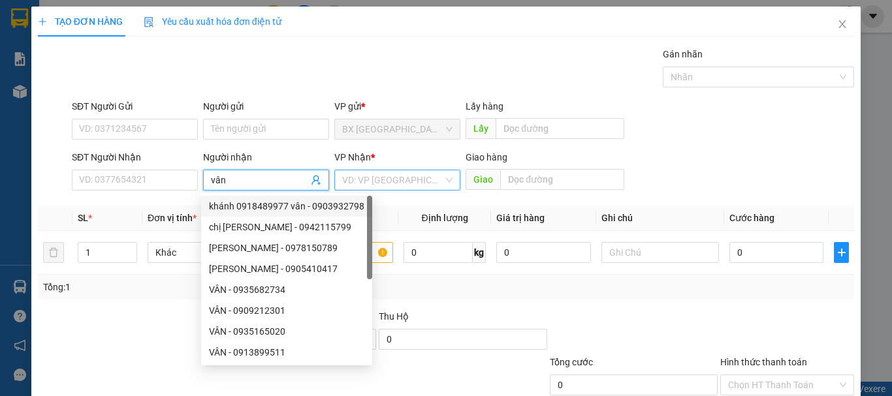
click at [400, 173] on input "search" at bounding box center [392, 180] width 101 height 20
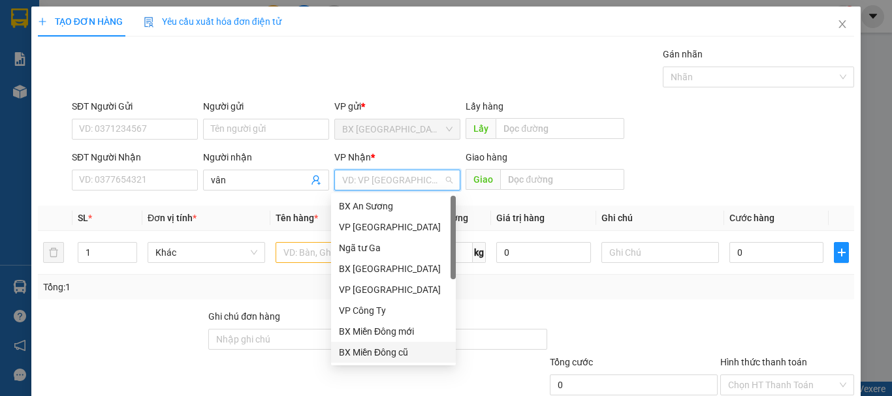
scroll to position [87, 0]
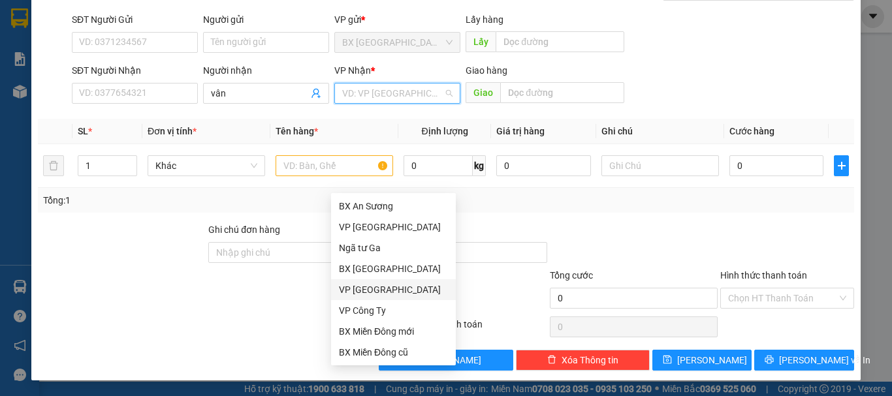
click at [383, 289] on div "VP [GEOGRAPHIC_DATA]" at bounding box center [393, 290] width 109 height 14
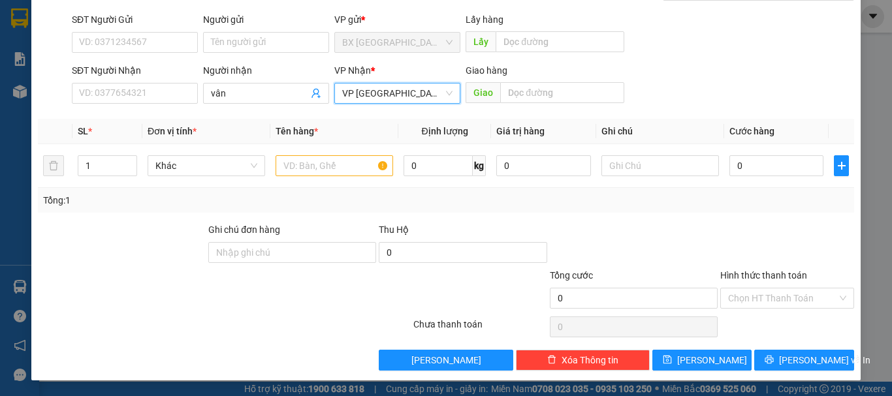
click at [290, 265] on form "Ghi chú đơn hàng Thu Hộ 0 Tổng cước 0 Hình thức thanh toán Chọn HT Thanh Toán" at bounding box center [446, 268] width 816 height 91
click at [291, 263] on div "Ghi chú đơn hàng" at bounding box center [292, 246] width 168 height 46
click at [332, 166] on input "text" at bounding box center [335, 165] width 118 height 21
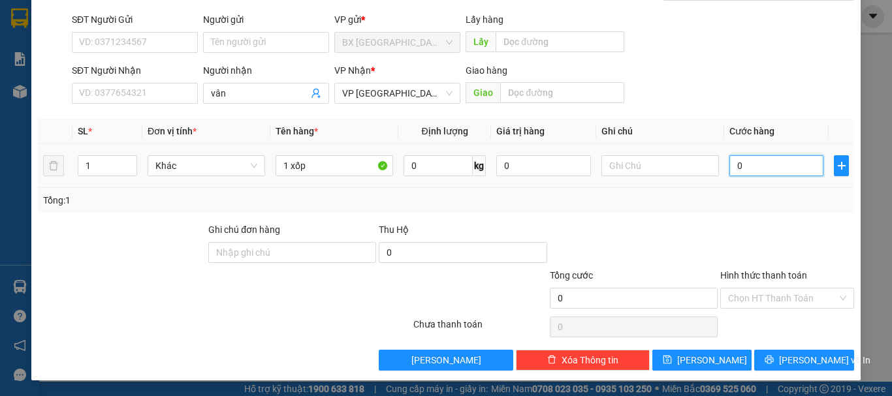
click at [771, 167] on input "0" at bounding box center [776, 165] width 94 height 21
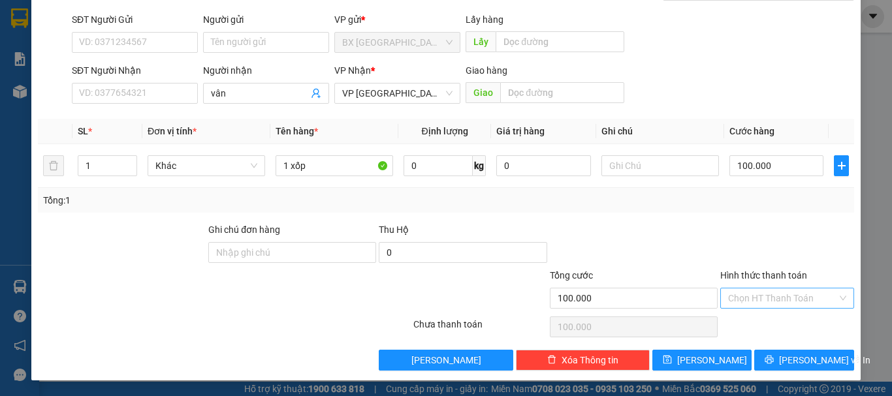
click at [800, 291] on input "Hình thức thanh toán" at bounding box center [782, 299] width 109 height 20
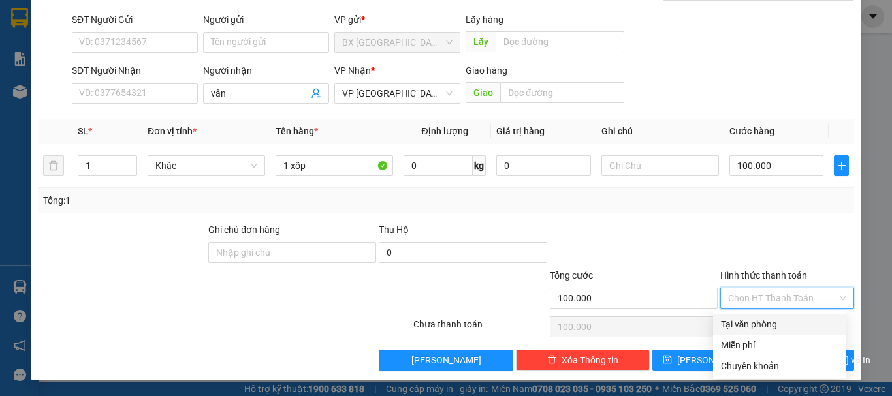
click at [744, 330] on div "Tại văn phòng" at bounding box center [779, 324] width 117 height 14
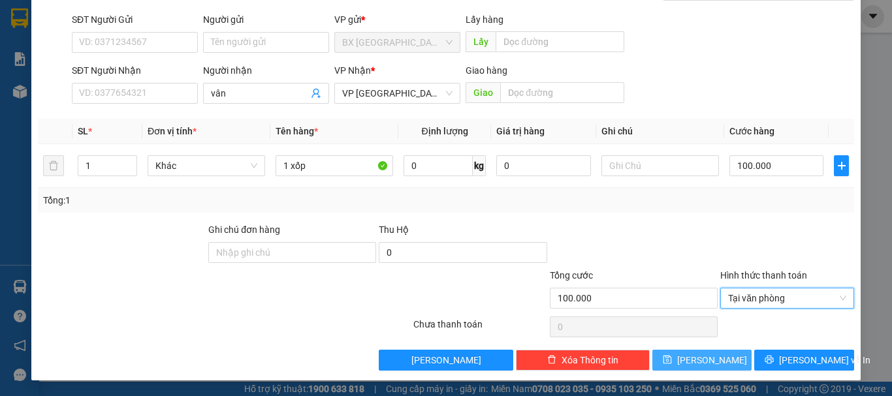
click at [715, 362] on button "[PERSON_NAME]" at bounding box center [702, 360] width 100 height 21
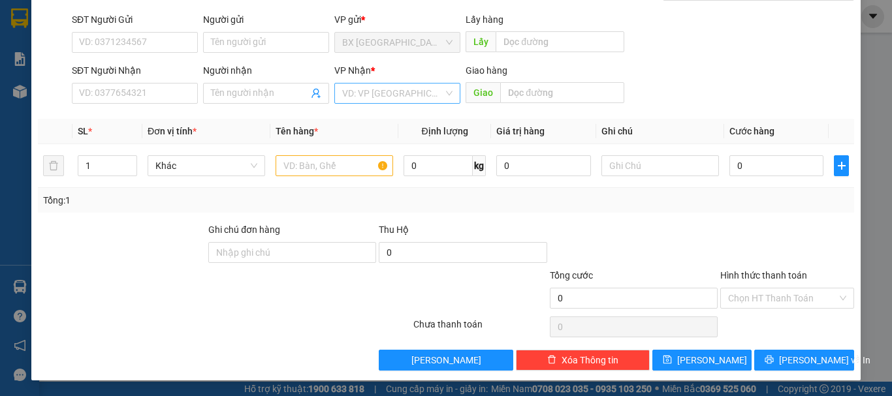
click at [379, 103] on input "search" at bounding box center [392, 94] width 101 height 20
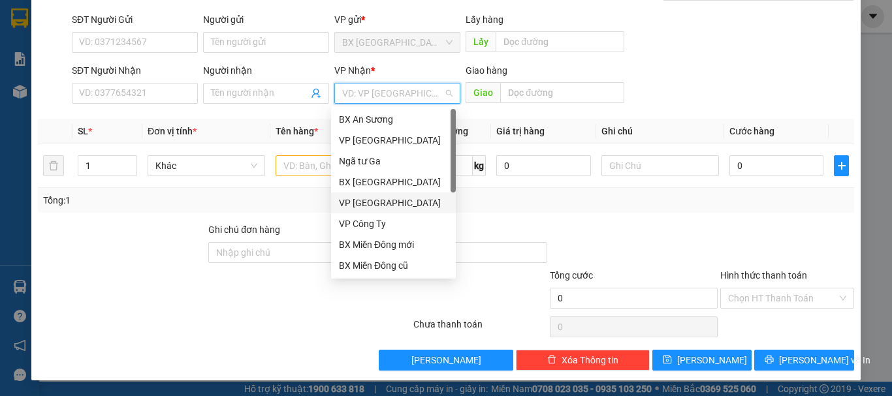
click at [385, 194] on div "VP [GEOGRAPHIC_DATA]" at bounding box center [393, 203] width 125 height 21
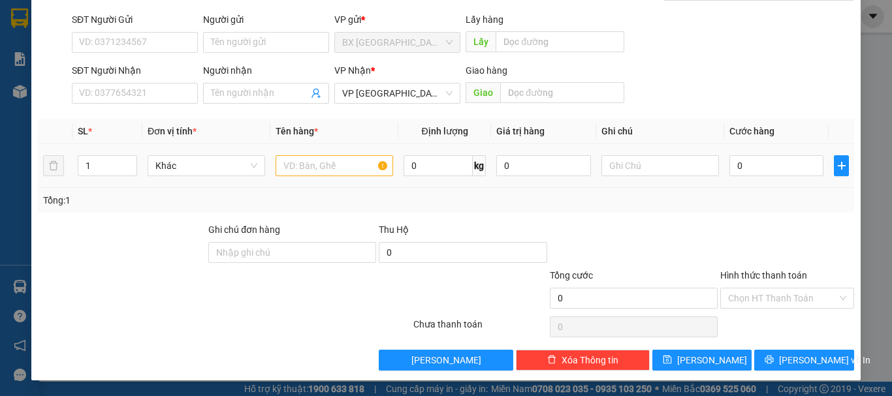
click at [354, 177] on div at bounding box center [335, 166] width 118 height 26
click at [347, 170] on input "text" at bounding box center [335, 165] width 118 height 21
click at [778, 172] on input "0" at bounding box center [776, 165] width 94 height 21
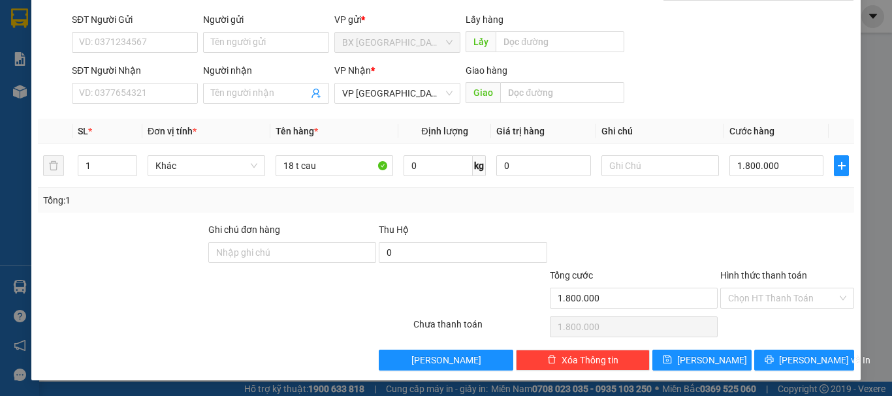
click at [706, 372] on div "TẠO ĐƠN HÀNG Yêu cầu xuất hóa đơn điện tử Transit Pickup Surcharge Ids Transit …" at bounding box center [445, 150] width 829 height 461
click at [682, 355] on button "[PERSON_NAME]" at bounding box center [702, 360] width 100 height 21
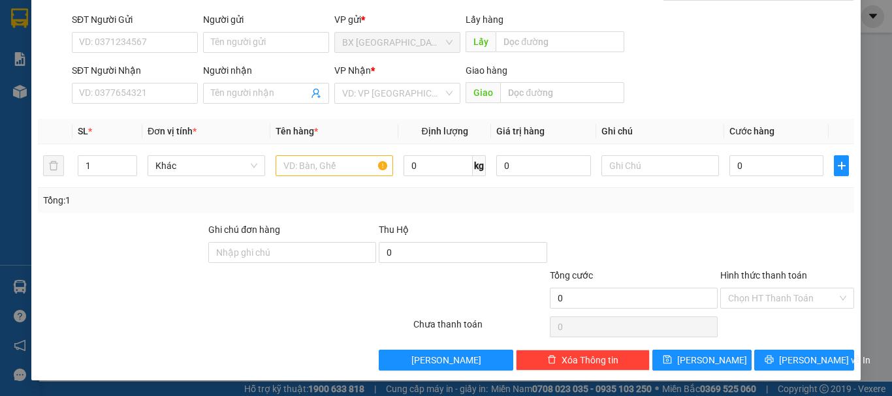
click at [251, 18] on div "Người gửi" at bounding box center [266, 19] width 126 height 14
click at [251, 32] on input "Người gửi" at bounding box center [266, 42] width 126 height 21
click at [269, 48] on input "Người gửi" at bounding box center [266, 42] width 126 height 21
click at [170, 98] on input "SĐT Người Nhận" at bounding box center [135, 93] width 126 height 21
click at [103, 98] on input "09666525" at bounding box center [135, 93] width 126 height 21
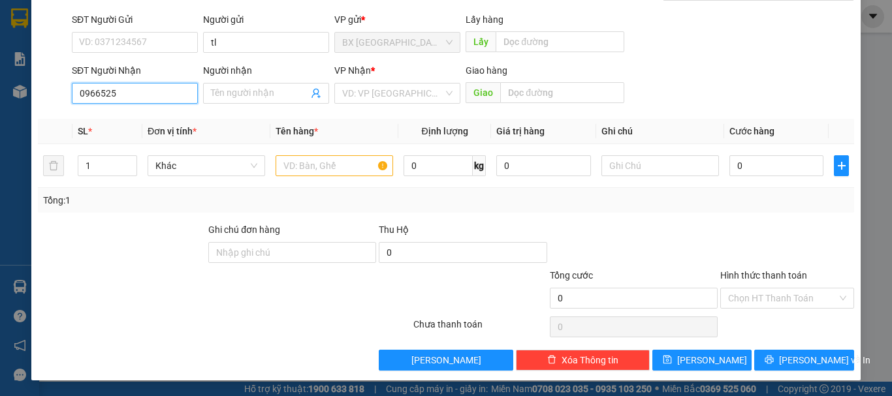
click at [135, 92] on input "0966525" at bounding box center [135, 93] width 126 height 21
click at [160, 102] on input "0966525968" at bounding box center [135, 93] width 126 height 21
click at [139, 123] on div "0966525968" at bounding box center [133, 119] width 109 height 14
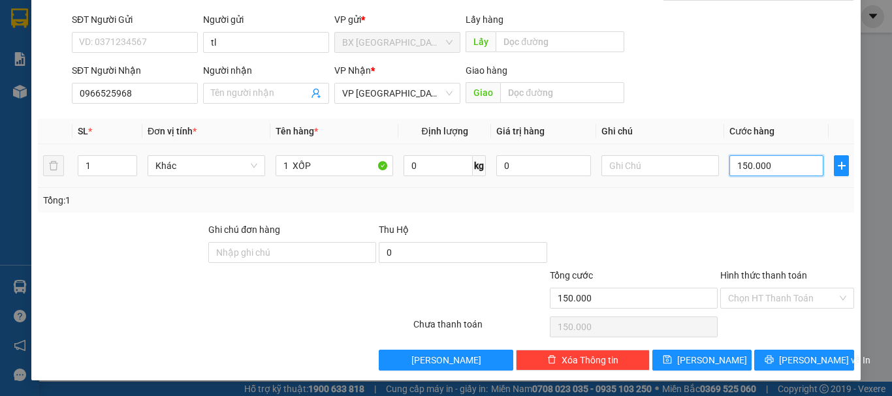
click at [791, 162] on input "150.000" at bounding box center [776, 165] width 94 height 21
drag, startPoint x: 698, startPoint y: 365, endPoint x: 575, endPoint y: 264, distance: 159.6
click at [697, 364] on span "[PERSON_NAME]" at bounding box center [712, 360] width 70 height 14
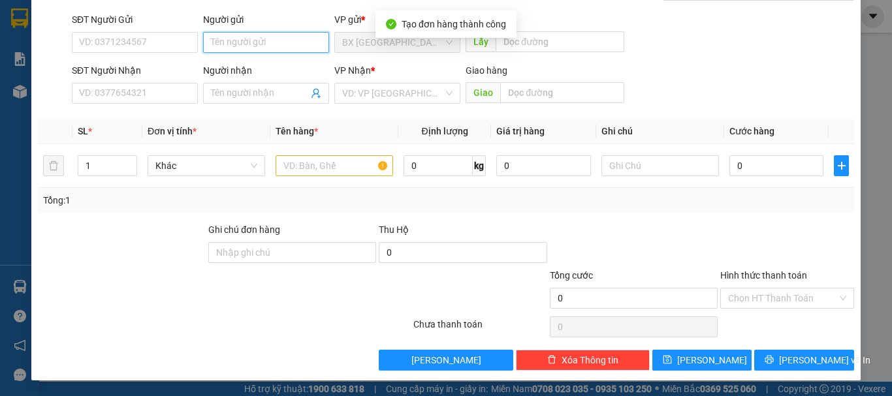
click at [245, 38] on input "Người gửi" at bounding box center [266, 42] width 126 height 21
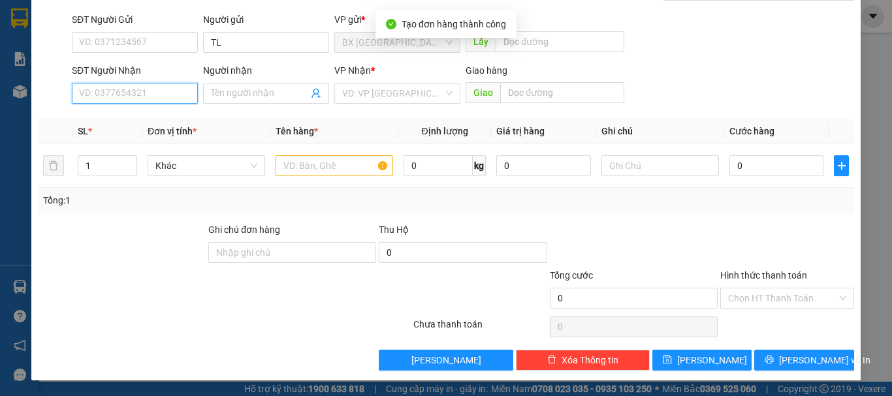
click at [144, 89] on input "SĐT Người Nhận" at bounding box center [135, 93] width 126 height 21
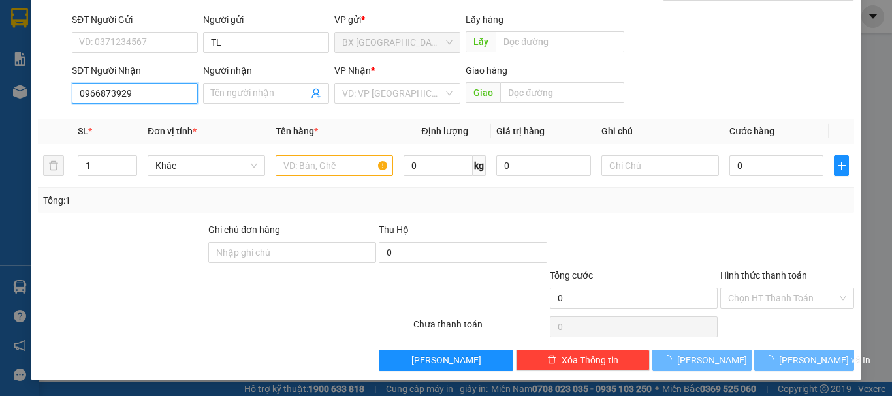
click at [144, 89] on input "0966873929" at bounding box center [135, 93] width 126 height 21
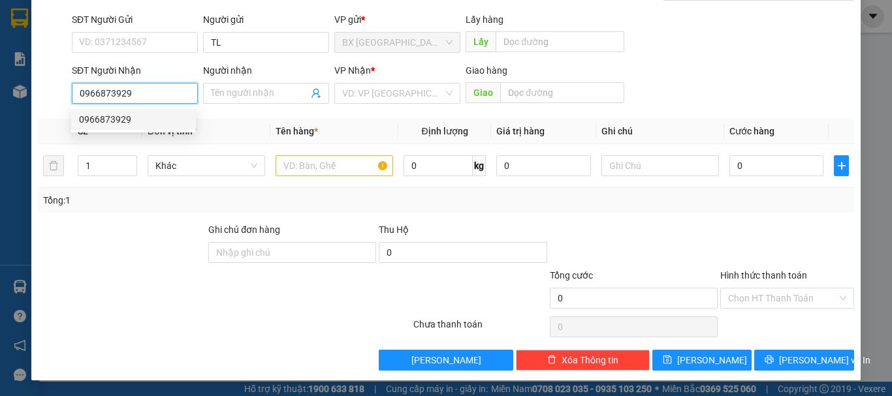
click at [139, 118] on div "0966873929" at bounding box center [133, 119] width 109 height 14
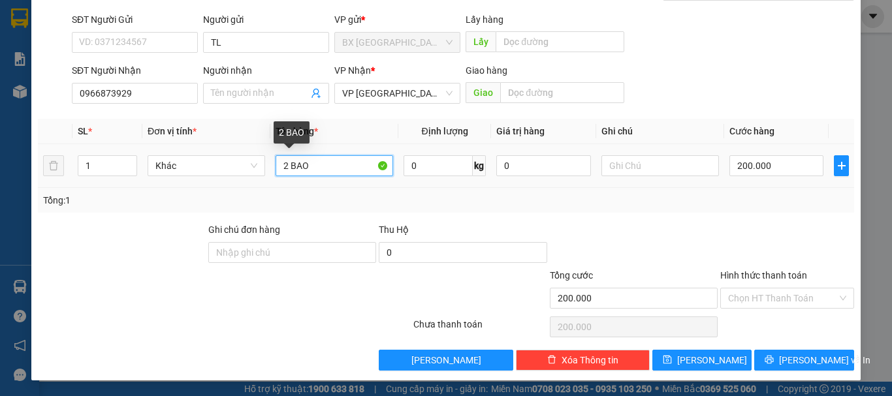
click at [317, 164] on input "2 BAO" at bounding box center [335, 165] width 118 height 21
drag, startPoint x: 314, startPoint y: 167, endPoint x: 223, endPoint y: 176, distance: 91.8
click at [255, 174] on tr "1 Khác 2 BAO 0 kg 0 200.000" at bounding box center [446, 166] width 816 height 44
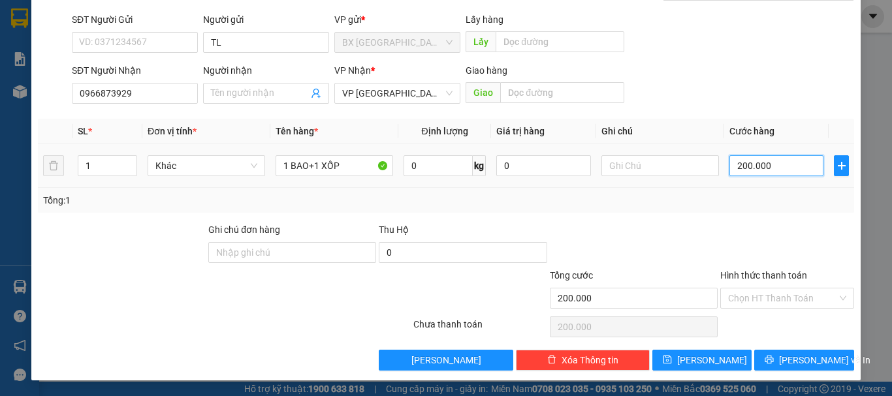
click at [767, 161] on input "200.000" at bounding box center [776, 165] width 94 height 21
click at [720, 362] on button "[PERSON_NAME]" at bounding box center [702, 360] width 100 height 21
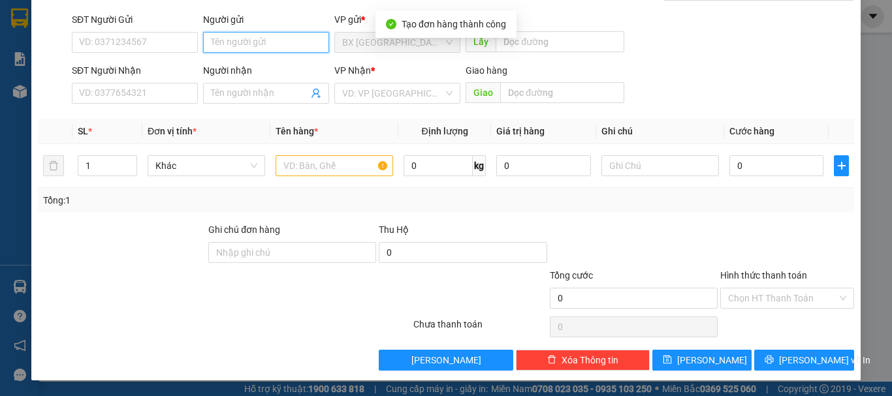
click at [253, 48] on input "Người gửi" at bounding box center [266, 42] width 126 height 21
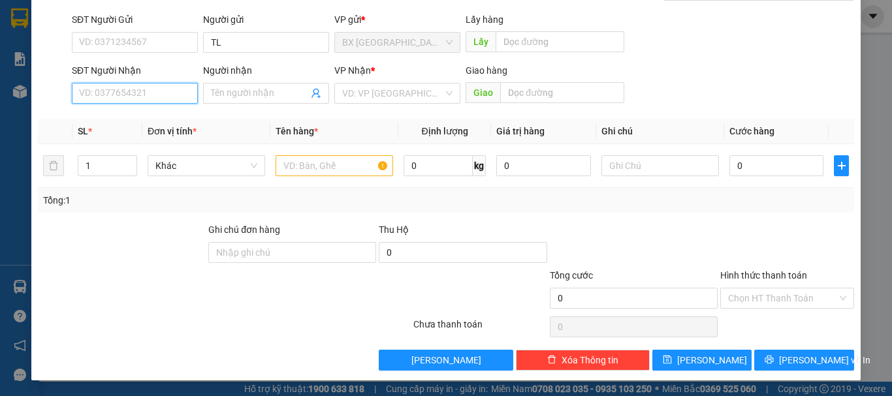
click at [172, 94] on input "SĐT Người Nhận" at bounding box center [135, 93] width 126 height 21
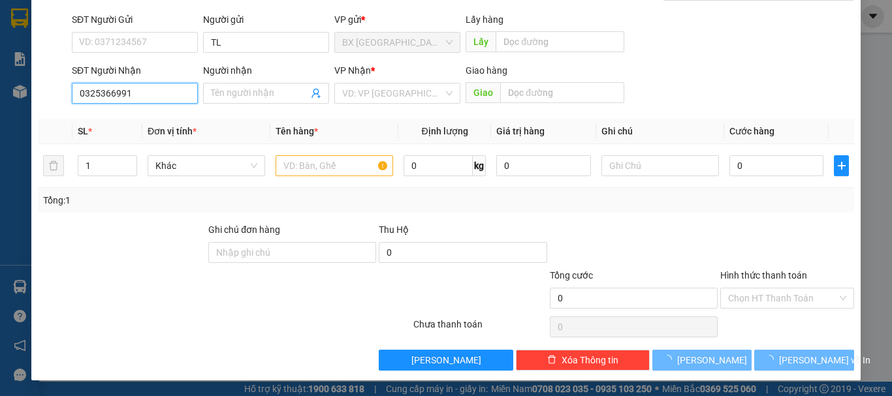
click at [157, 103] on input "0325366991" at bounding box center [135, 93] width 126 height 21
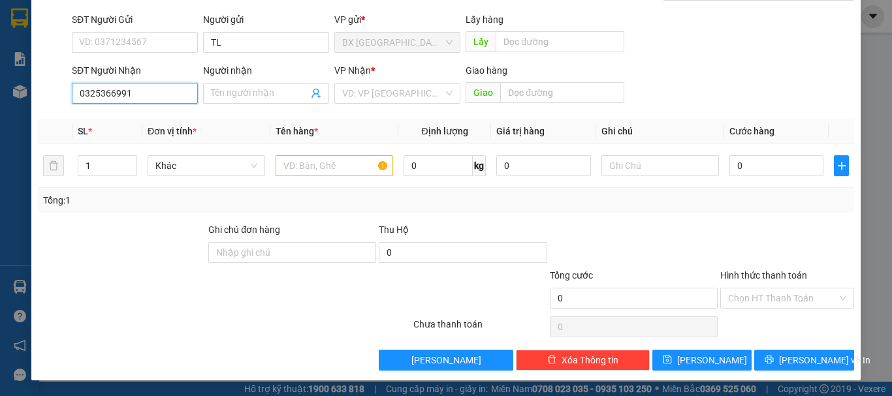
click at [146, 99] on input "0325366991" at bounding box center [135, 93] width 126 height 21
click at [372, 99] on input "search" at bounding box center [392, 94] width 101 height 20
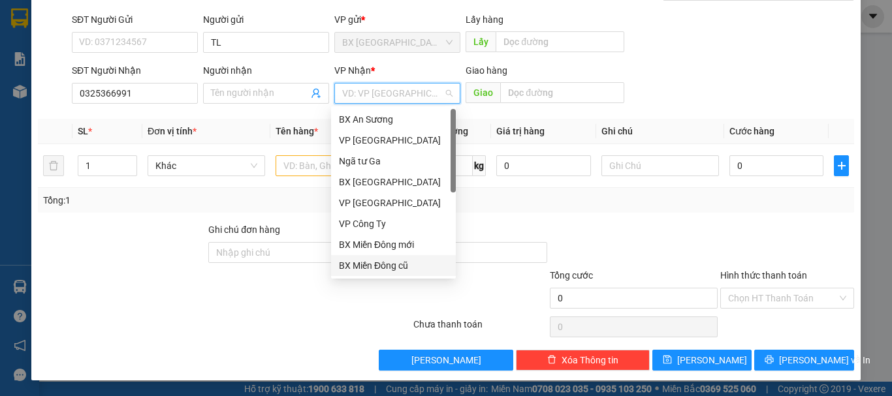
click at [408, 264] on div "BX Miền Đông cũ" at bounding box center [393, 266] width 109 height 14
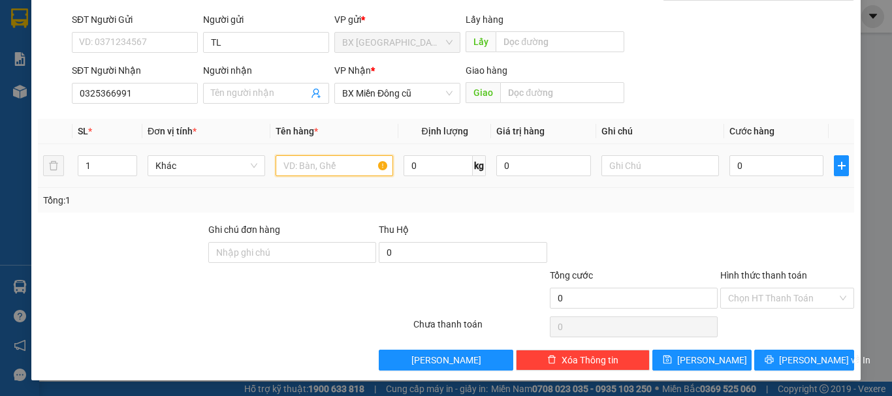
click at [291, 157] on input "text" at bounding box center [335, 165] width 118 height 21
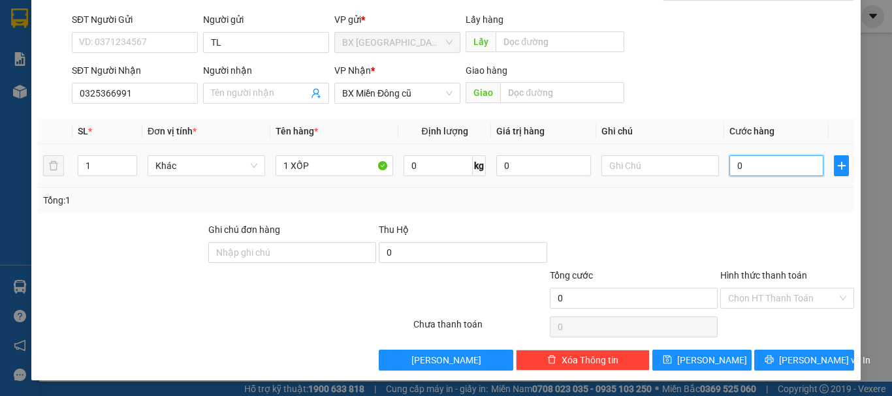
click at [802, 164] on input "0" at bounding box center [776, 165] width 94 height 21
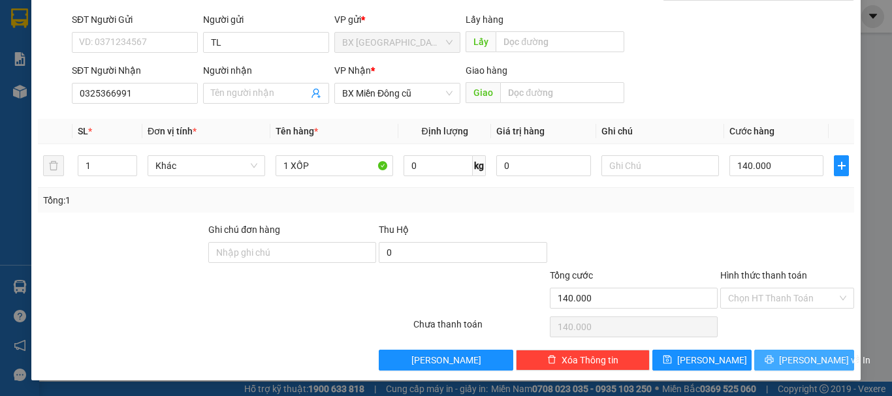
click at [807, 354] on span "[PERSON_NAME] và In" at bounding box center [824, 360] width 91 height 14
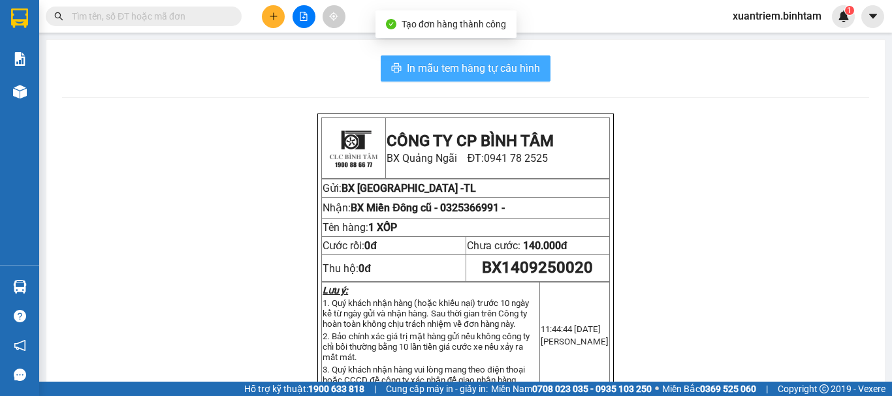
drag, startPoint x: 483, startPoint y: 65, endPoint x: 495, endPoint y: 69, distance: 12.4
click at [484, 65] on span "In mẫu tem hàng tự cấu hình" at bounding box center [473, 68] width 133 height 16
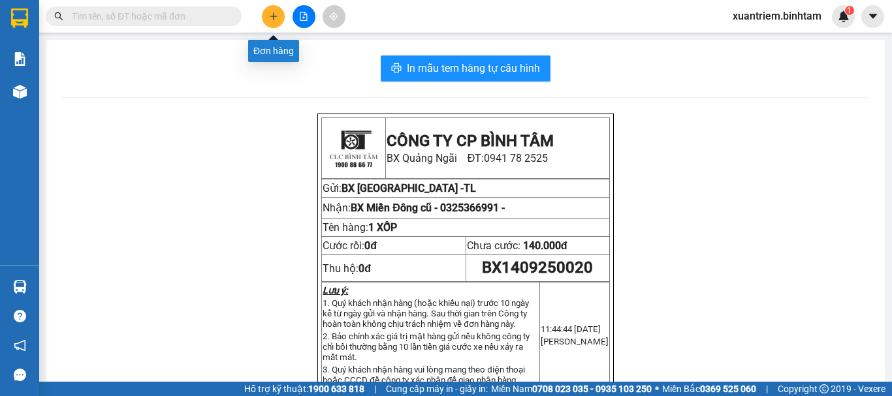
click at [276, 22] on button at bounding box center [273, 16] width 23 height 23
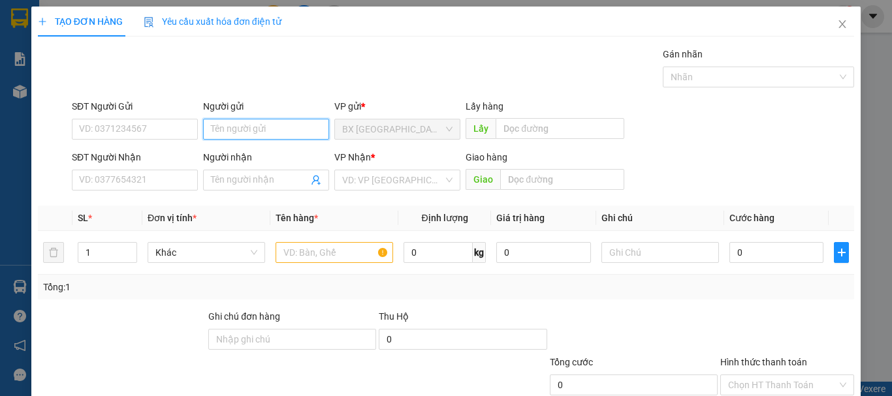
click at [278, 129] on input "Người gửi" at bounding box center [266, 129] width 126 height 21
click at [172, 193] on div "SĐT Người Nhận VD: 0377654321" at bounding box center [135, 173] width 126 height 46
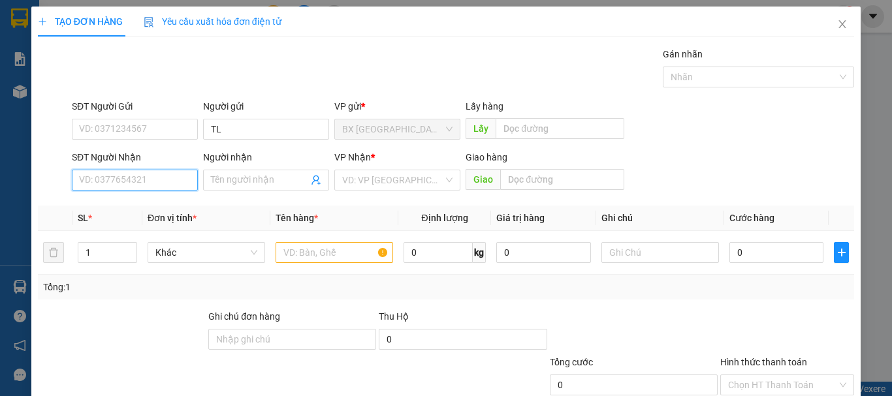
click at [167, 170] on input "SĐT Người Nhận" at bounding box center [135, 180] width 126 height 21
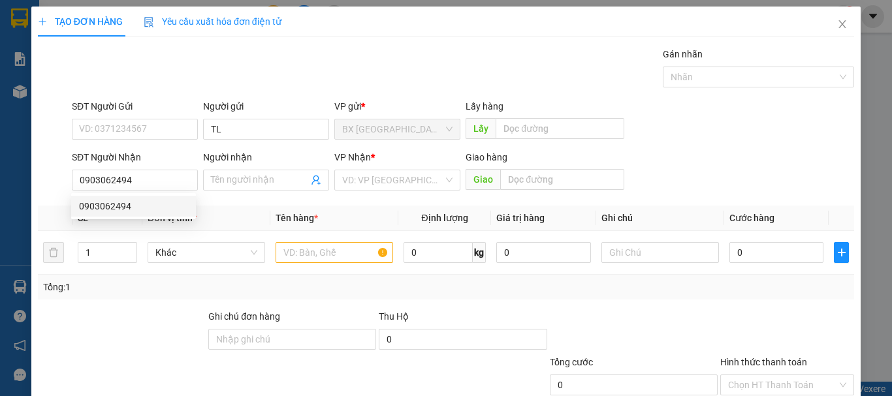
drag, startPoint x: 138, startPoint y: 219, endPoint x: 160, endPoint y: 205, distance: 26.4
click at [141, 217] on body "Kết quả tìm kiếm ( 0 ) Bộ lọc No Data xuantriem.binhtam 1 Báo cáo Báo cáo dòng …" at bounding box center [446, 198] width 892 height 396
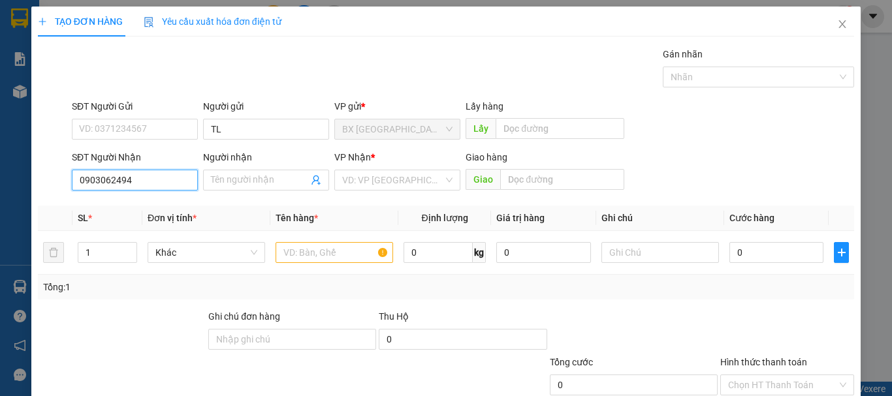
click at [138, 176] on input "0903062494" at bounding box center [135, 180] width 126 height 21
click at [136, 205] on div "0903062494" at bounding box center [133, 206] width 109 height 14
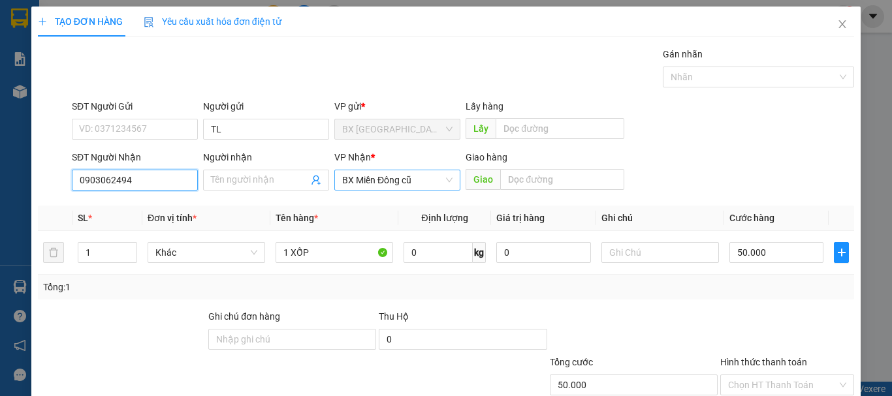
drag, startPoint x: 402, startPoint y: 176, endPoint x: 411, endPoint y: 187, distance: 14.4
click at [402, 176] on span "BX Miền Đông cũ" at bounding box center [397, 180] width 110 height 20
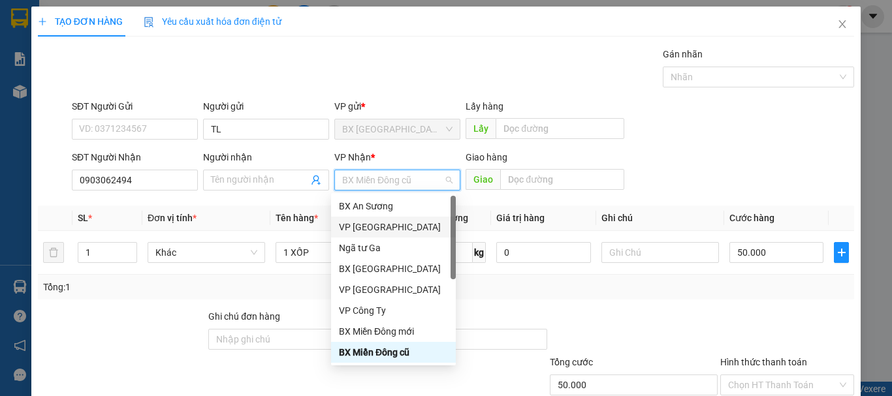
click at [376, 222] on div "VP [GEOGRAPHIC_DATA]" at bounding box center [393, 227] width 109 height 14
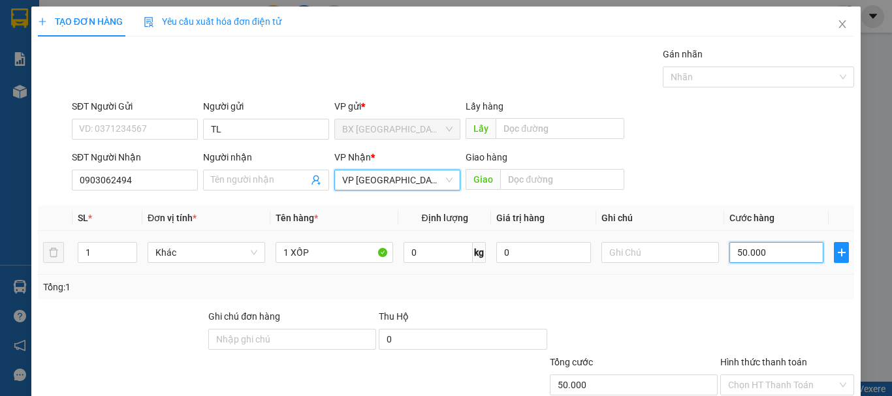
click at [778, 251] on input "50.000" at bounding box center [776, 252] width 94 height 21
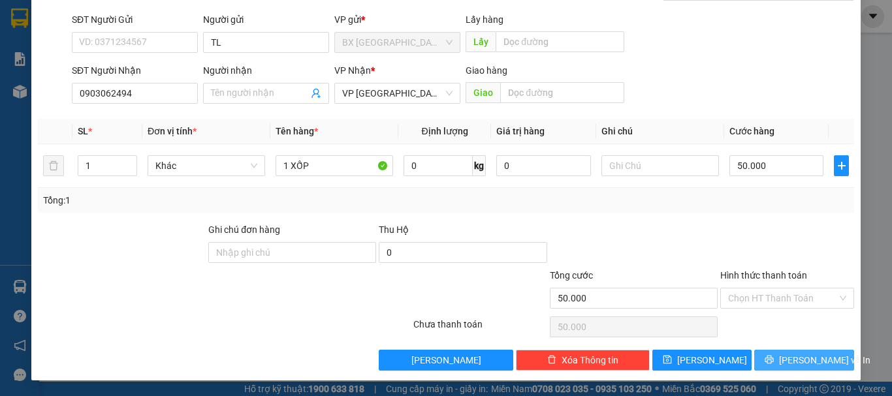
click at [783, 360] on button "[PERSON_NAME] và In" at bounding box center [804, 360] width 100 height 21
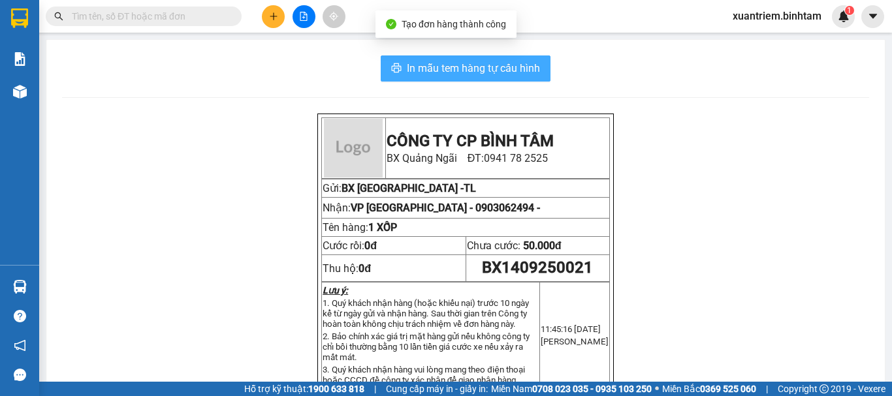
drag, startPoint x: 415, startPoint y: 69, endPoint x: 446, endPoint y: 106, distance: 48.2
click at [416, 69] on span "In mẫu tem hàng tự cấu hình" at bounding box center [473, 68] width 133 height 16
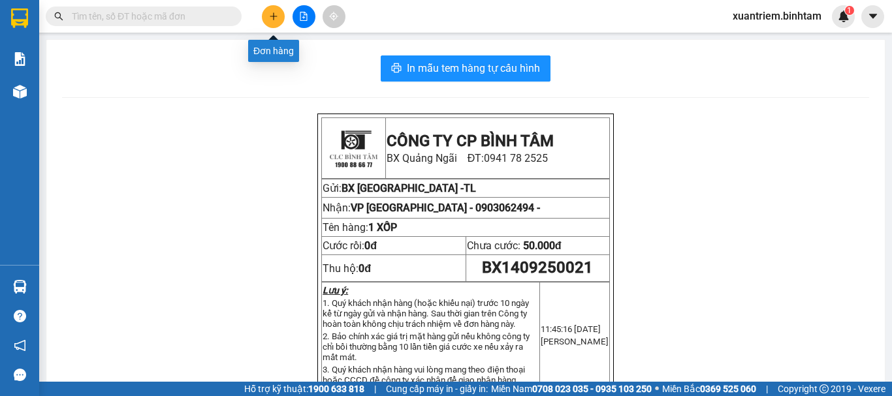
click at [276, 16] on icon "plus" at bounding box center [273, 16] width 9 height 9
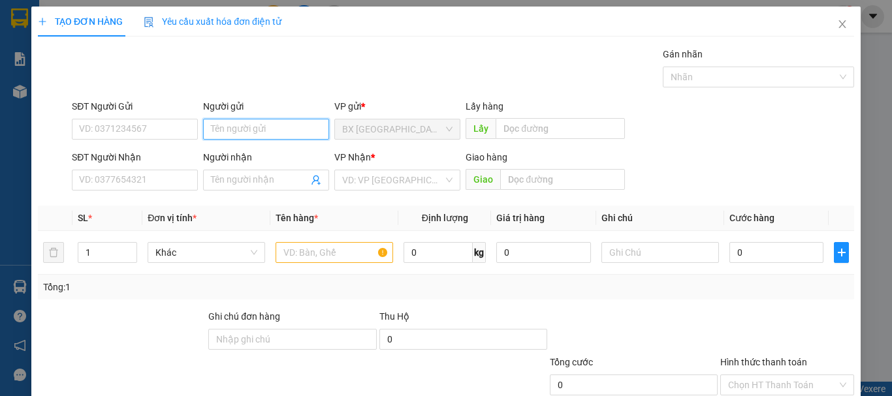
click at [289, 128] on input "Người gửi" at bounding box center [266, 129] width 126 height 21
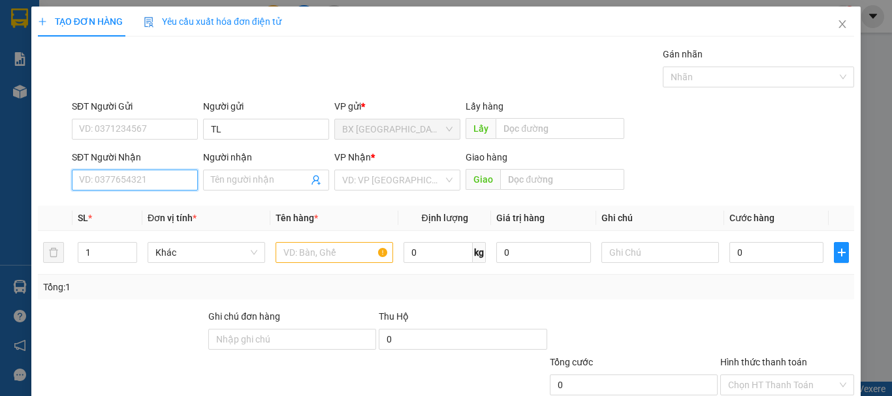
click at [166, 186] on input "SĐT Người Nhận" at bounding box center [135, 180] width 126 height 21
click at [165, 185] on input "0935247545" at bounding box center [135, 180] width 126 height 21
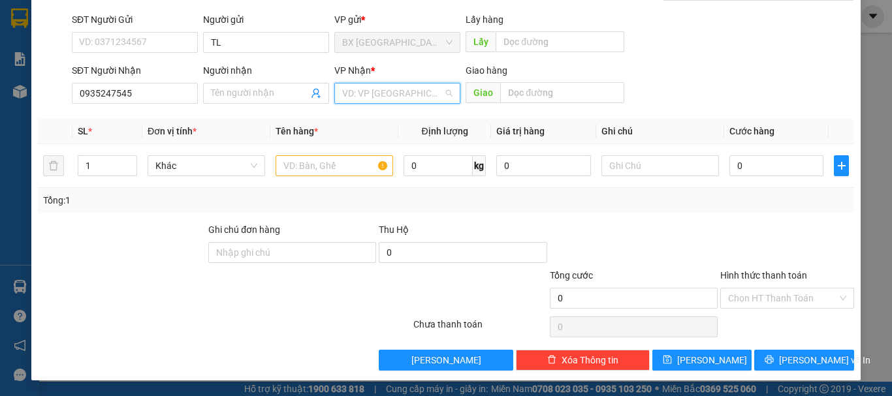
click at [408, 99] on input "search" at bounding box center [392, 94] width 101 height 20
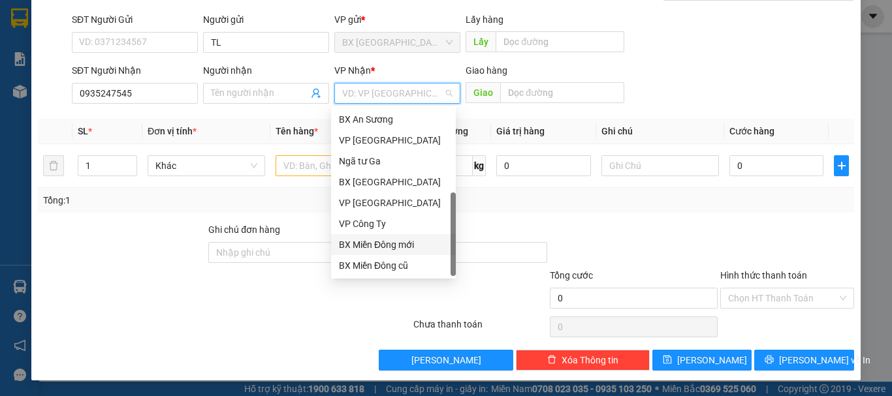
scroll to position [42, 0]
click at [391, 242] on div "Dọc đường" at bounding box center [393, 245] width 109 height 14
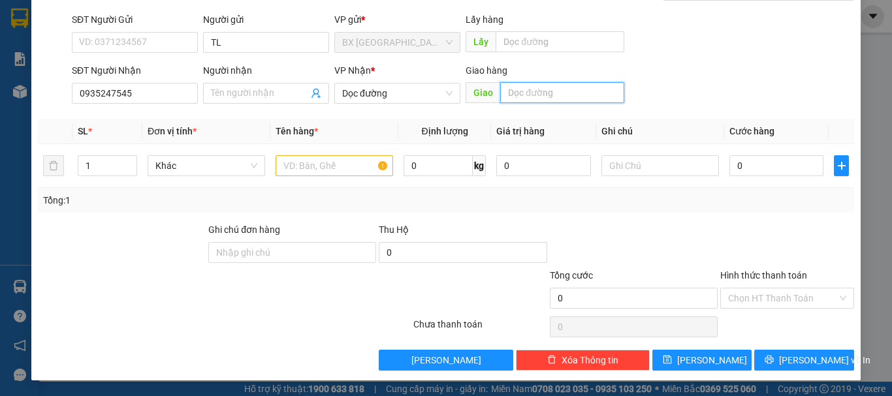
click at [513, 95] on input "text" at bounding box center [562, 92] width 124 height 21
click at [337, 166] on input "text" at bounding box center [335, 165] width 118 height 21
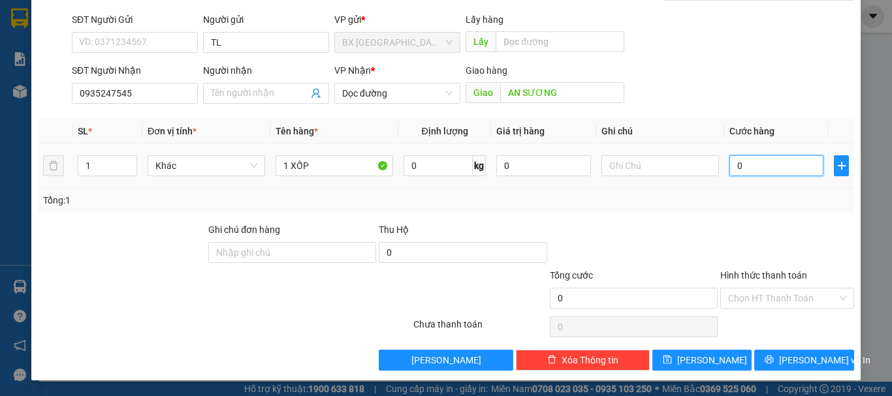
click at [744, 165] on input "0" at bounding box center [776, 165] width 94 height 21
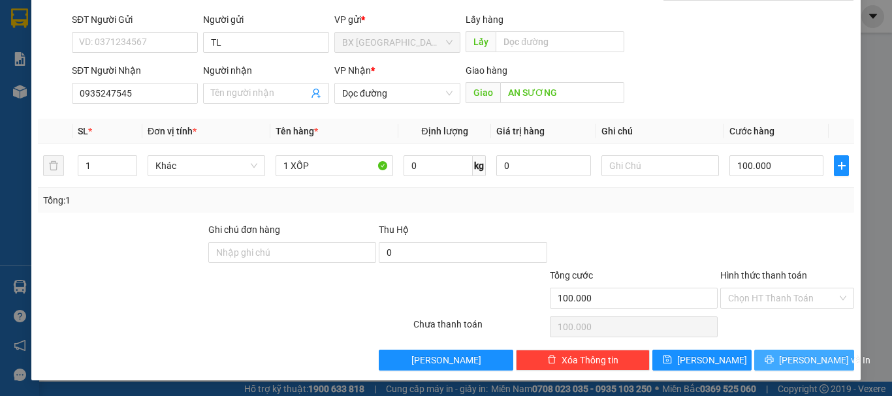
click at [803, 365] on span "[PERSON_NAME] và In" at bounding box center [824, 360] width 91 height 14
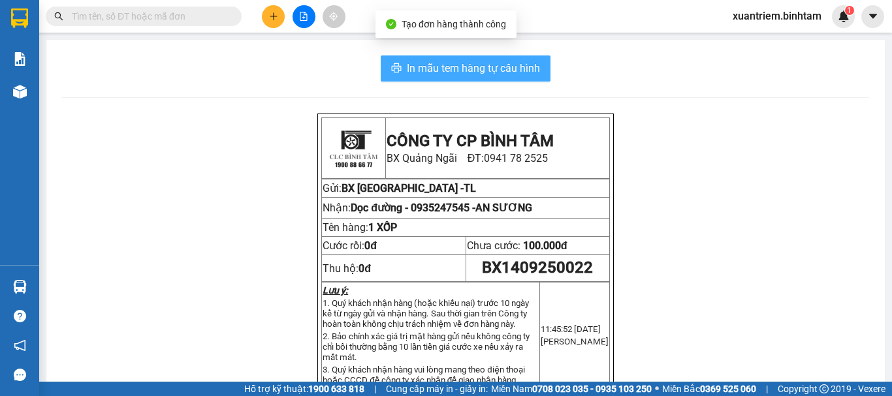
click at [494, 64] on span "In mẫu tem hàng tự cấu hình" at bounding box center [473, 68] width 133 height 16
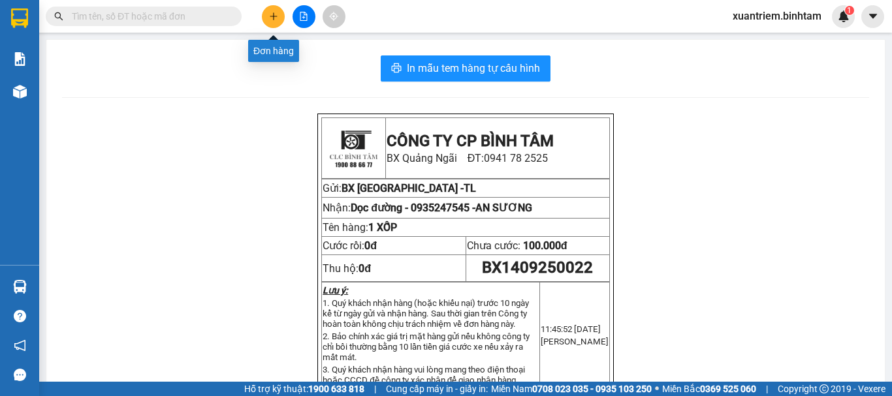
click at [273, 24] on button at bounding box center [273, 16] width 23 height 23
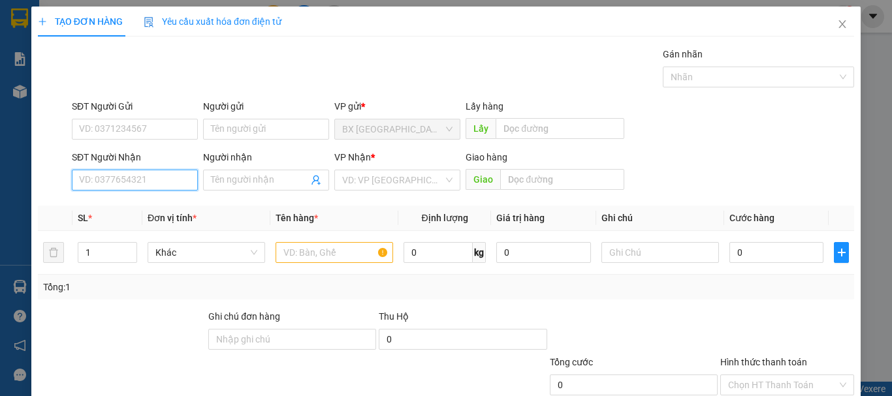
click at [169, 177] on input "SĐT Người Nhận" at bounding box center [135, 180] width 126 height 21
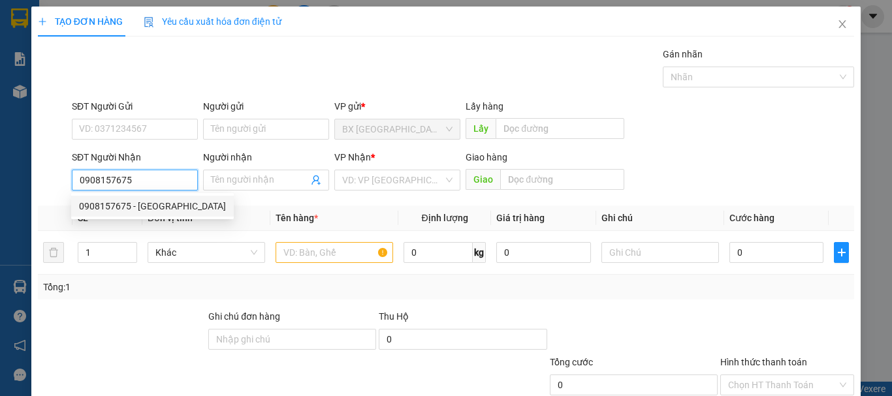
click at [147, 200] on div "0908157675 - [GEOGRAPHIC_DATA]" at bounding box center [152, 206] width 147 height 14
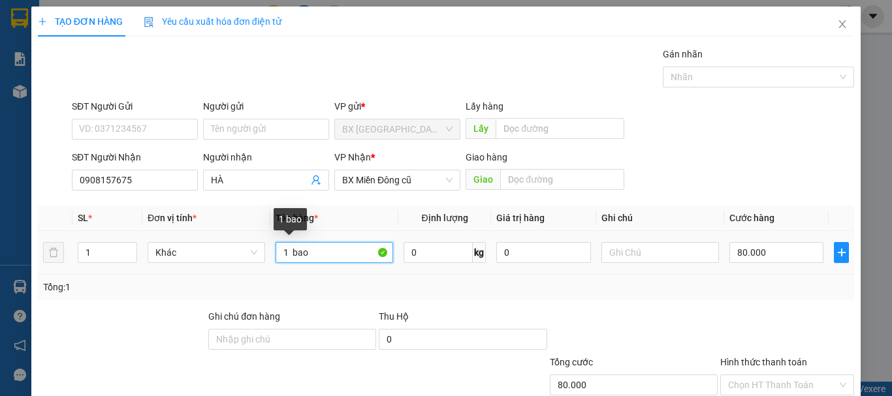
drag, startPoint x: 334, startPoint y: 259, endPoint x: 290, endPoint y: 255, distance: 44.5
click at [290, 255] on input "1 bao" at bounding box center [335, 252] width 118 height 21
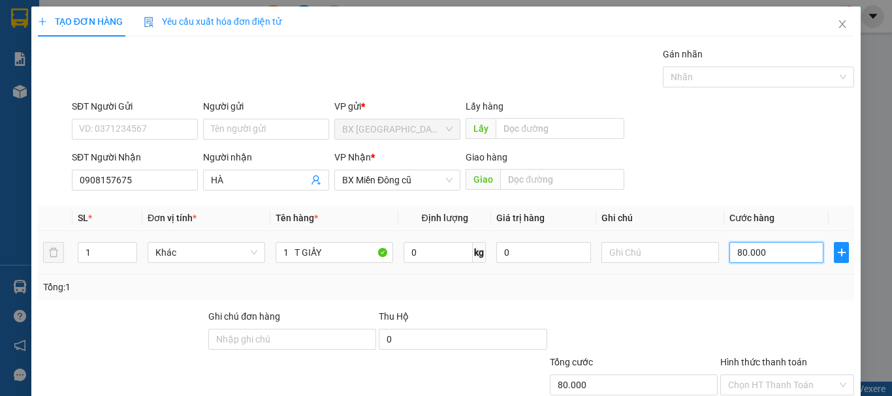
click at [731, 243] on input "80.000" at bounding box center [776, 252] width 94 height 21
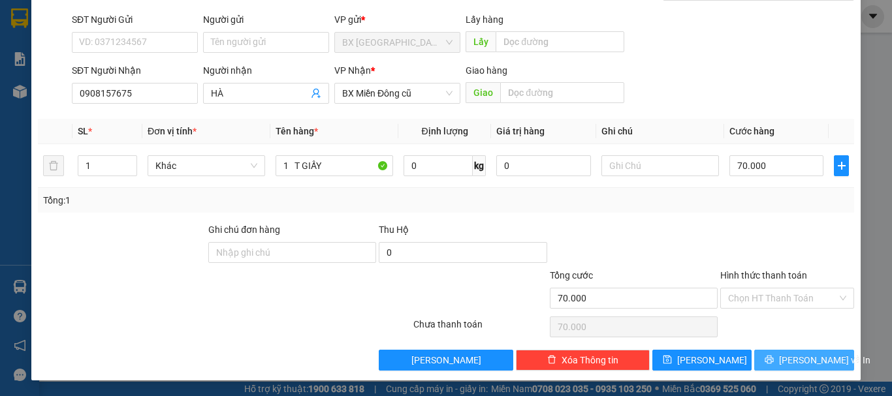
click at [786, 356] on span "[PERSON_NAME] và In" at bounding box center [824, 360] width 91 height 14
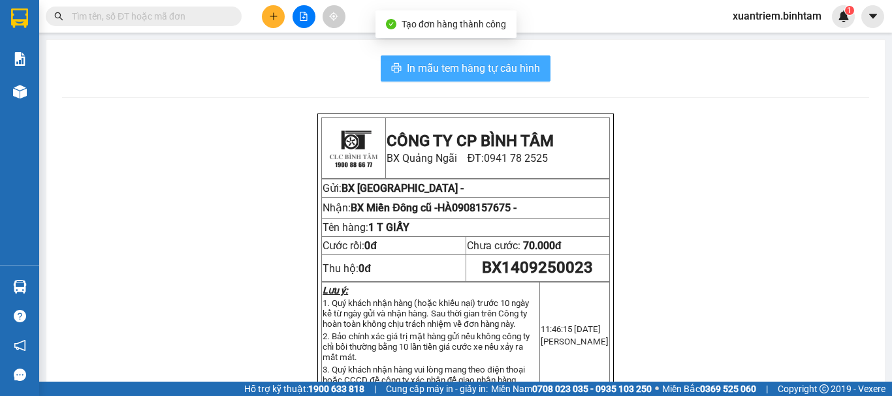
click at [465, 71] on span "In mẫu tem hàng tự cấu hình" at bounding box center [473, 68] width 133 height 16
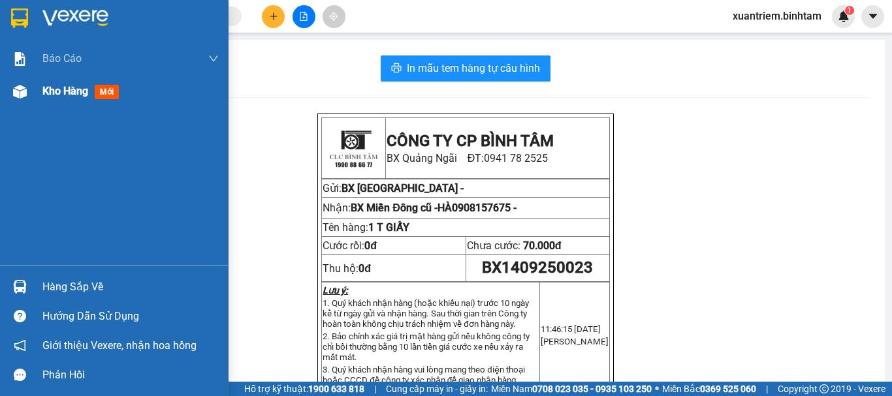
click at [31, 92] on div at bounding box center [19, 91] width 23 height 23
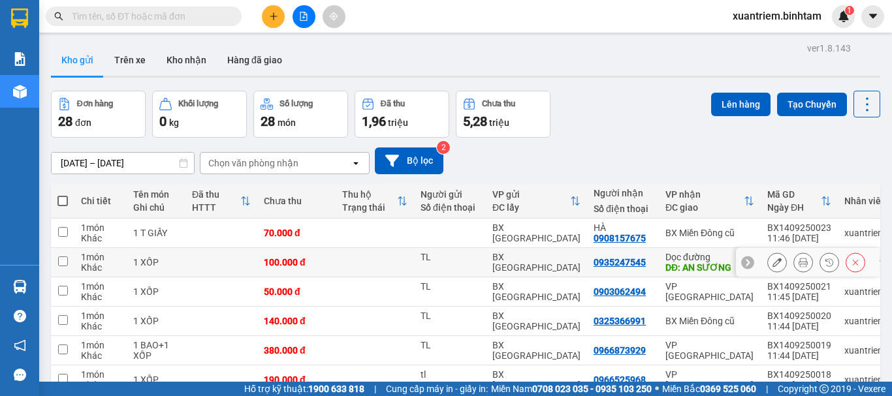
scroll to position [131, 0]
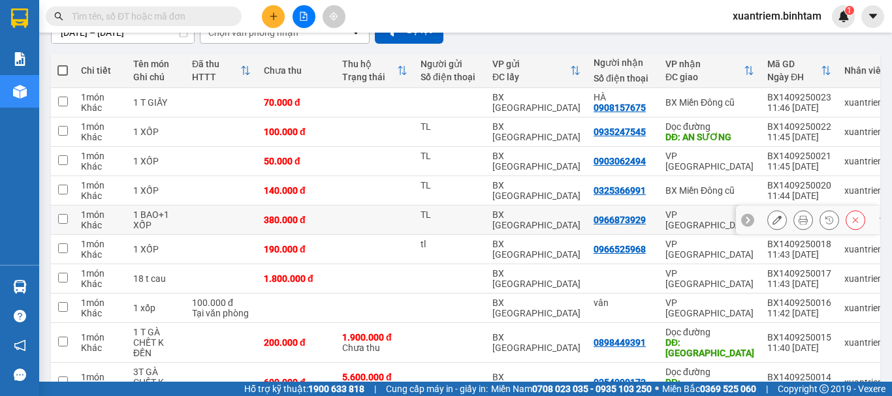
click at [256, 216] on td at bounding box center [221, 220] width 72 height 29
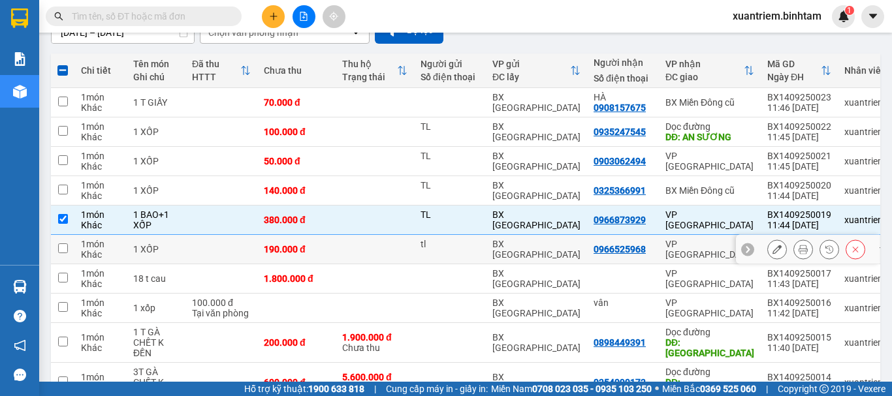
click at [242, 255] on td at bounding box center [221, 249] width 72 height 29
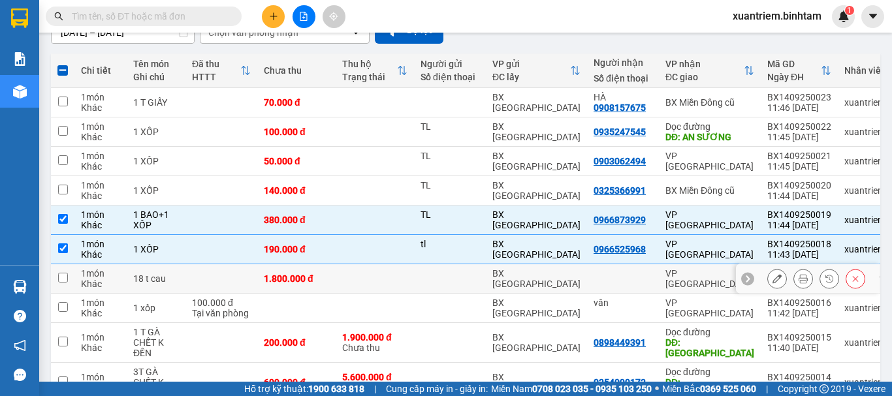
click at [242, 275] on td at bounding box center [221, 278] width 72 height 29
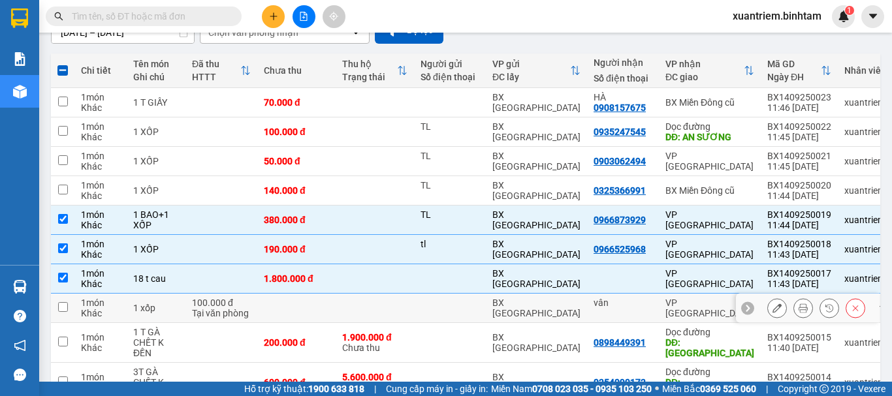
click at [240, 298] on div "100.000 đ" at bounding box center [221, 303] width 59 height 10
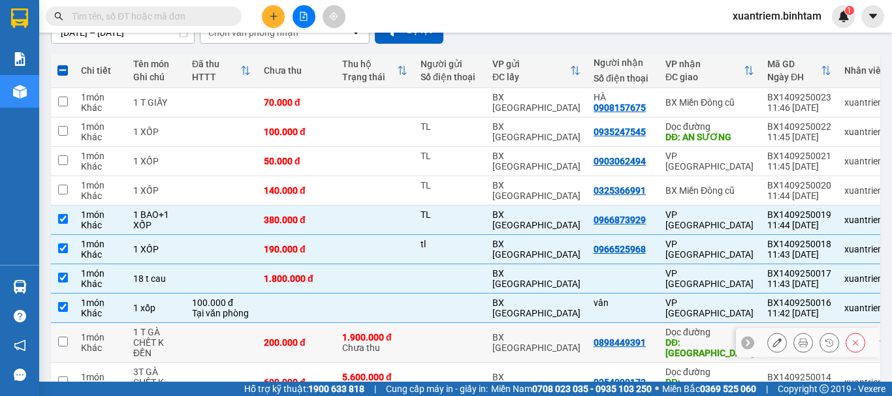
click at [249, 338] on td at bounding box center [221, 343] width 72 height 40
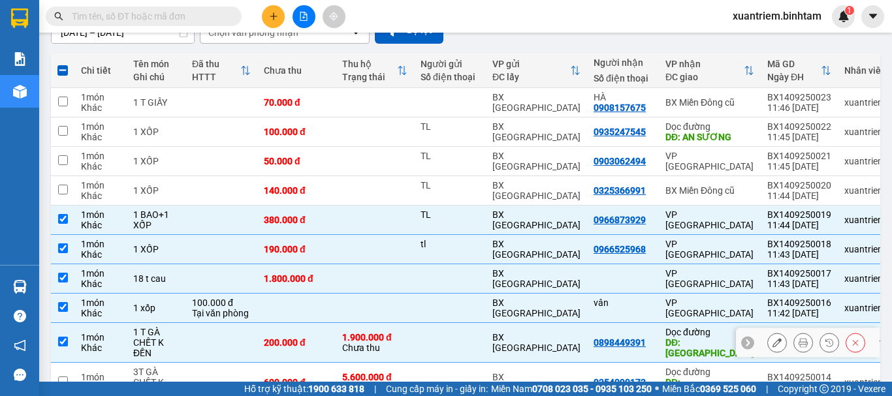
scroll to position [210, 0]
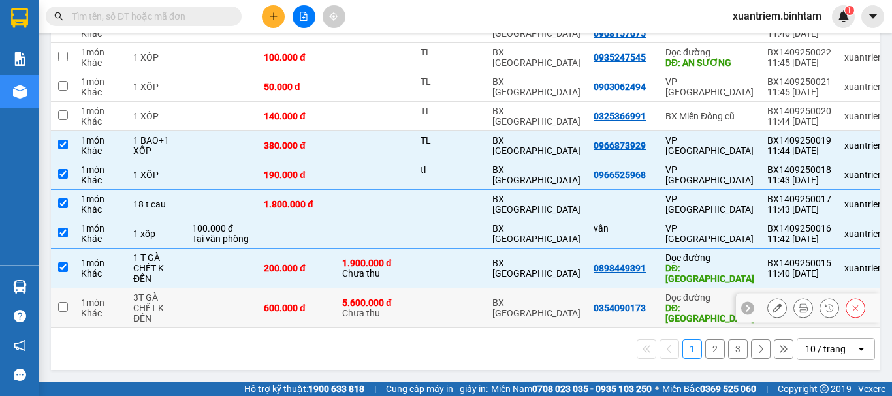
drag, startPoint x: 200, startPoint y: 307, endPoint x: 210, endPoint y: 309, distance: 10.0
click at [201, 308] on td at bounding box center [221, 309] width 72 height 40
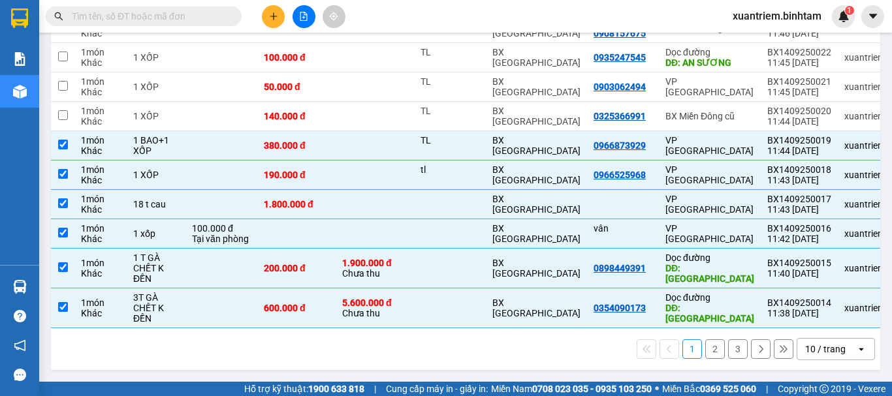
scroll to position [0, 0]
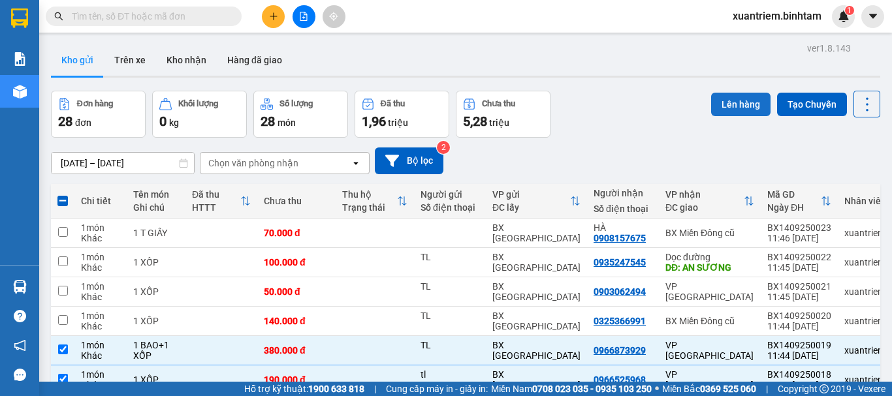
click at [728, 95] on button "Lên hàng" at bounding box center [740, 105] width 59 height 24
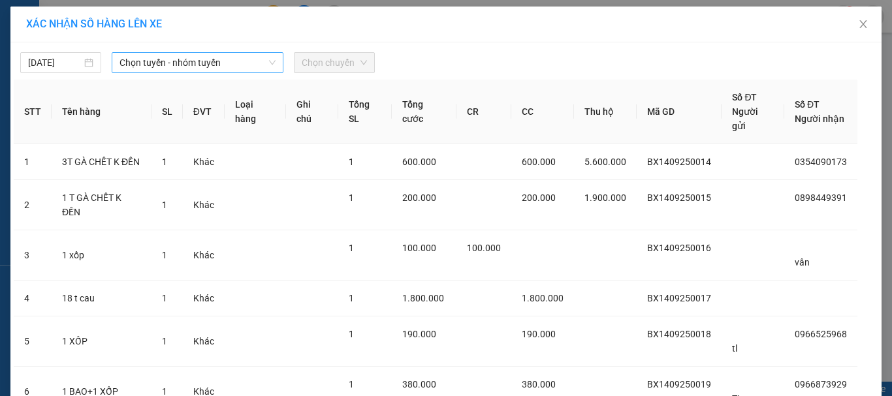
click at [210, 59] on span "Chọn tuyến - nhóm tuyến" at bounding box center [198, 63] width 156 height 20
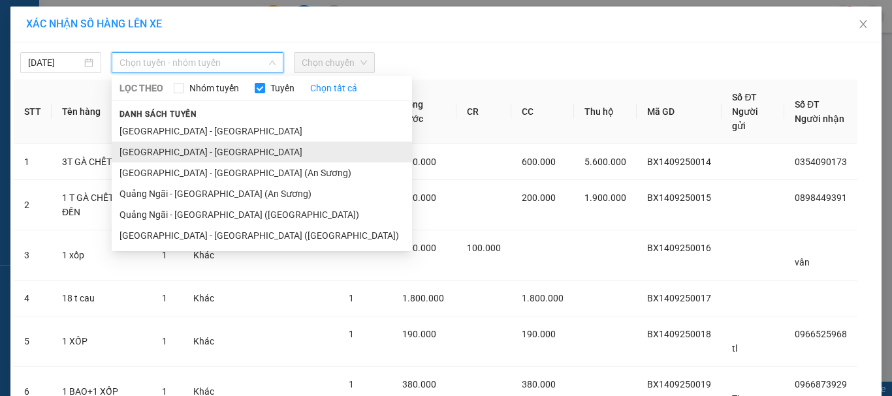
drag, startPoint x: 193, startPoint y: 155, endPoint x: 205, endPoint y: 149, distance: 13.4
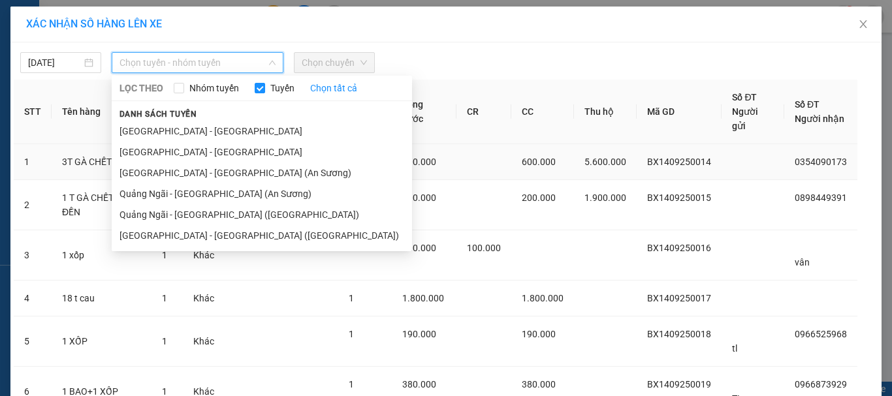
click at [193, 155] on li "[GEOGRAPHIC_DATA] - [GEOGRAPHIC_DATA]" at bounding box center [262, 152] width 300 height 21
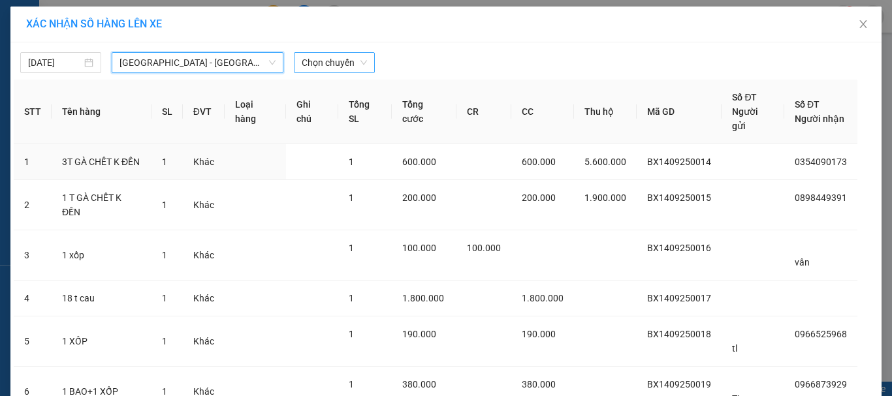
click at [315, 61] on span "Chọn chuyến" at bounding box center [334, 63] width 65 height 20
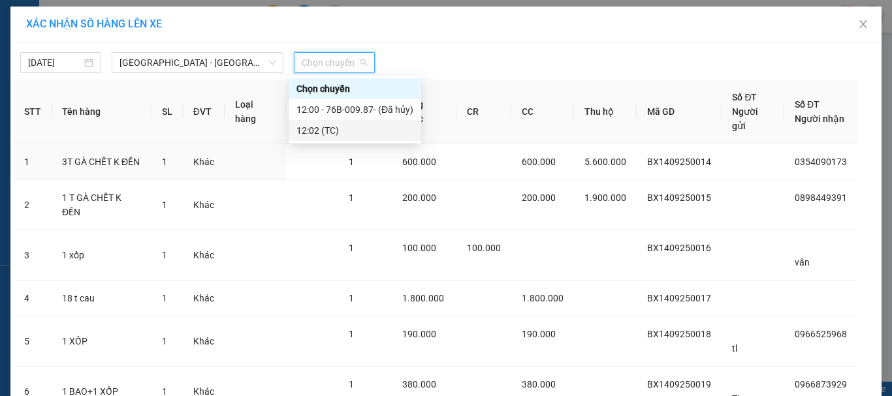
click at [349, 127] on div "12:02 (TC)" at bounding box center [355, 130] width 117 height 14
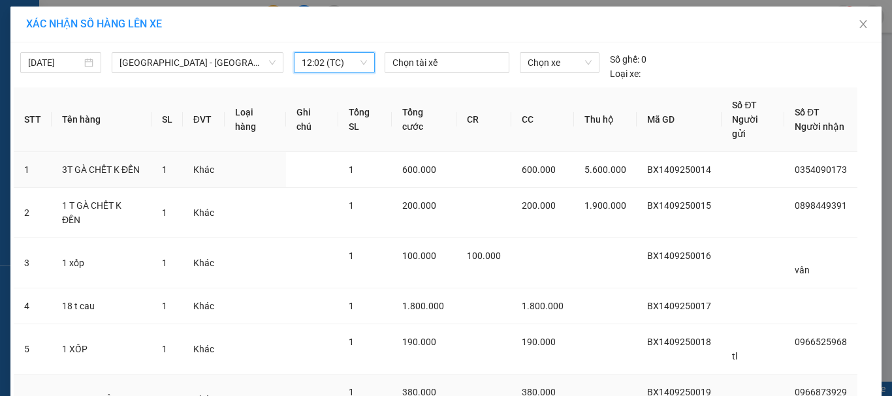
scroll to position [95, 0]
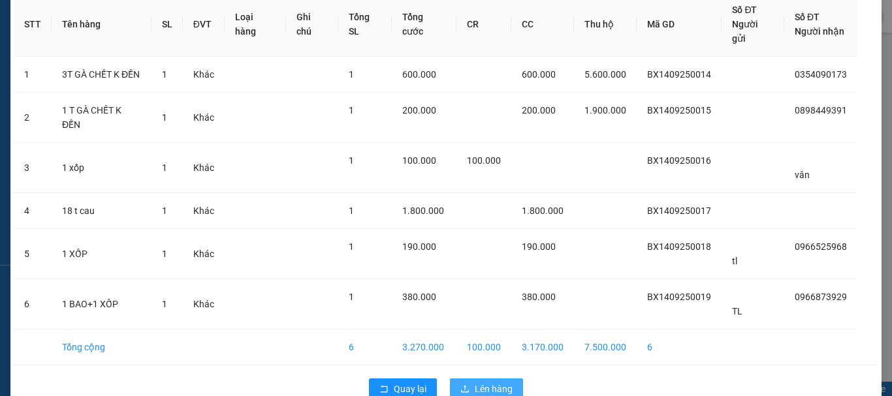
click at [466, 379] on button "Lên hàng" at bounding box center [486, 389] width 73 height 21
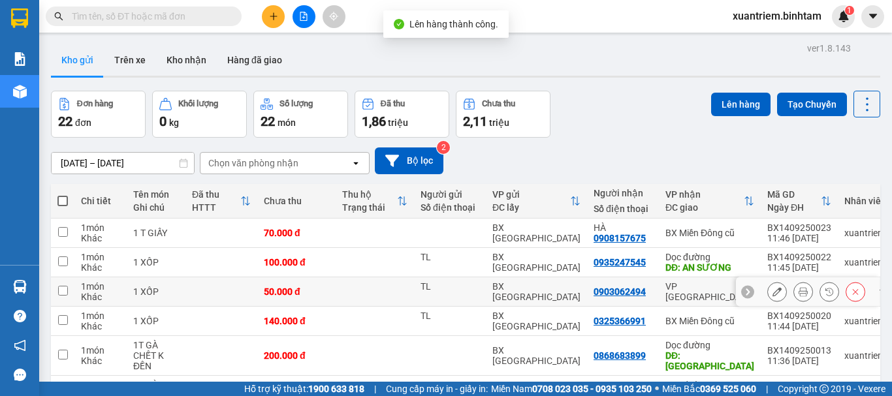
scroll to position [131, 0]
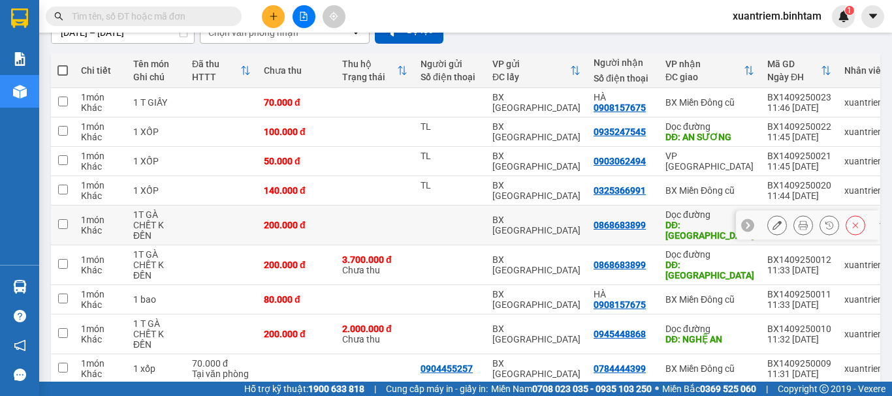
click at [339, 225] on td at bounding box center [375, 226] width 78 height 40
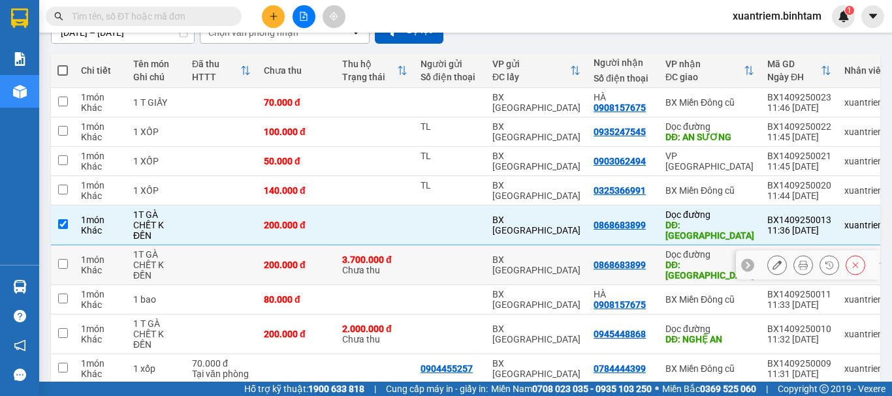
drag, startPoint x: 338, startPoint y: 255, endPoint x: 345, endPoint y: 257, distance: 6.8
click at [339, 255] on td "3.700.000 đ Chưa thu" at bounding box center [375, 266] width 78 height 40
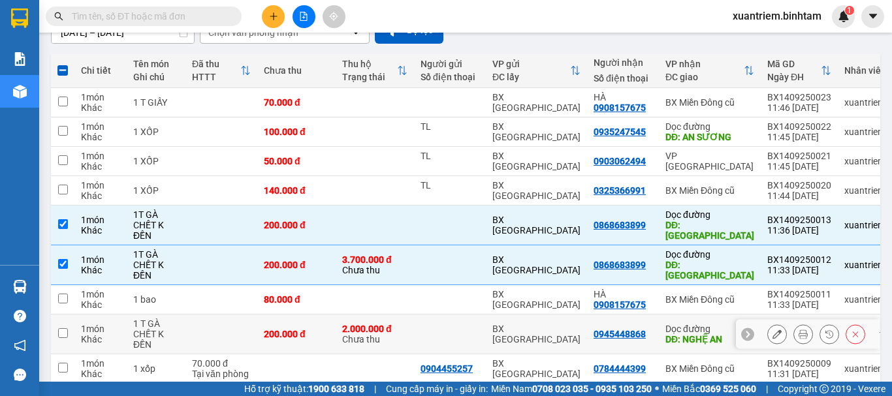
click at [345, 327] on div "2.000.000 đ" at bounding box center [374, 329] width 65 height 10
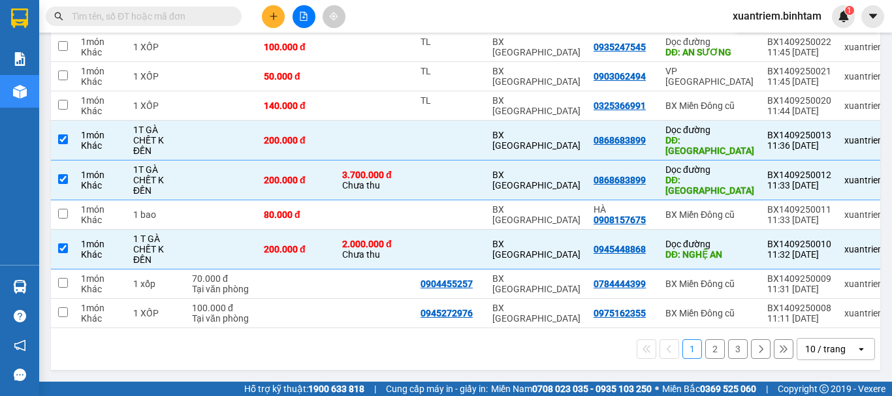
scroll to position [0, 0]
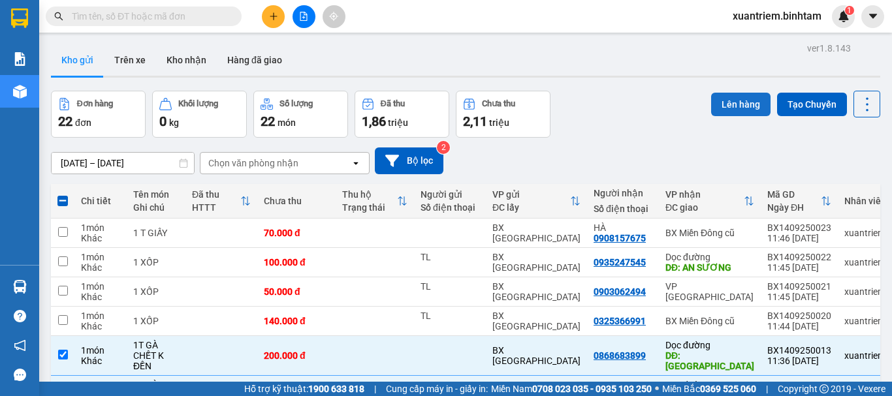
click at [737, 95] on button "Lên hàng" at bounding box center [740, 105] width 59 height 24
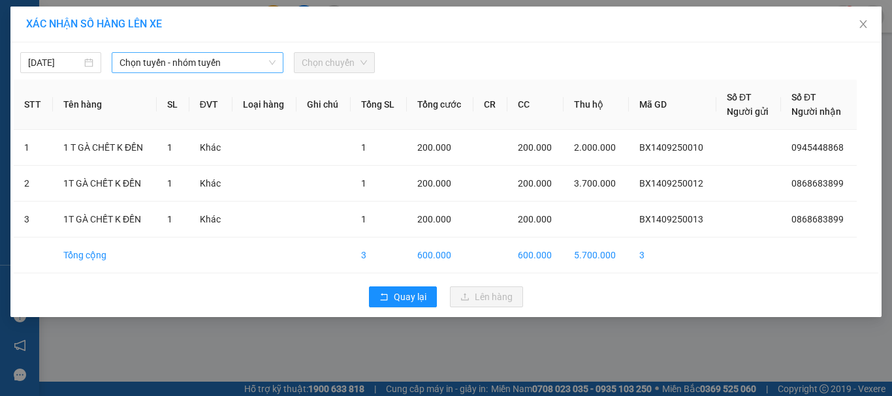
click at [218, 65] on span "Chọn tuyến - nhóm tuyến" at bounding box center [198, 63] width 156 height 20
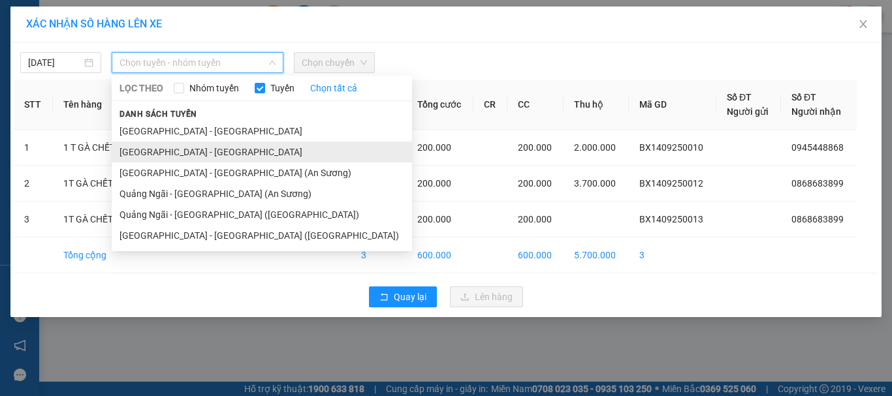
drag, startPoint x: 212, startPoint y: 149, endPoint x: 350, endPoint y: 46, distance: 172.3
click at [212, 149] on li "[GEOGRAPHIC_DATA] - [GEOGRAPHIC_DATA]" at bounding box center [262, 152] width 300 height 21
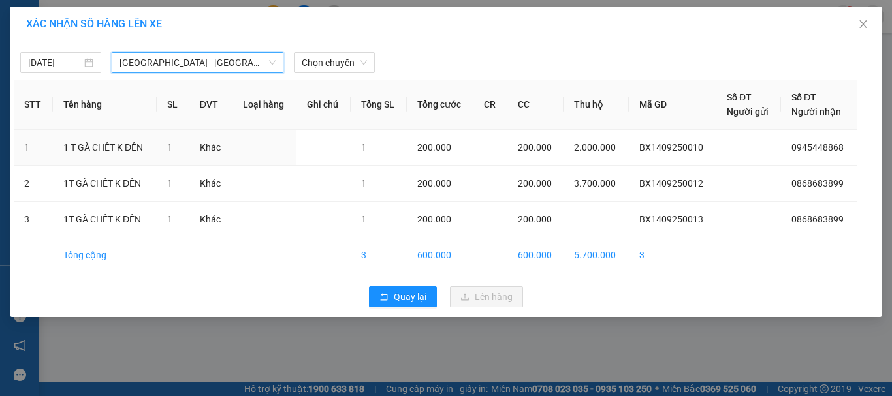
click at [353, 45] on div "[DATE] [GEOGRAPHIC_DATA] - [GEOGRAPHIC_DATA] [GEOGRAPHIC_DATA] - [GEOGRAPHIC_DA…" at bounding box center [445, 179] width 871 height 275
click at [356, 61] on span "Chọn chuyến" at bounding box center [334, 63] width 65 height 20
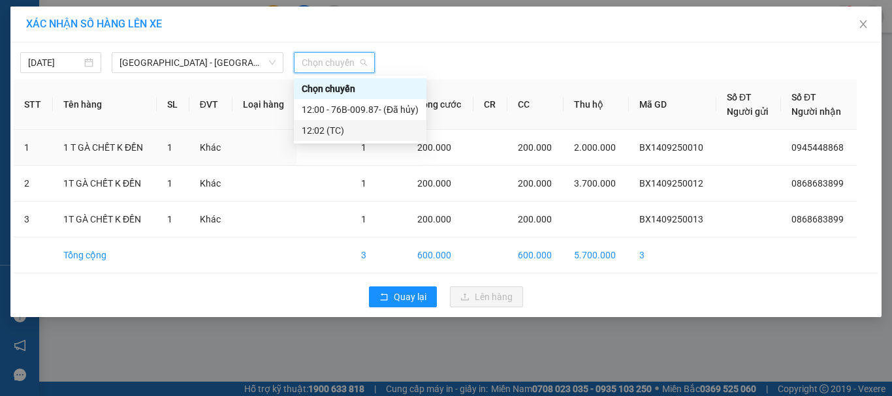
click at [352, 122] on div "12:02 (TC)" at bounding box center [360, 130] width 133 height 21
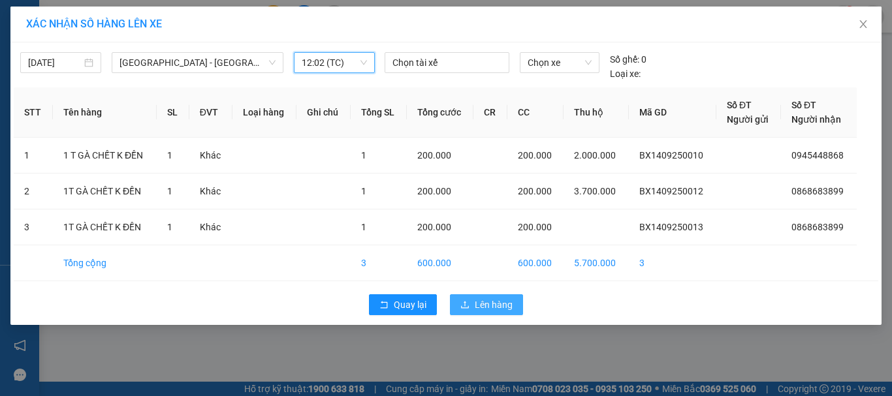
click at [485, 302] on span "Lên hàng" at bounding box center [494, 305] width 38 height 14
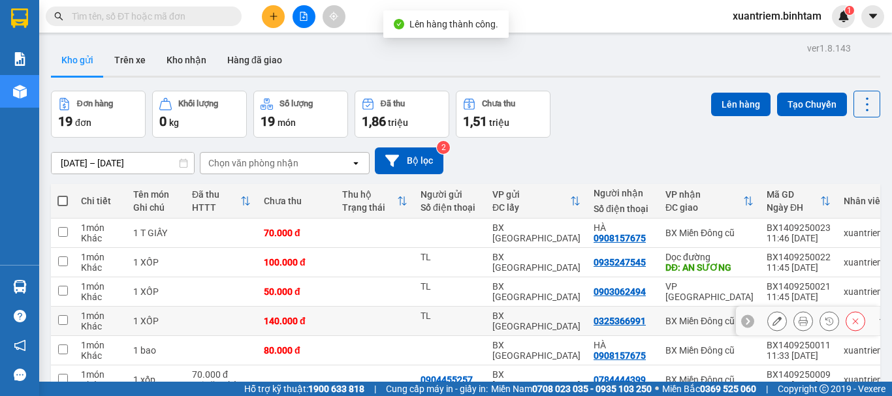
scroll to position [189, 0]
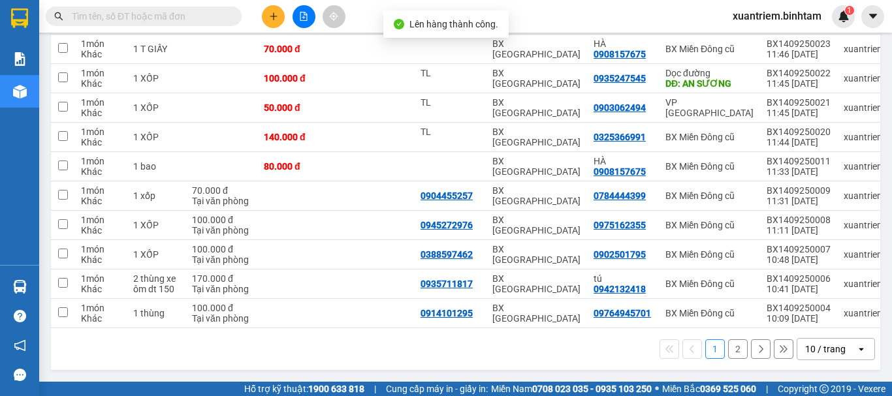
click at [728, 357] on button "2" at bounding box center [738, 350] width 20 height 20
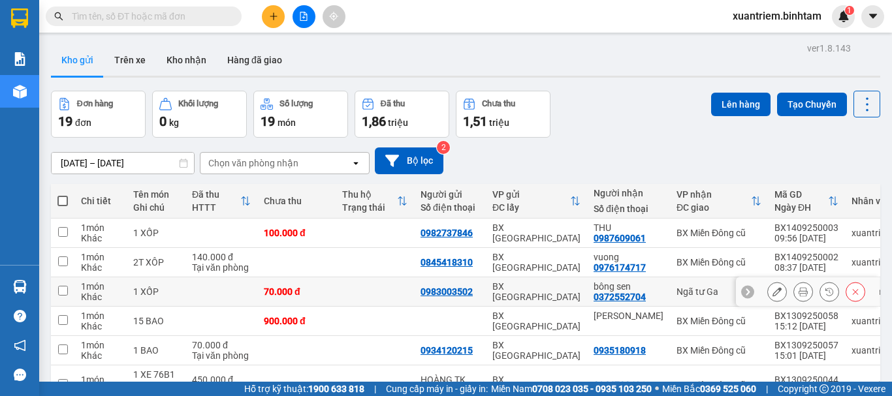
scroll to position [181, 0]
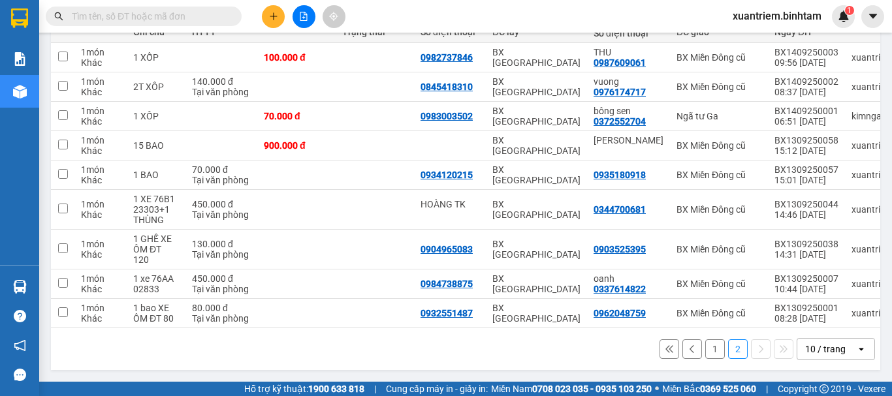
click at [709, 351] on button "1" at bounding box center [715, 350] width 20 height 20
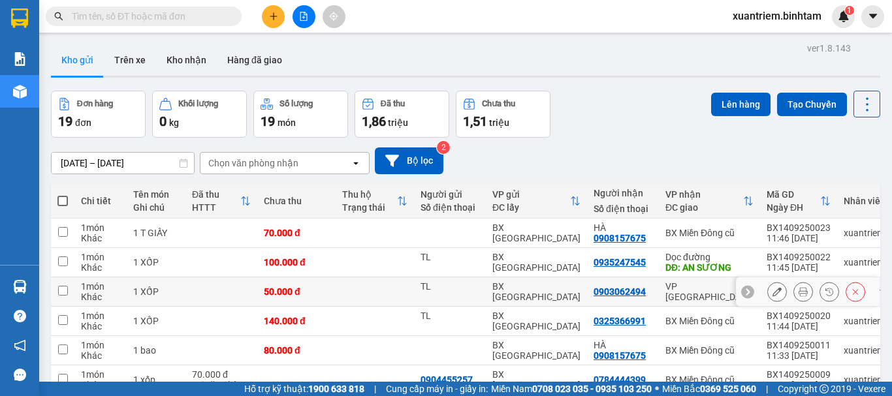
scroll to position [189, 0]
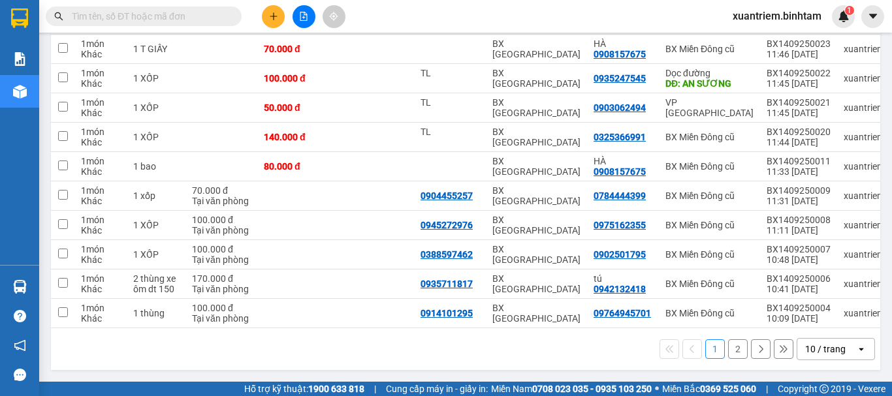
click at [737, 346] on button "2" at bounding box center [738, 350] width 20 height 20
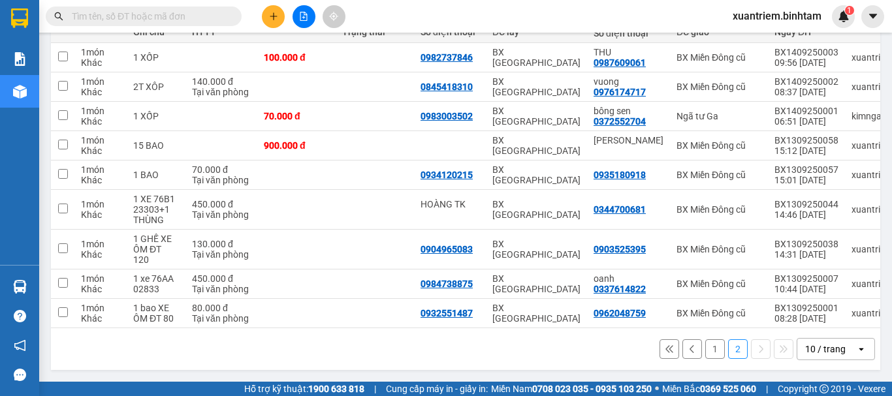
scroll to position [0, 0]
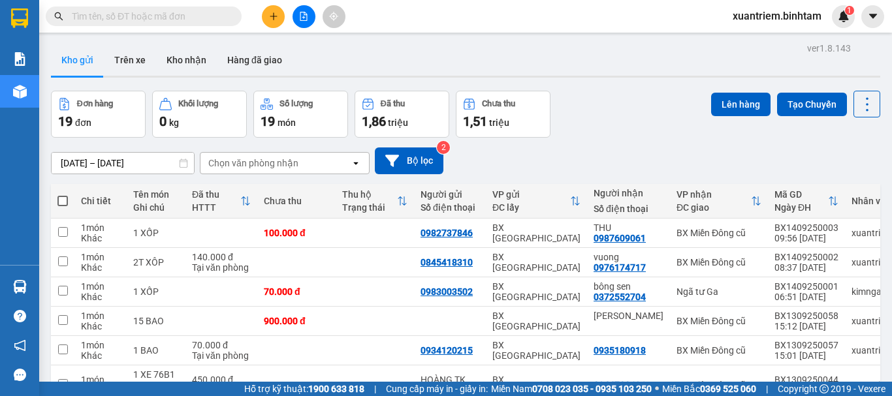
click at [306, 18] on icon "file-add" at bounding box center [303, 16] width 9 height 9
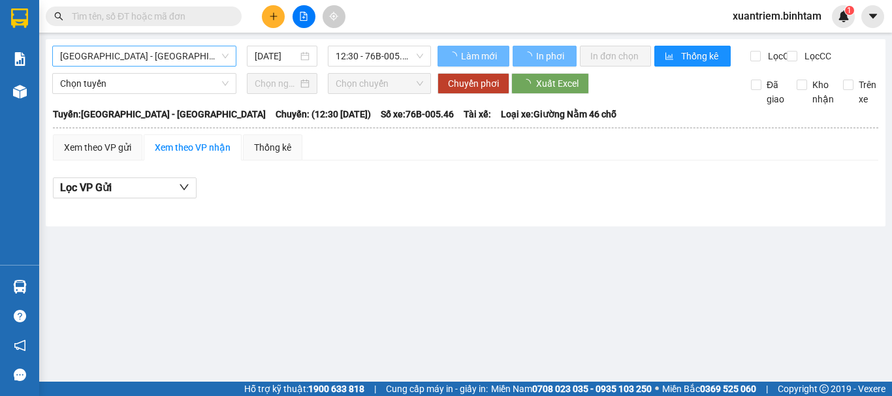
click at [209, 62] on span "[GEOGRAPHIC_DATA] - [GEOGRAPHIC_DATA]" at bounding box center [144, 56] width 168 height 20
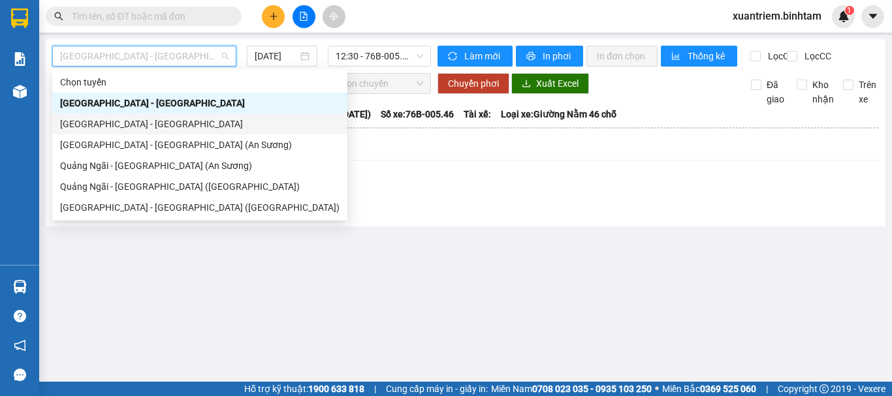
click at [197, 128] on div "[GEOGRAPHIC_DATA] - [GEOGRAPHIC_DATA]" at bounding box center [200, 124] width 280 height 14
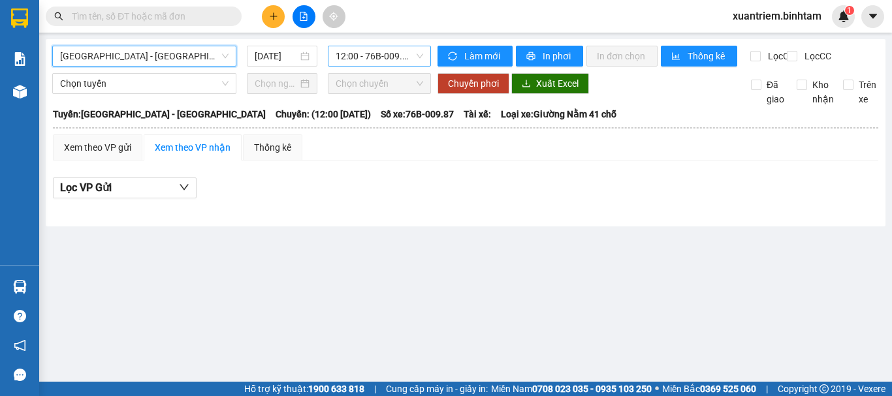
click at [395, 58] on span "12:00 - 76B-009.87 - (Đã hủy)" at bounding box center [380, 56] width 88 height 20
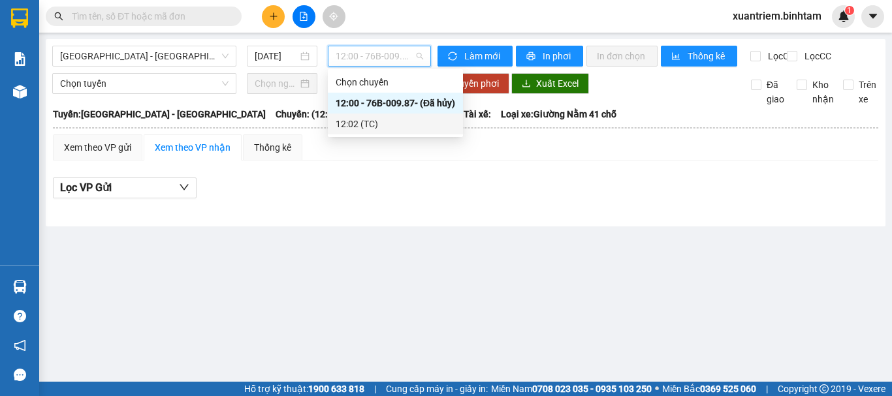
click at [393, 121] on div "12:02 (TC)" at bounding box center [396, 124] width 120 height 14
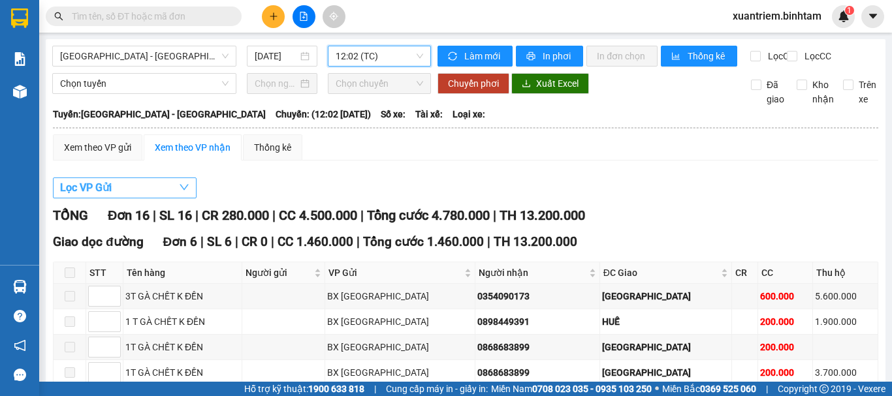
click at [155, 199] on button "Lọc VP Gửi" at bounding box center [125, 188] width 144 height 21
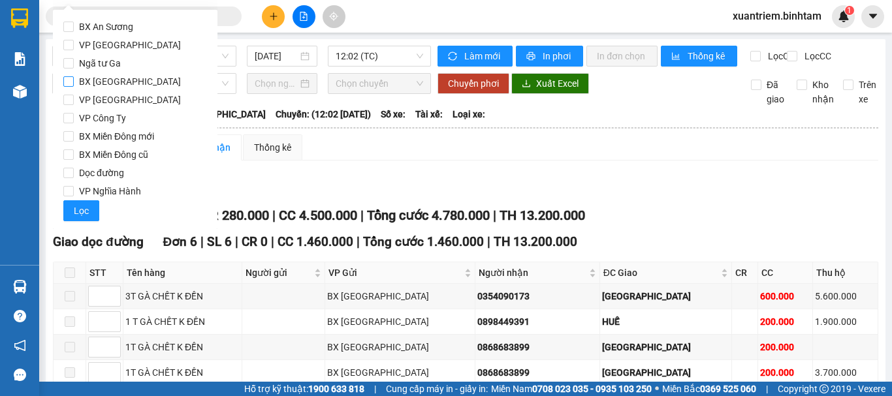
click at [132, 78] on span "BX [GEOGRAPHIC_DATA]" at bounding box center [130, 81] width 112 height 18
click at [74, 78] on input "BX [GEOGRAPHIC_DATA]" at bounding box center [68, 81] width 10 height 10
click at [85, 208] on span "Lọc" at bounding box center [81, 211] width 15 height 14
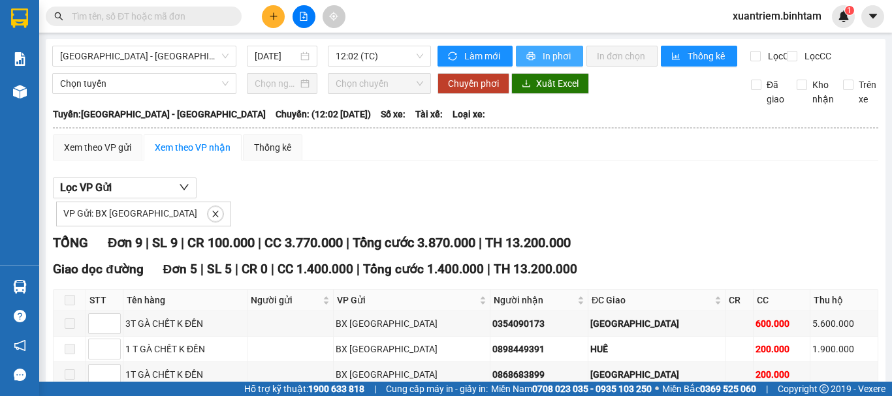
click at [551, 54] on span "In phơi" at bounding box center [558, 56] width 30 height 14
